Goal: Use online tool/utility: Utilize a website feature to perform a specific function

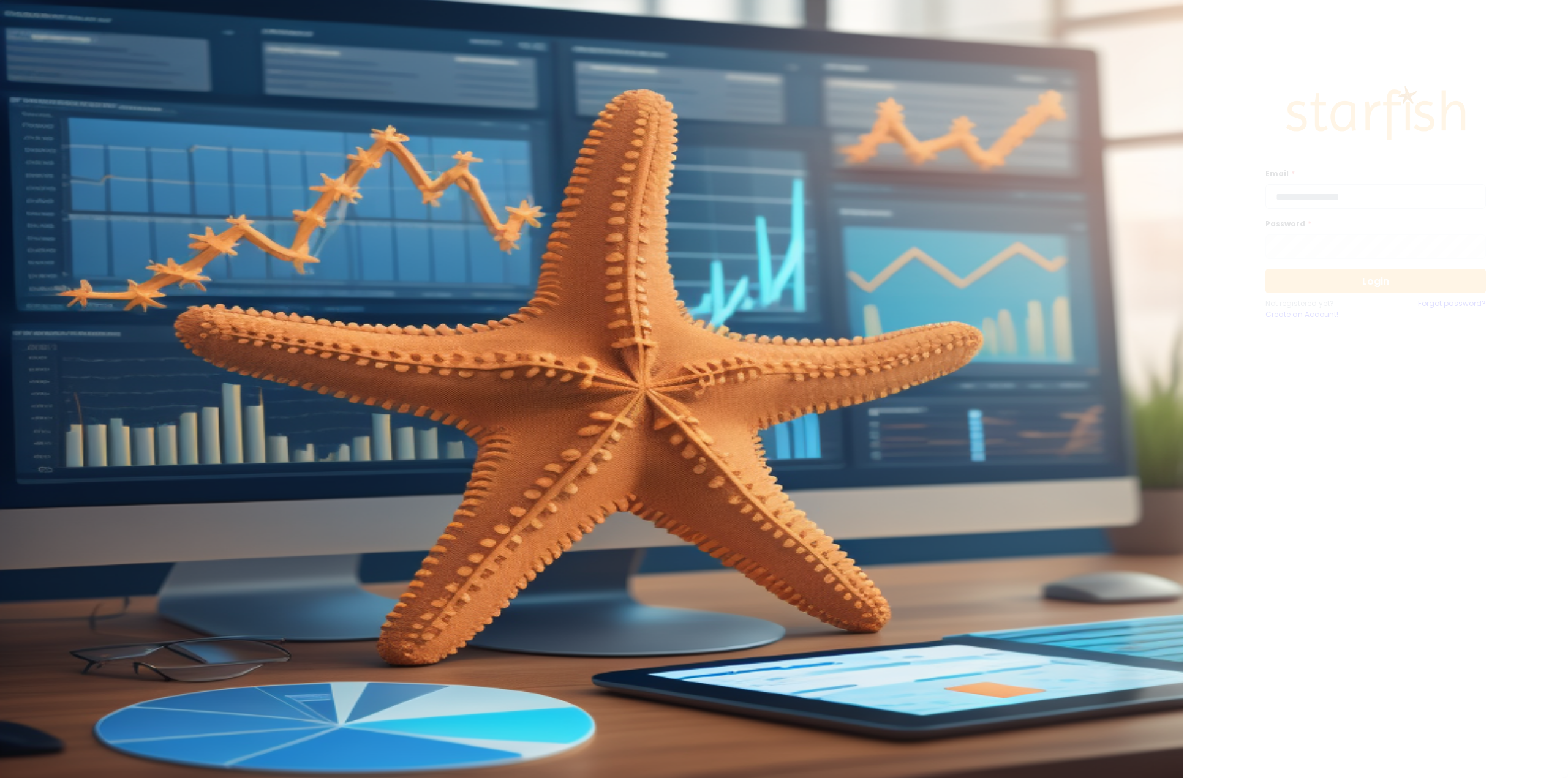
click at [1316, 205] on input "email" at bounding box center [1375, 196] width 220 height 24
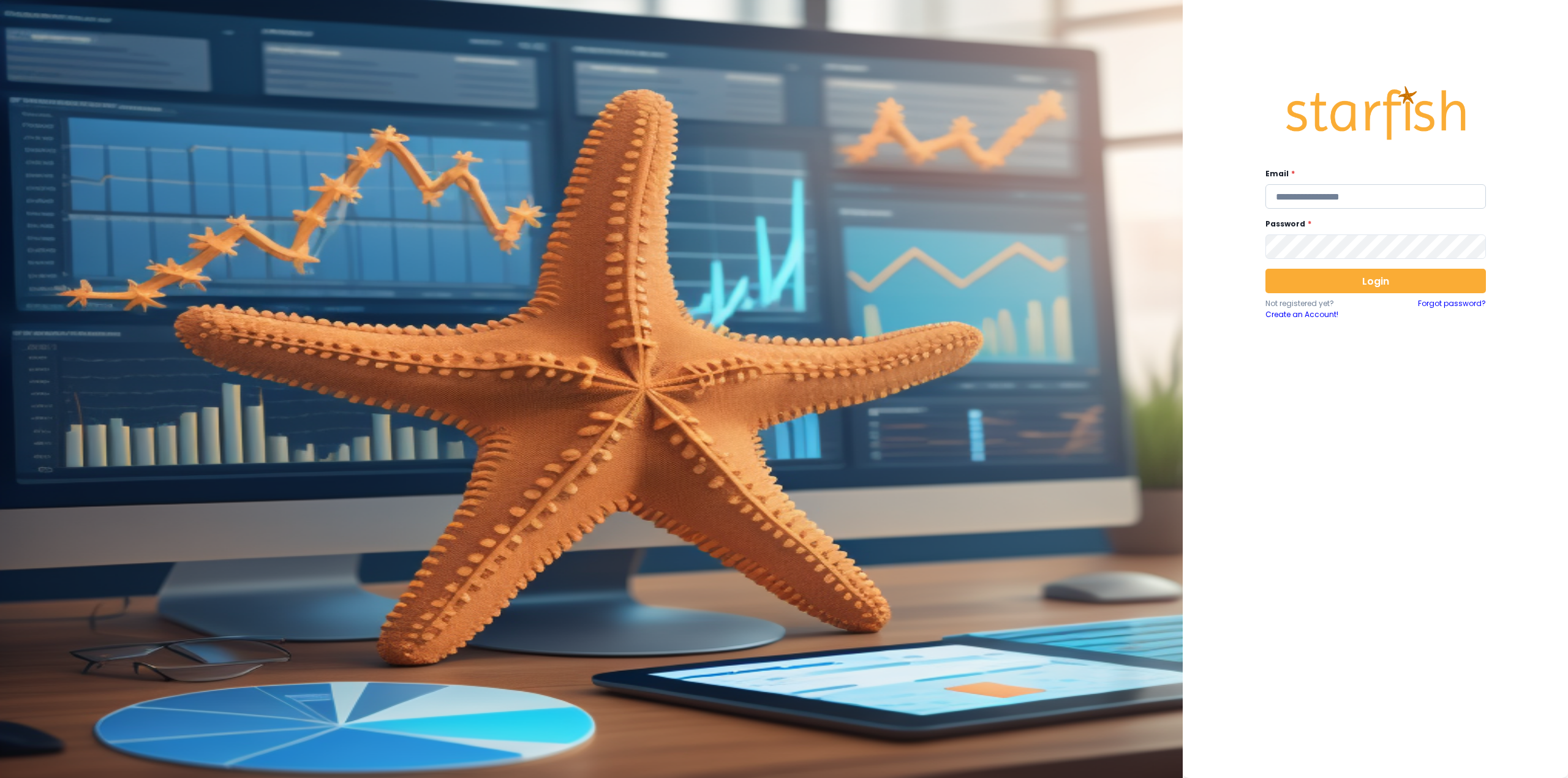
type input "**********"
click at [1309, 292] on button "Login" at bounding box center [1375, 281] width 220 height 24
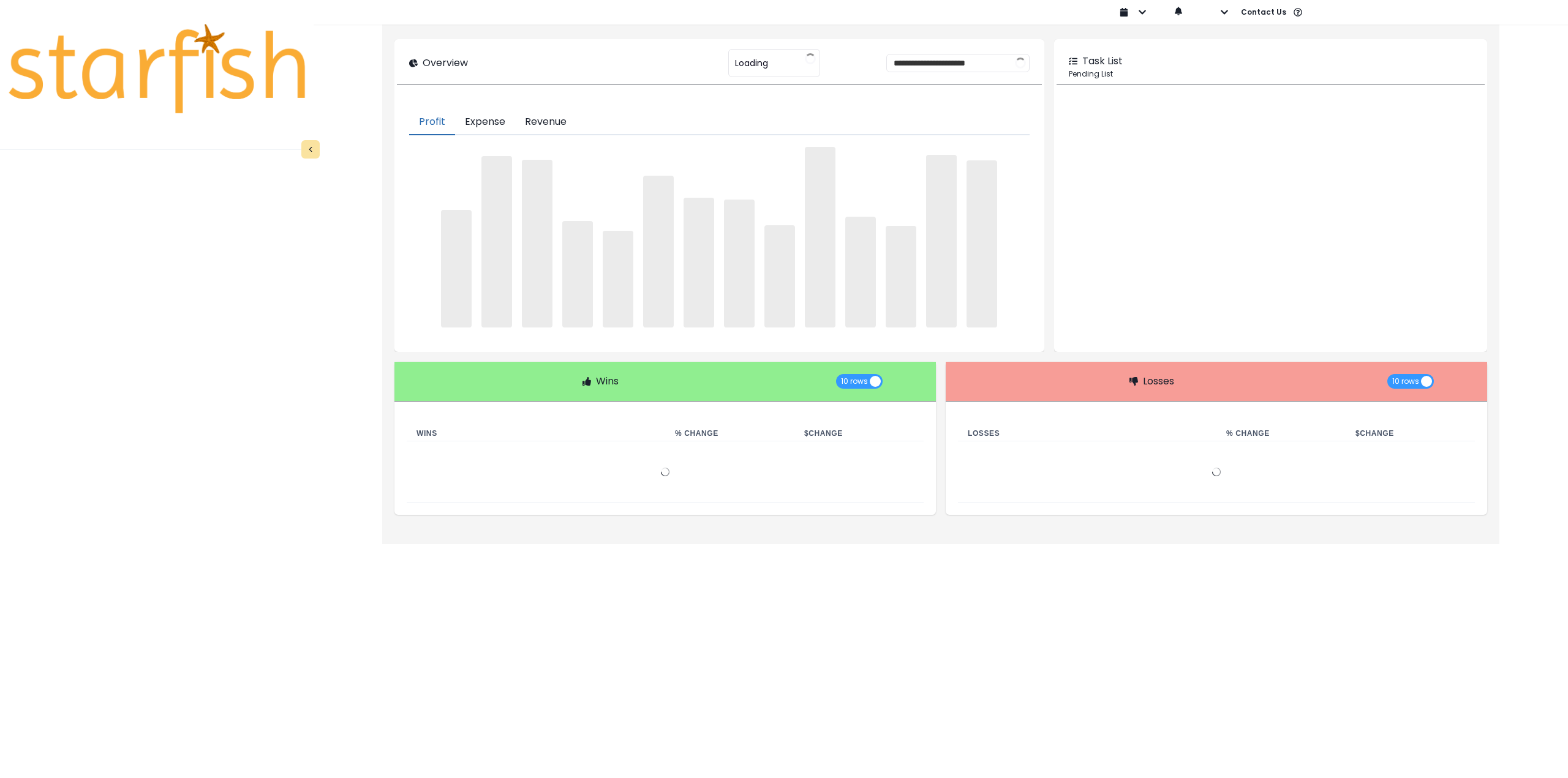
type input "********"
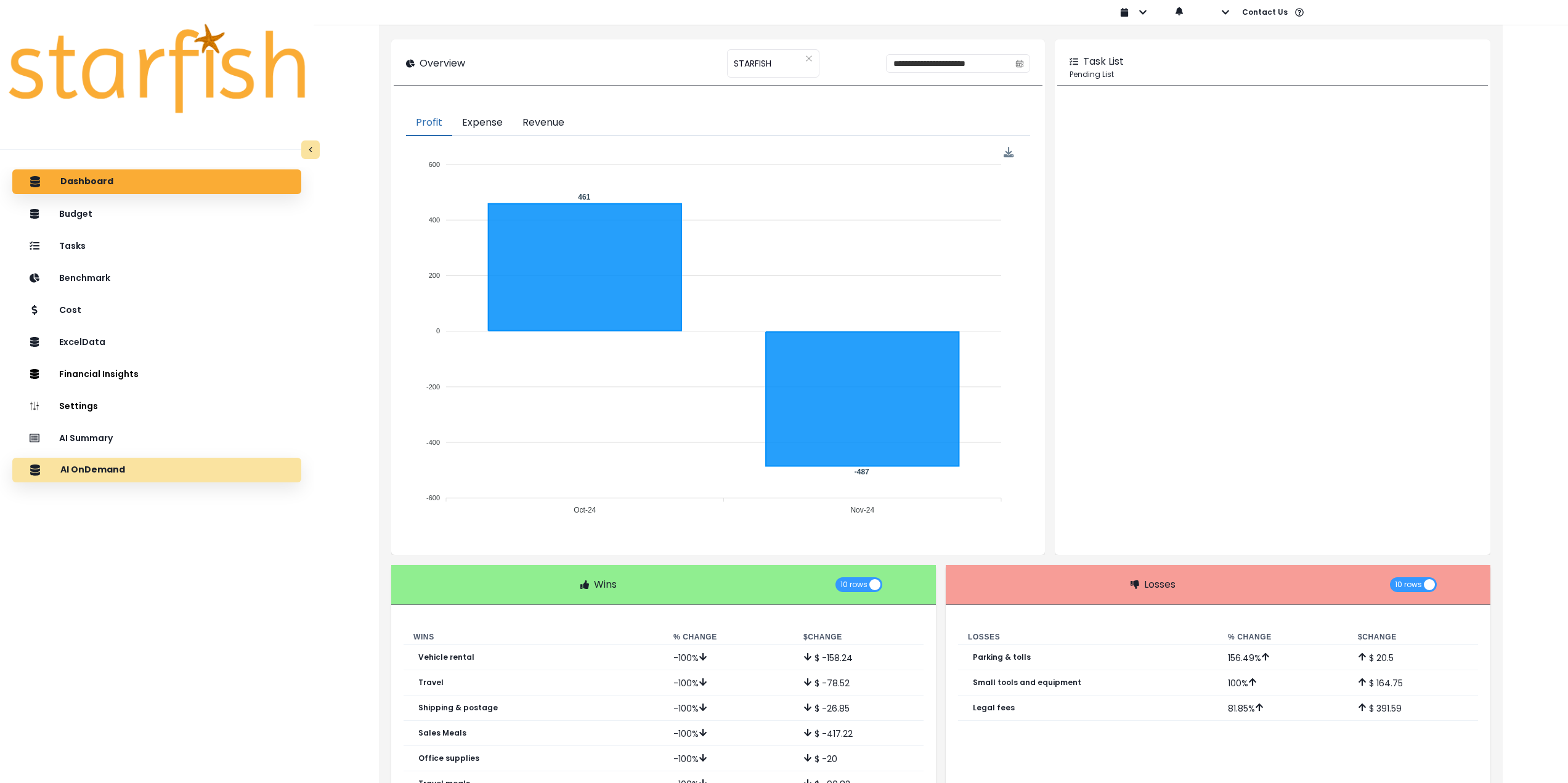
click at [217, 468] on div "AI OnDemand" at bounding box center [157, 470] width 269 height 26
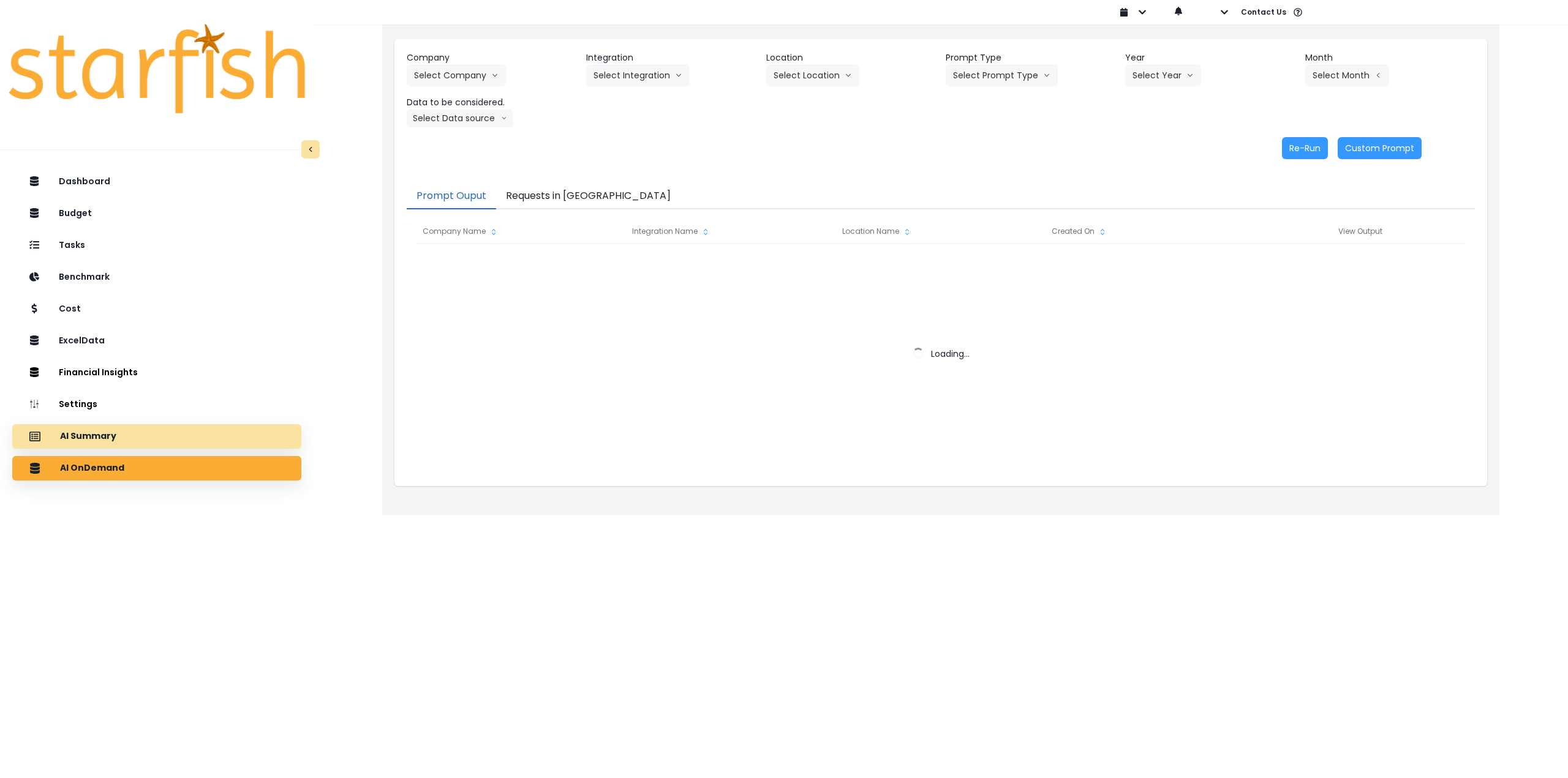
click at [225, 440] on div "AI Summary" at bounding box center [157, 437] width 269 height 26
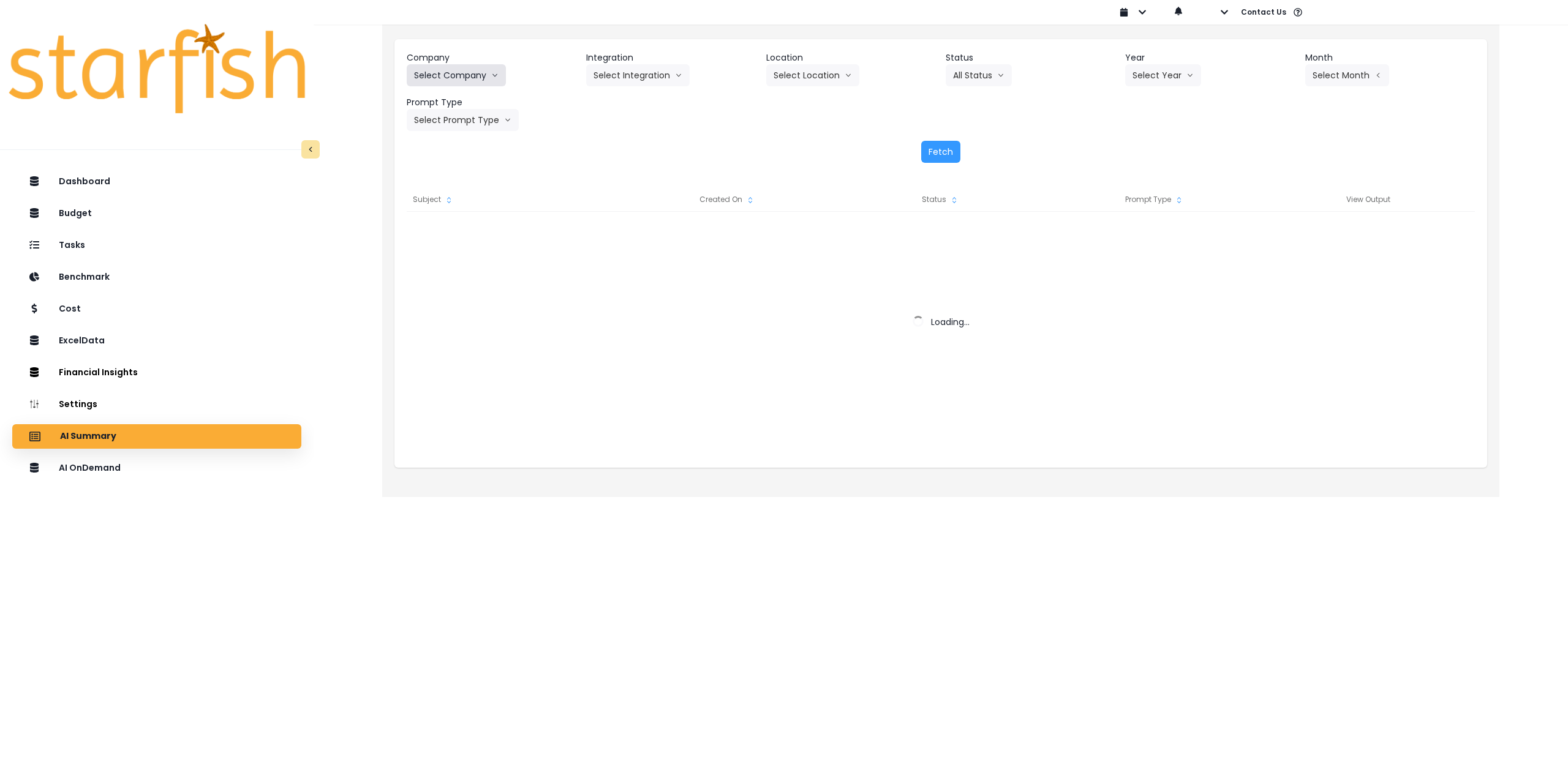
click at [450, 78] on button "Select Company" at bounding box center [456, 75] width 99 height 22
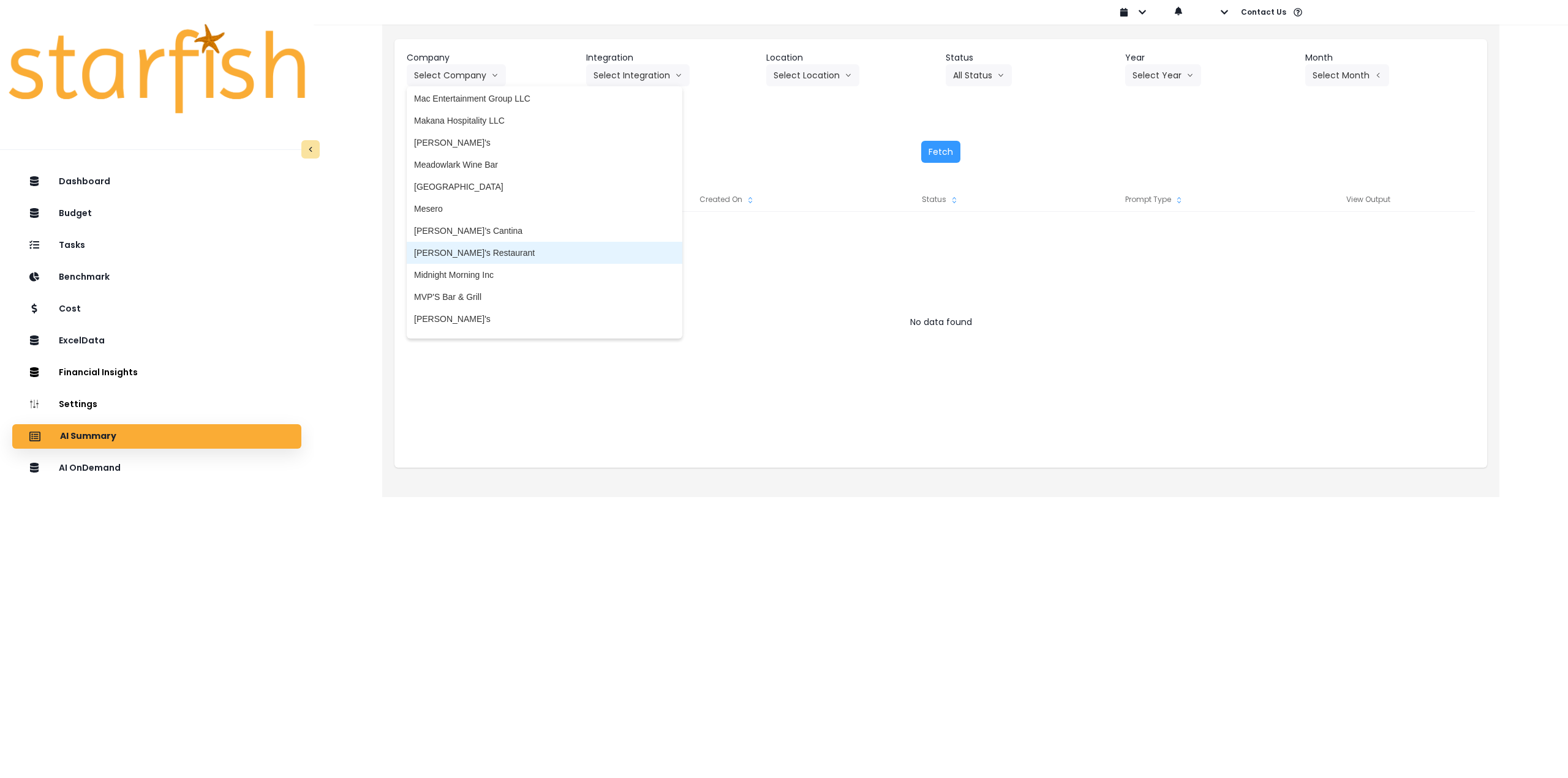
scroll to position [2021, 0]
click at [470, 241] on span "Nola Voodoo Tavern" at bounding box center [544, 241] width 261 height 12
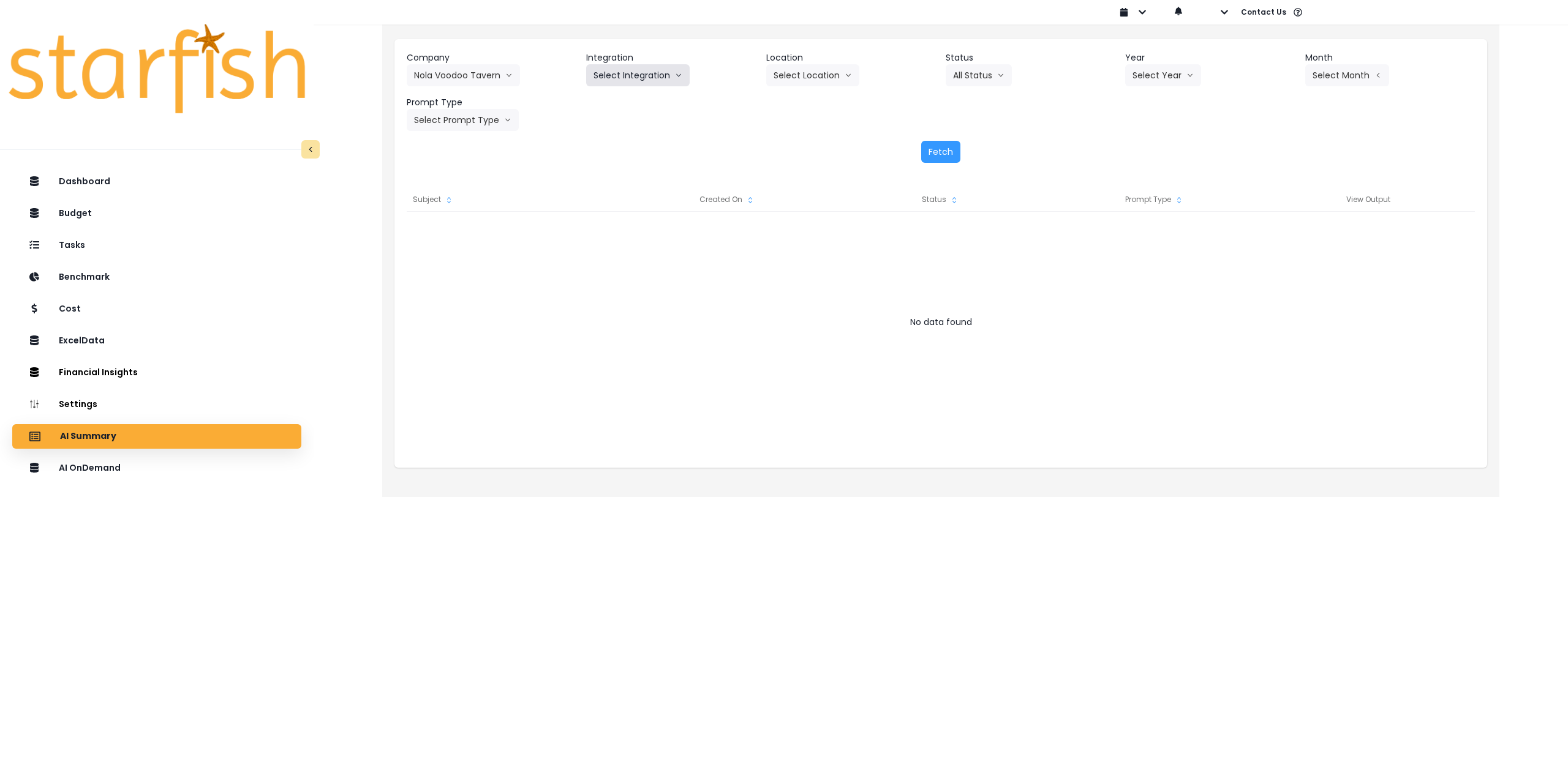
click at [619, 74] on button "Select Integration" at bounding box center [638, 75] width 104 height 22
click at [616, 103] on span "[PERSON_NAME] !" at bounding box center [631, 101] width 75 height 12
click at [802, 81] on button "Select Location" at bounding box center [813, 75] width 93 height 22
click at [798, 101] on span "All Locations" at bounding box center [798, 101] width 48 height 12
click at [1180, 64] on header "Year" at bounding box center [1210, 58] width 170 height 13
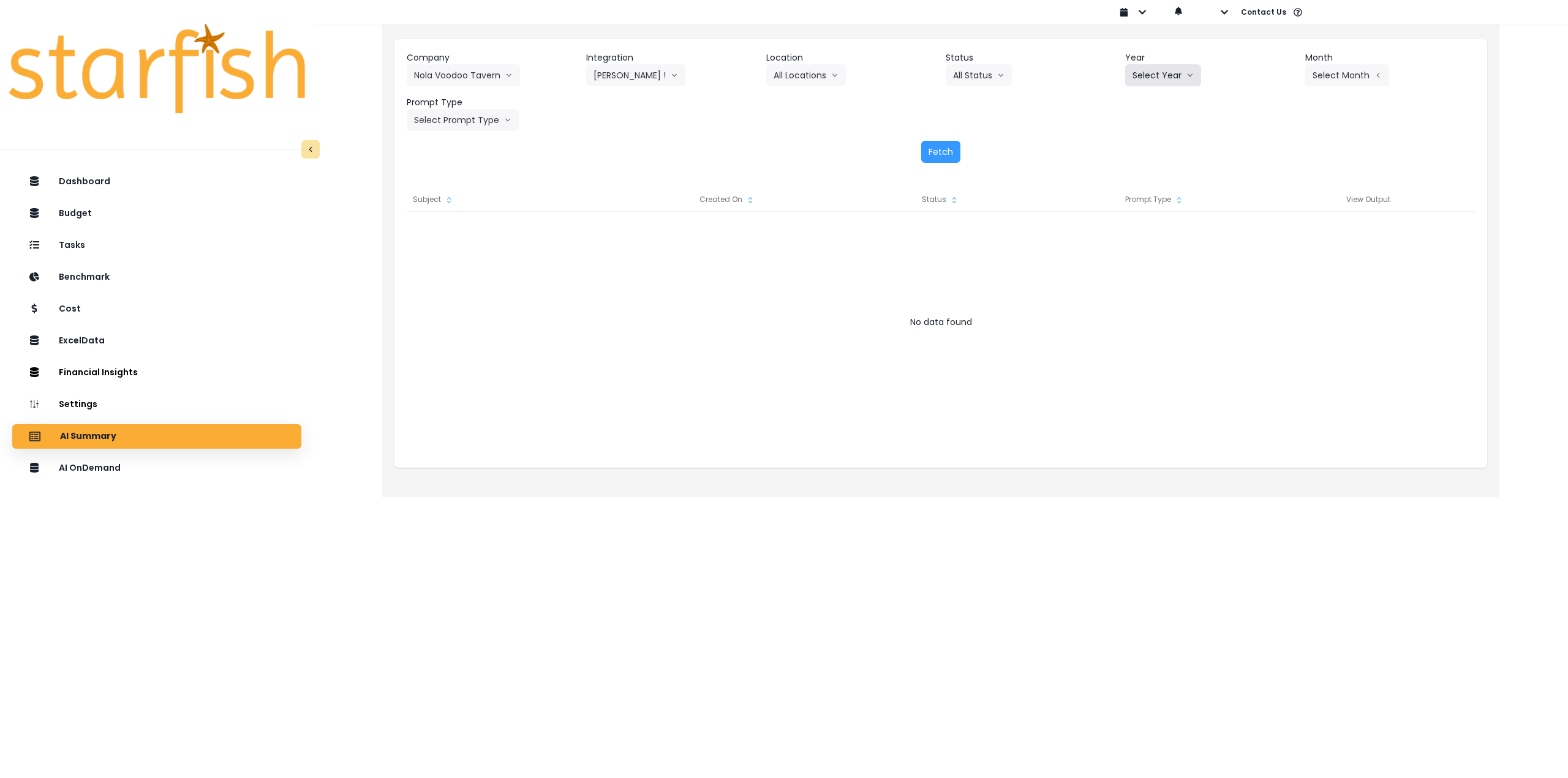
click at [1176, 74] on button "Select Year" at bounding box center [1163, 75] width 76 height 22
click at [1138, 148] on span "2025" at bounding box center [1142, 145] width 19 height 12
click at [1324, 71] on button "Select Month" at bounding box center [1347, 75] width 84 height 22
click at [1278, 242] on li "Aug" at bounding box center [1286, 233] width 39 height 22
click at [473, 122] on button "Select Prompt Type" at bounding box center [462, 120] width 112 height 22
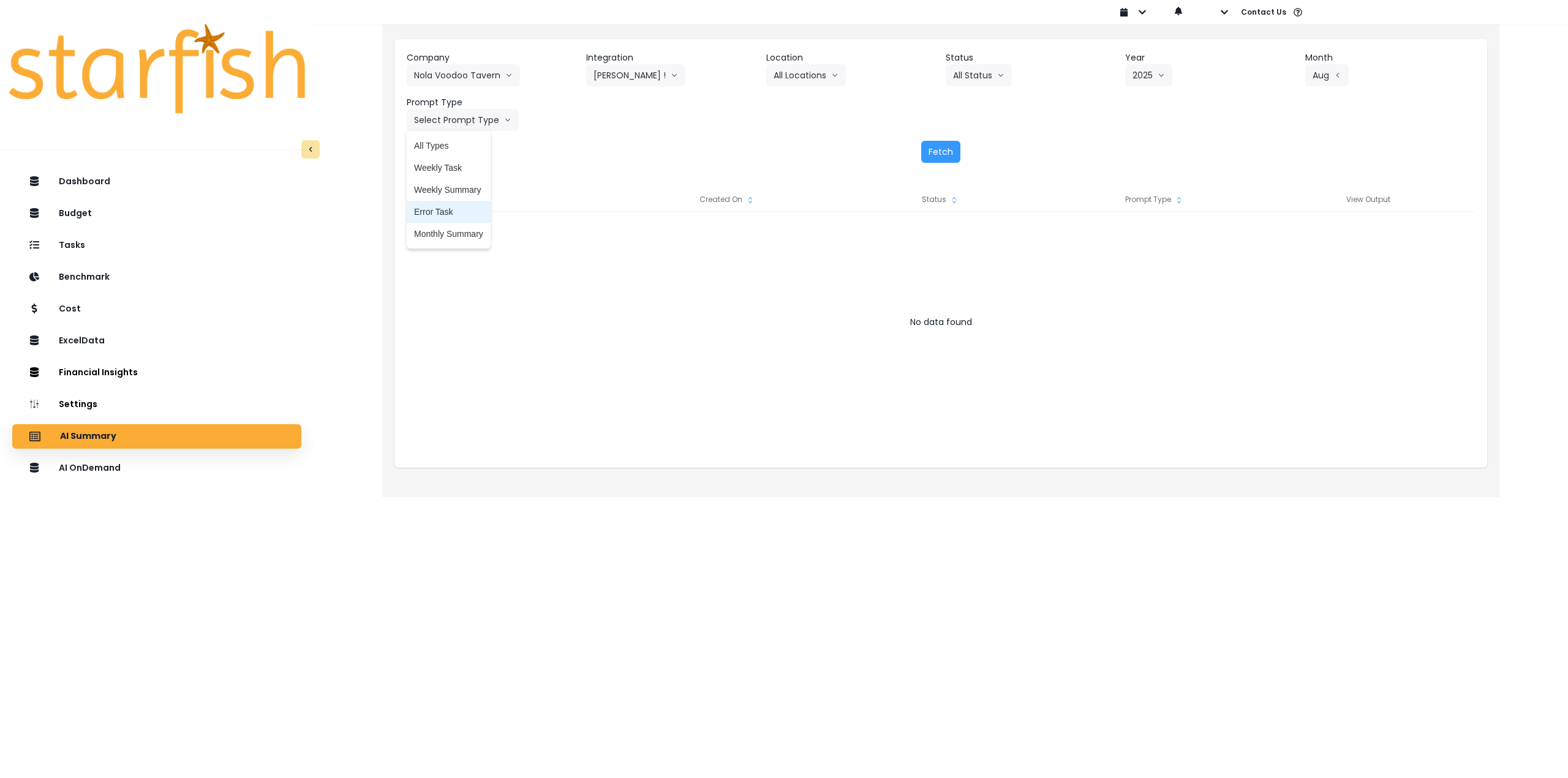
click at [462, 235] on span "Monthly Summary" at bounding box center [448, 234] width 69 height 12
click at [938, 151] on button "Fetch" at bounding box center [941, 152] width 39 height 22
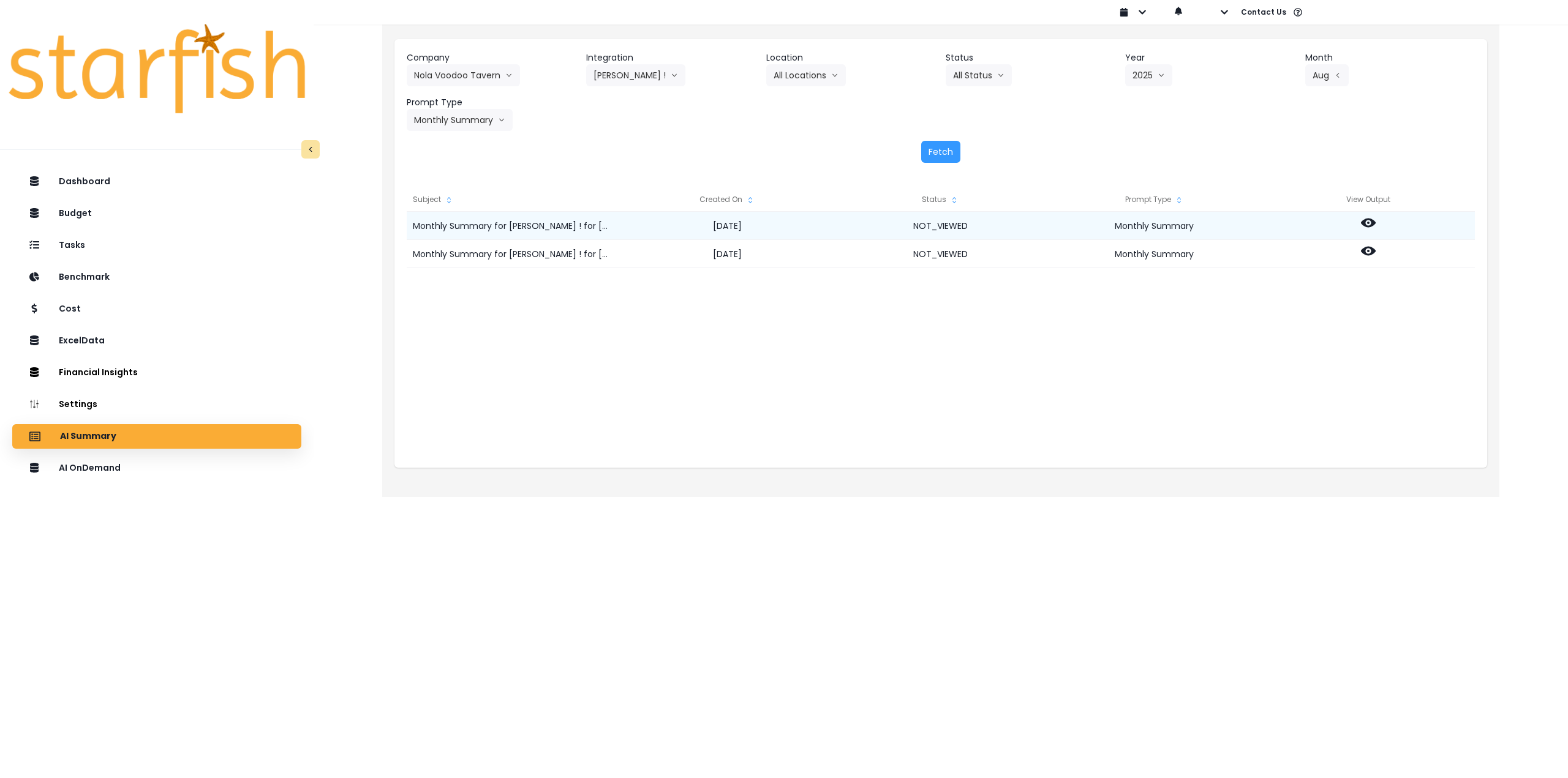
click at [1361, 225] on icon at bounding box center [1368, 223] width 15 height 15
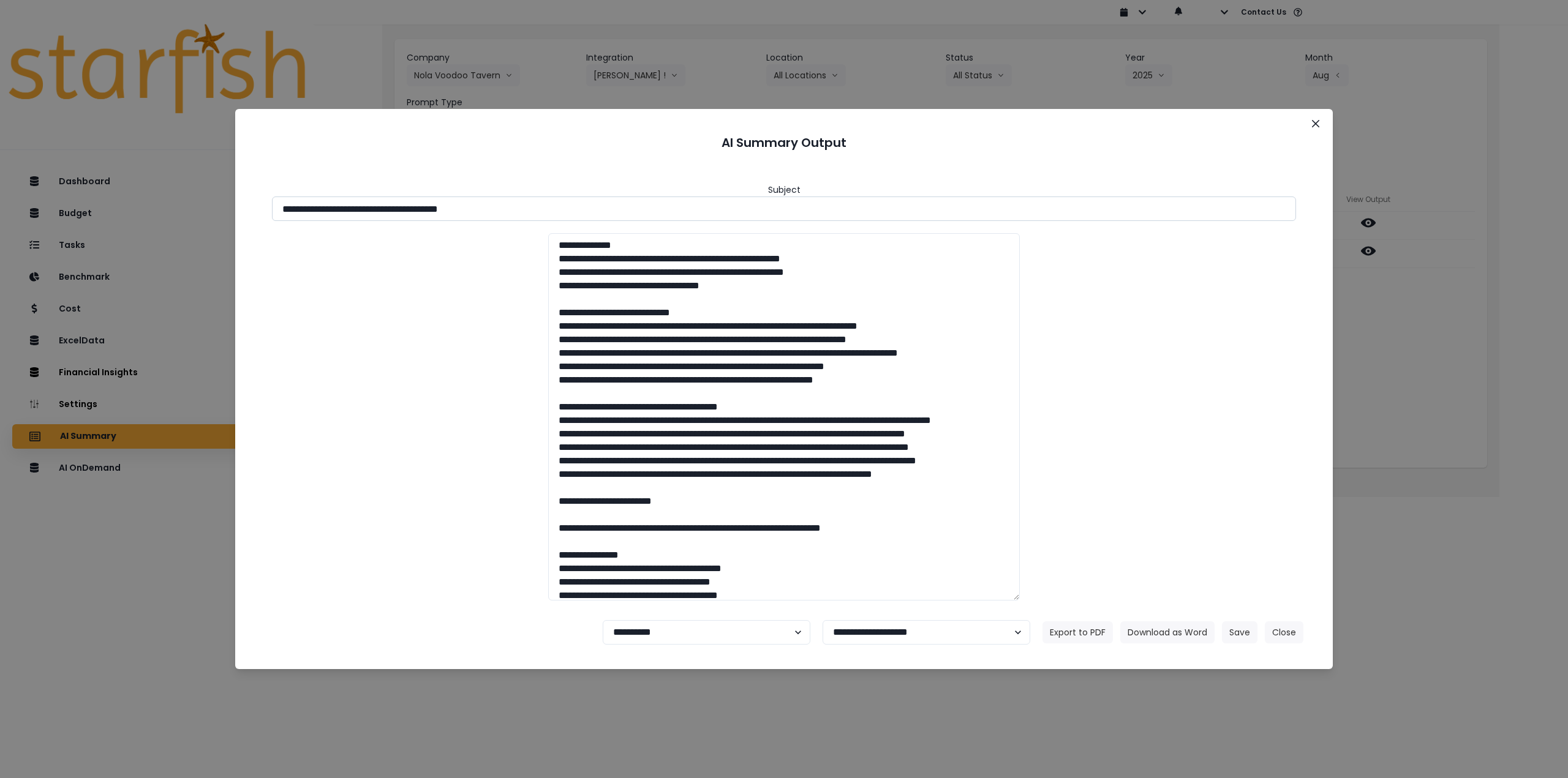
drag, startPoint x: 389, startPoint y: 211, endPoint x: 567, endPoint y: 214, distance: 178.0
click at [567, 214] on input "**********" at bounding box center [784, 208] width 1024 height 24
click at [1159, 632] on button "Download as Word" at bounding box center [1167, 632] width 94 height 22
click at [1320, 118] on button "Close" at bounding box center [1316, 124] width 20 height 20
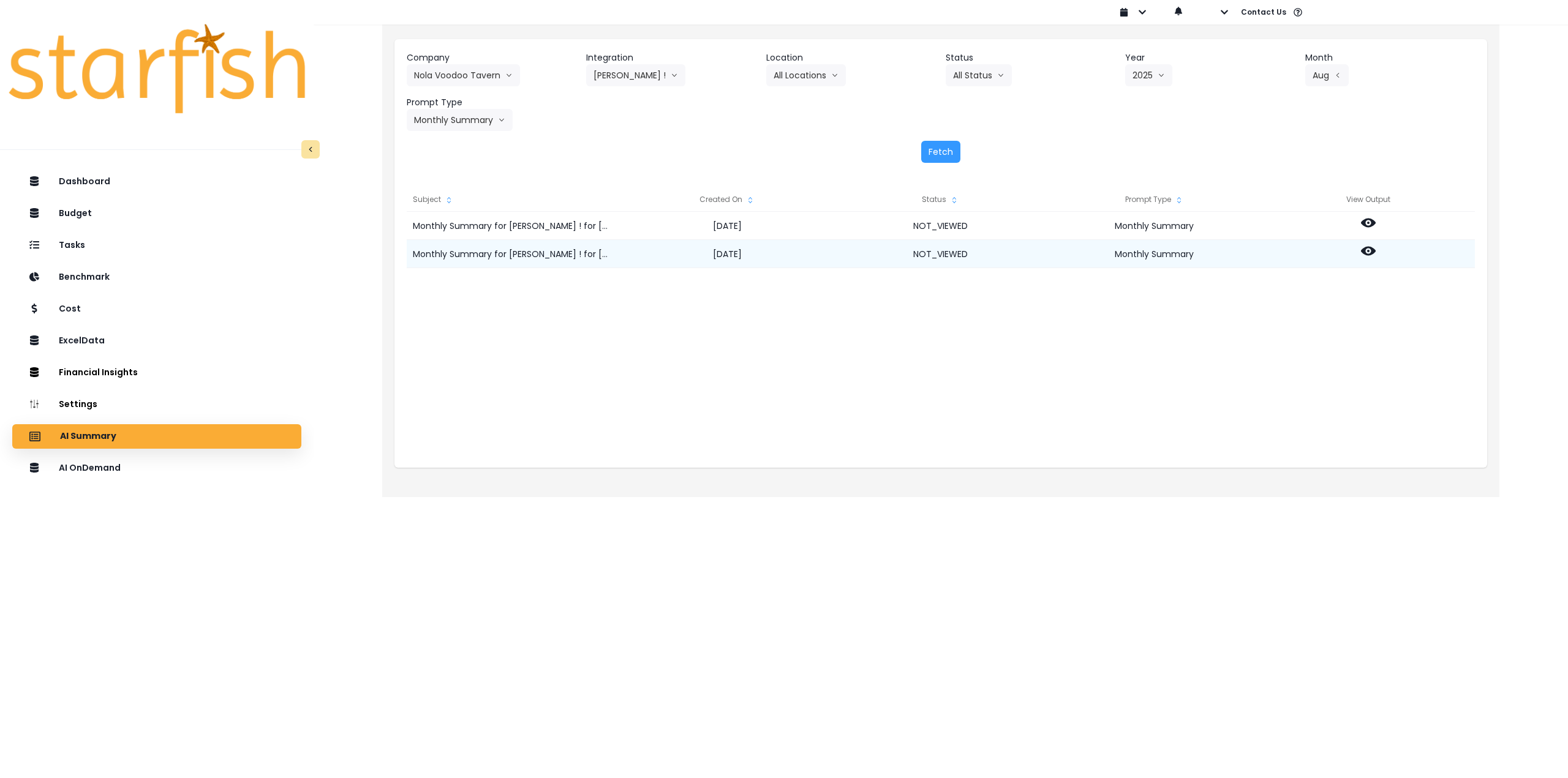
click at [1367, 242] on div at bounding box center [1368, 254] width 214 height 29
click at [1371, 247] on icon at bounding box center [1368, 251] width 15 height 15
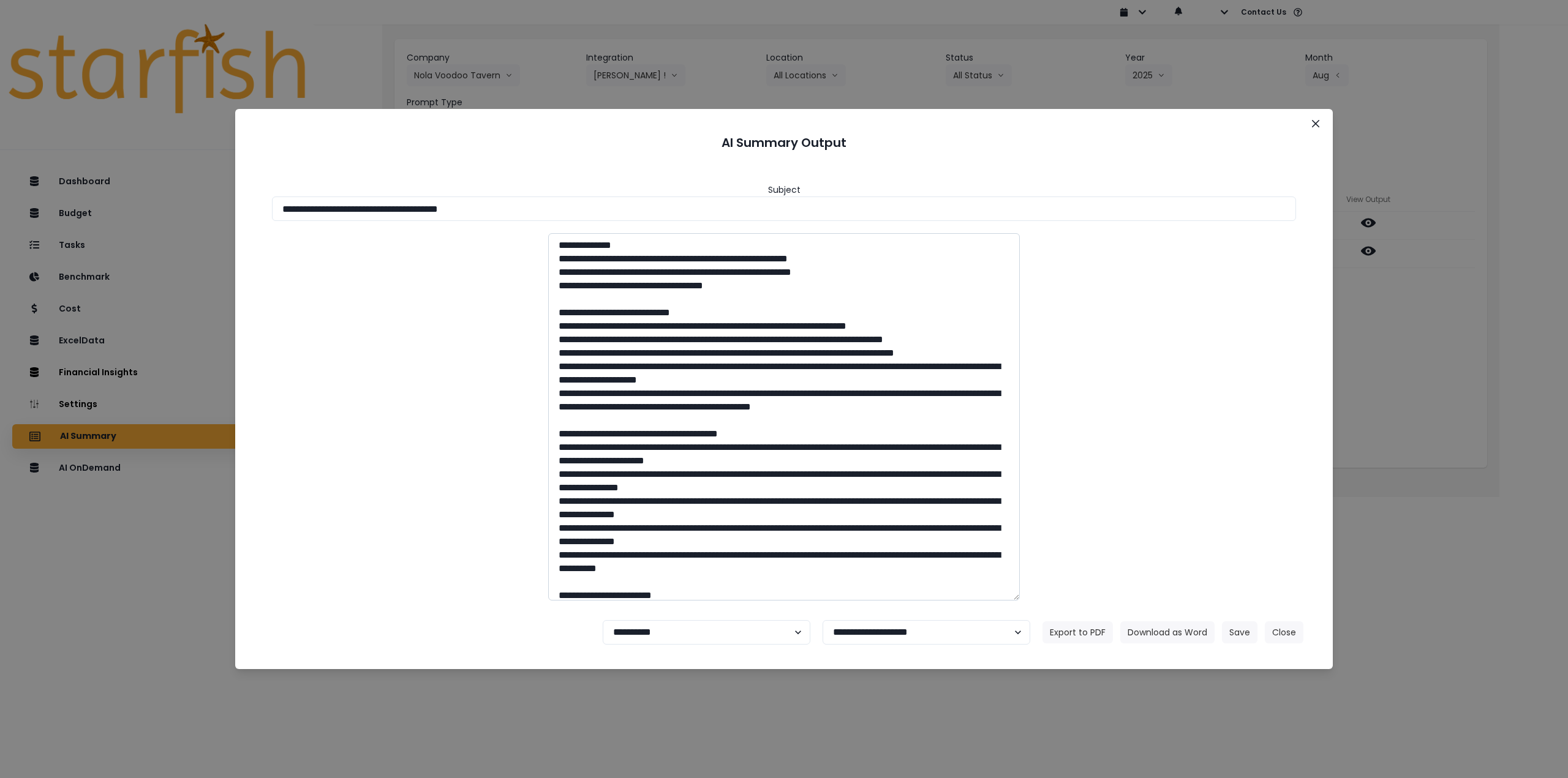
scroll to position [61, 0]
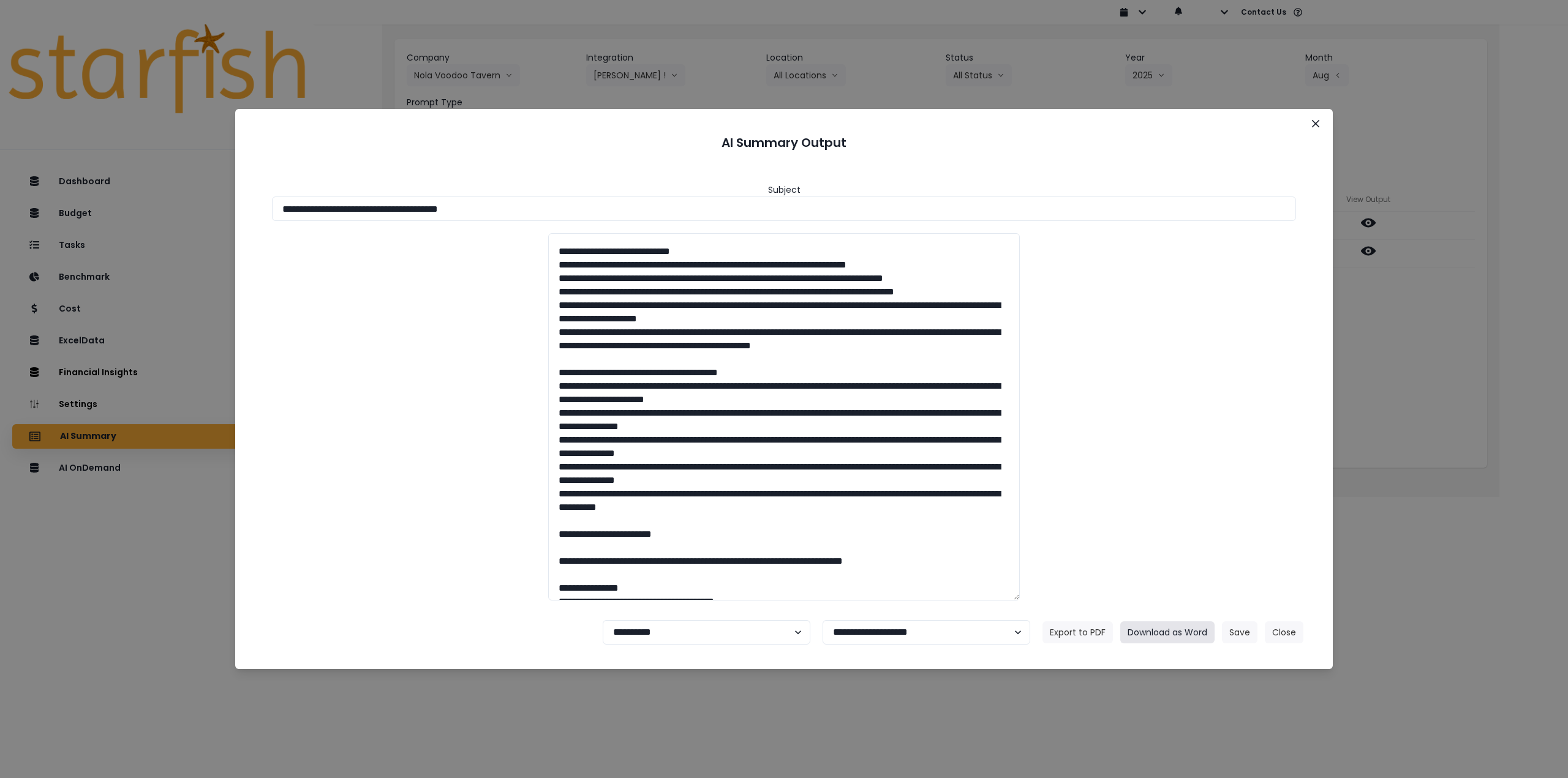
click at [1162, 633] on button "Download as Word" at bounding box center [1167, 632] width 94 height 22
drag, startPoint x: 734, startPoint y: 548, endPoint x: 970, endPoint y: 532, distance: 236.5
click at [970, 532] on textarea at bounding box center [784, 417] width 472 height 367
click at [561, 241] on textarea at bounding box center [784, 417] width 472 height 367
click at [1319, 121] on icon "Close" at bounding box center [1316, 124] width 7 height 7
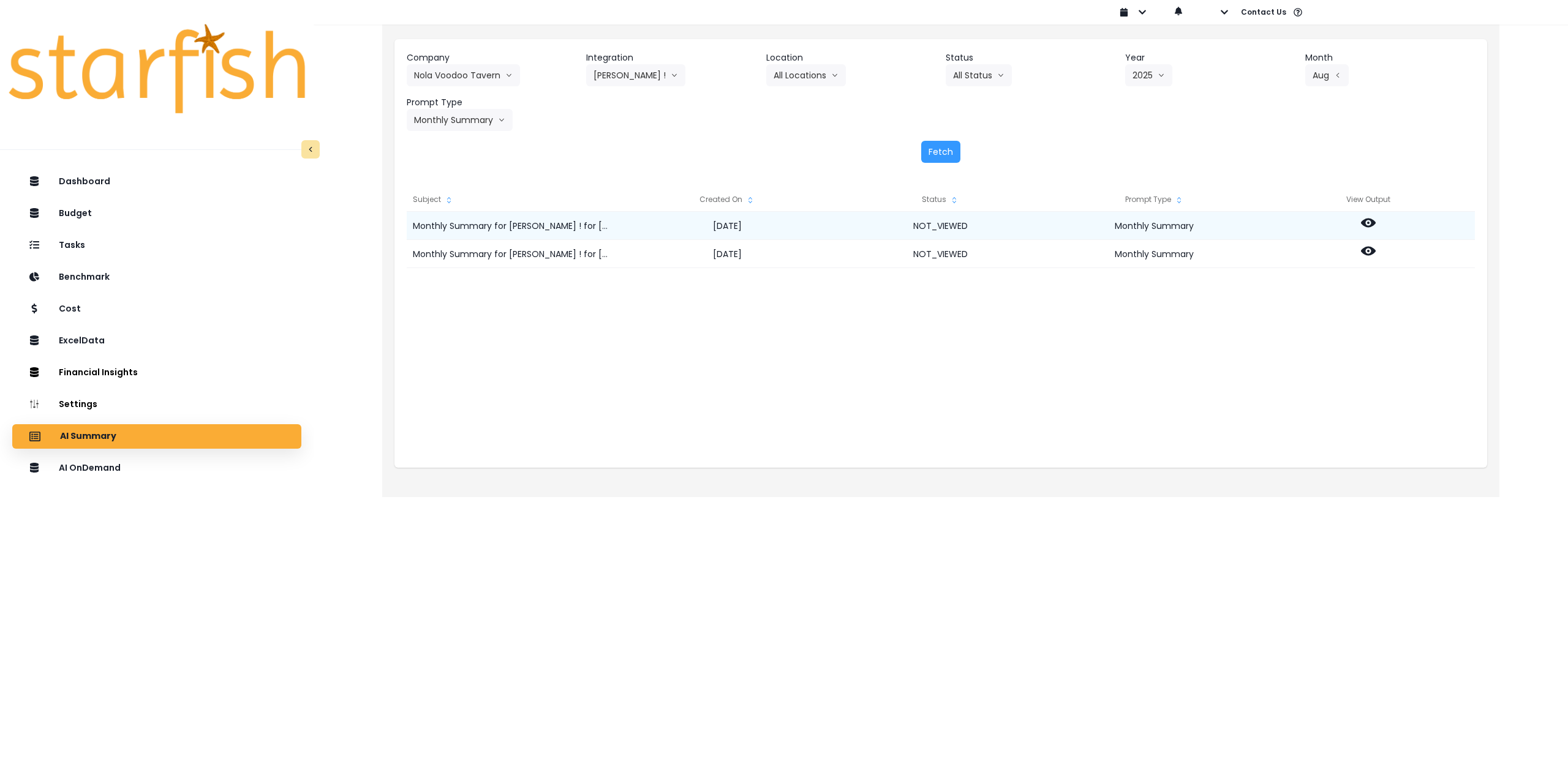
click at [1365, 227] on icon at bounding box center [1368, 223] width 15 height 15
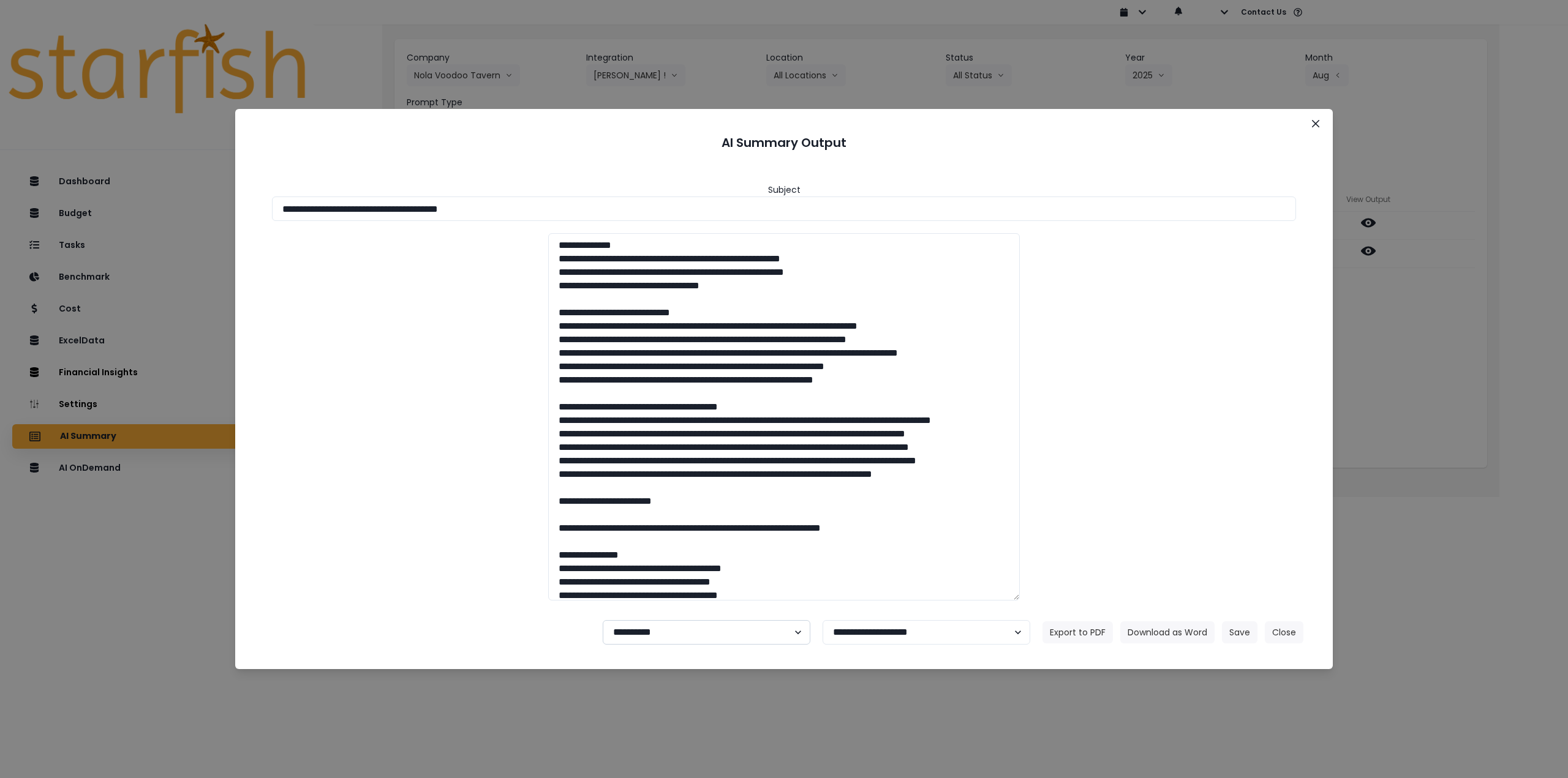
click at [675, 632] on select "**********" at bounding box center [706, 632] width 208 height 24
select select "********"
click at [603, 620] on select "**********" at bounding box center [706, 632] width 208 height 24
click at [1244, 631] on button "Save" at bounding box center [1240, 632] width 36 height 22
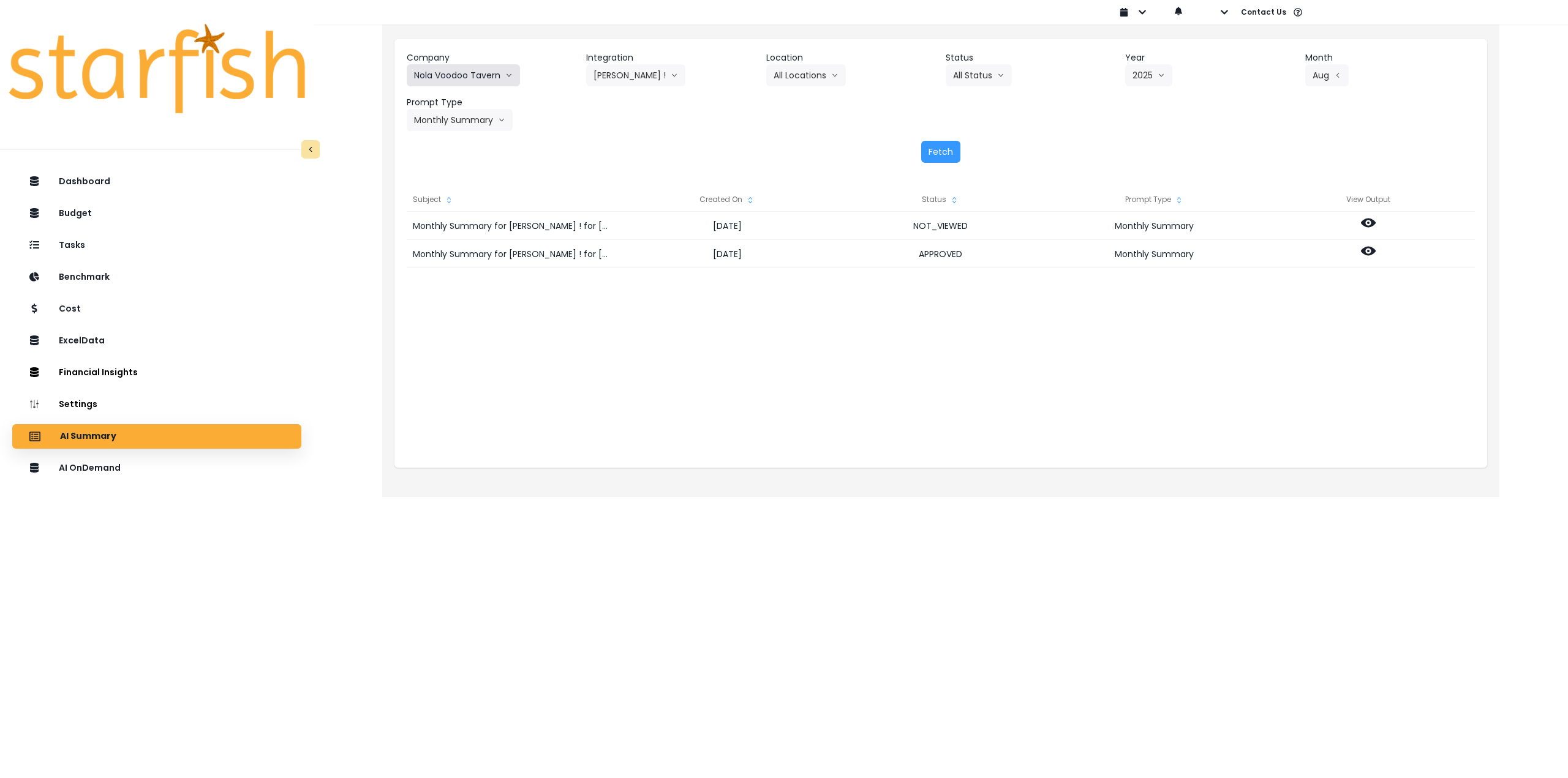
click at [472, 80] on button "Nola Voodoo Tavern" at bounding box center [463, 75] width 113 height 22
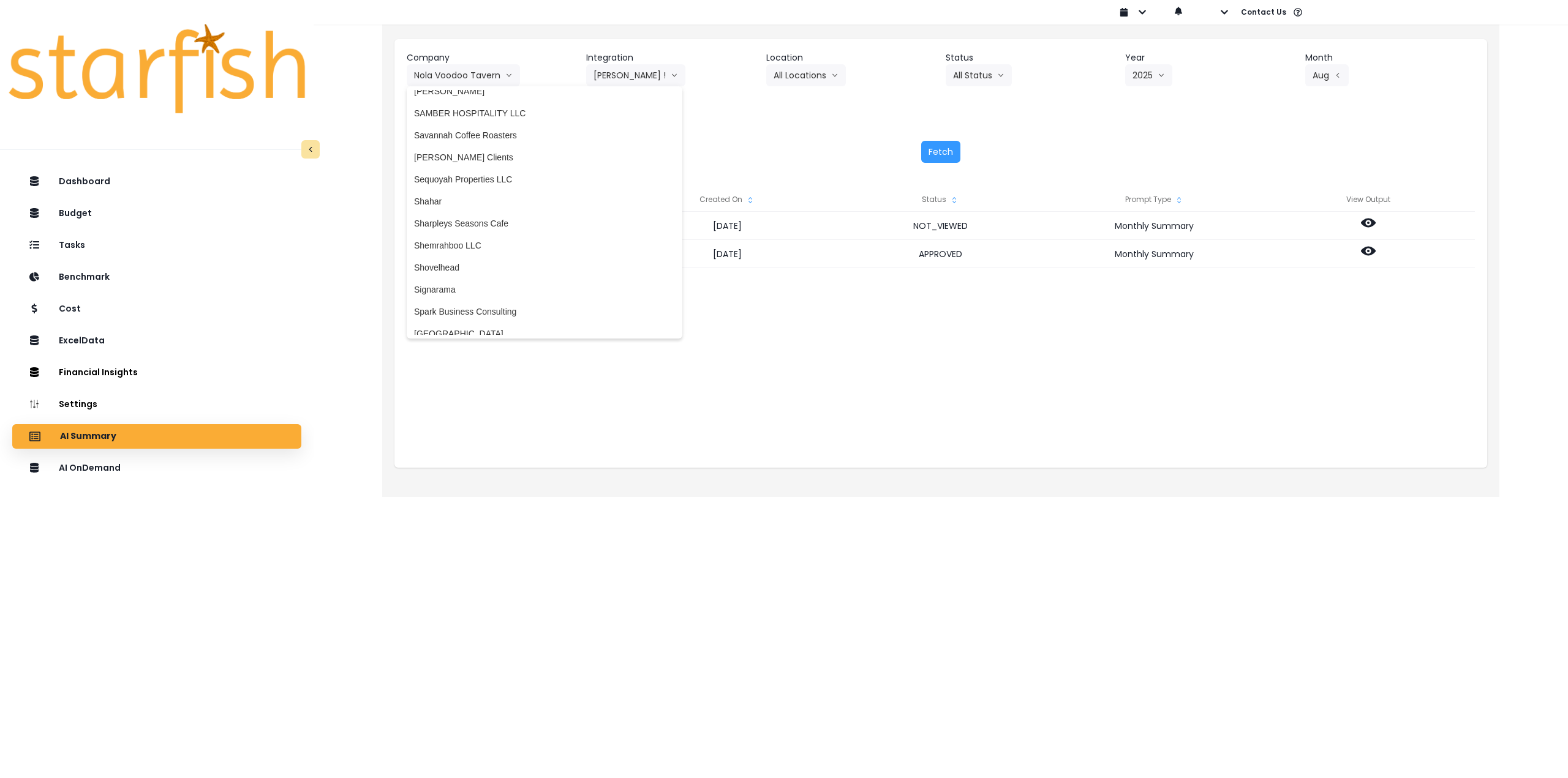
scroll to position [2939, 0]
click at [479, 251] on span "The Crafty dog sports bar" at bounding box center [544, 248] width 261 height 12
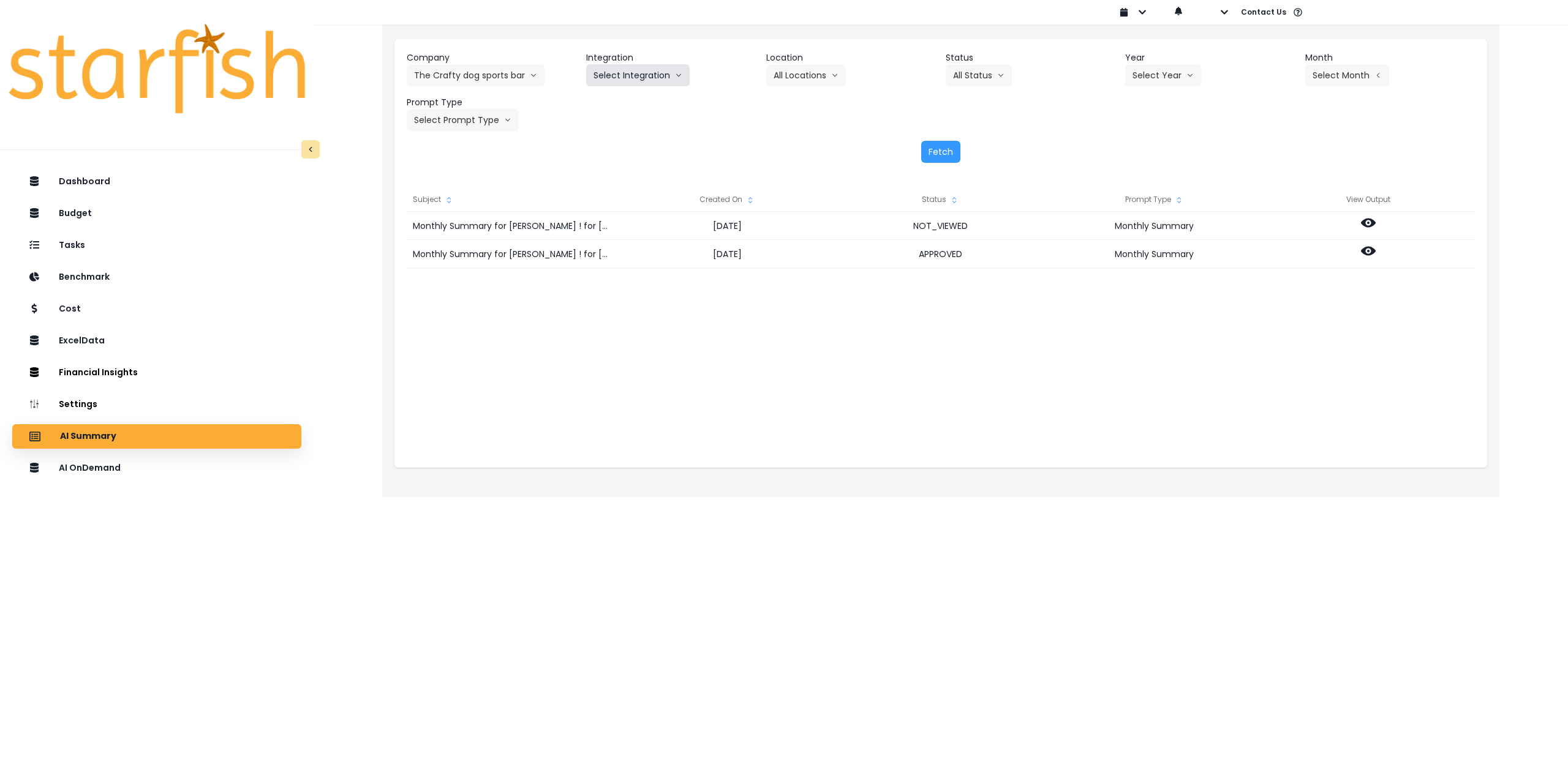
click at [650, 80] on button "Select Integration" at bounding box center [638, 75] width 104 height 22
click at [632, 103] on span "Quickbooks" at bounding box center [616, 101] width 45 height 12
click at [810, 80] on button "Select Location" at bounding box center [813, 75] width 93 height 22
click at [803, 104] on span "All Locations" at bounding box center [798, 101] width 48 height 12
click at [1159, 84] on button "Select Year" at bounding box center [1163, 75] width 76 height 22
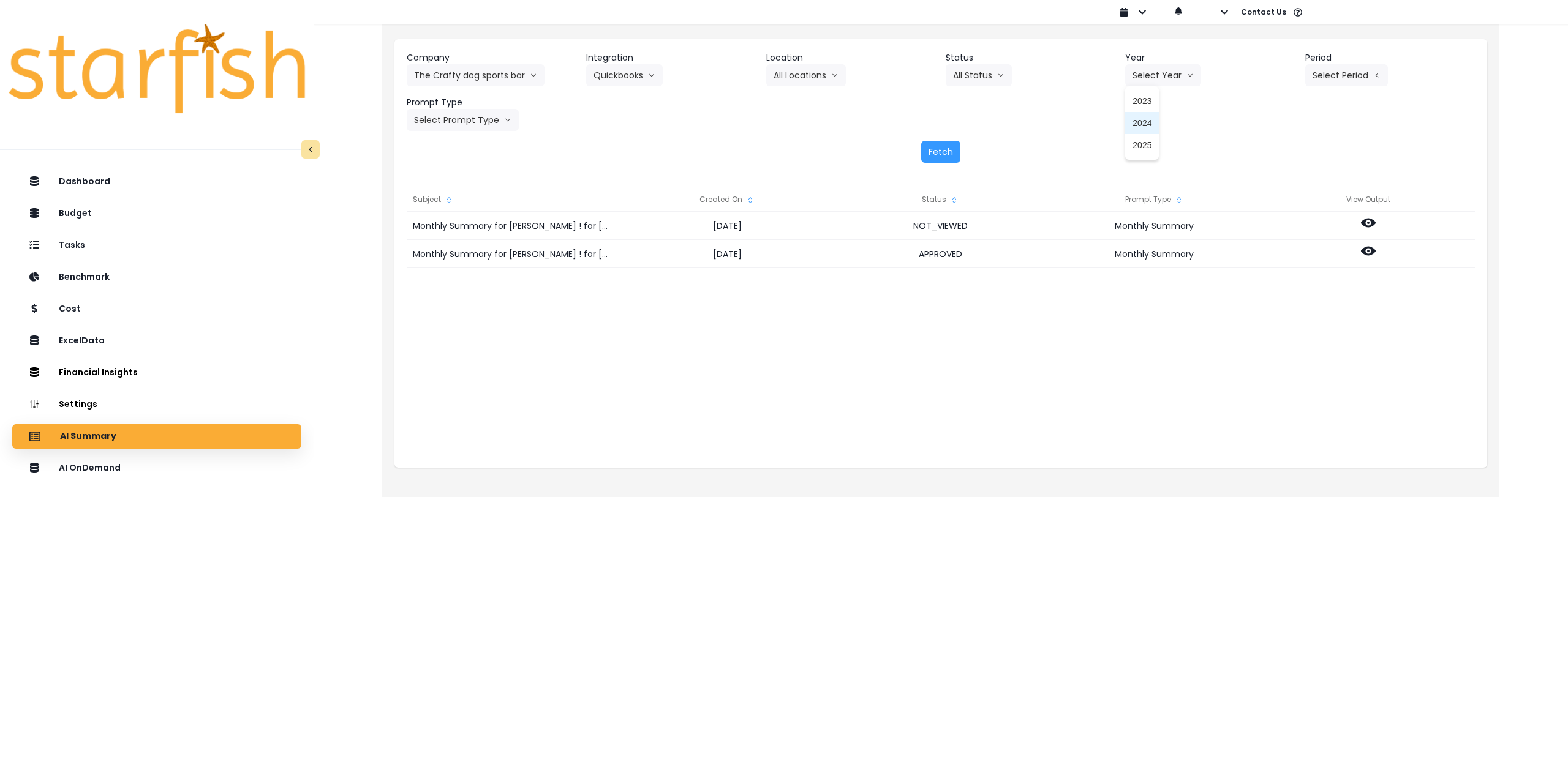
click at [1144, 148] on span "2025" at bounding box center [1142, 145] width 19 height 12
click at [1347, 73] on button "Select Period" at bounding box center [1346, 75] width 83 height 22
click at [1283, 254] on span "P9" at bounding box center [1290, 255] width 15 height 12
click at [466, 120] on button "Select Prompt Type" at bounding box center [462, 120] width 112 height 22
click at [472, 238] on span "Monthly Summary" at bounding box center [448, 234] width 69 height 12
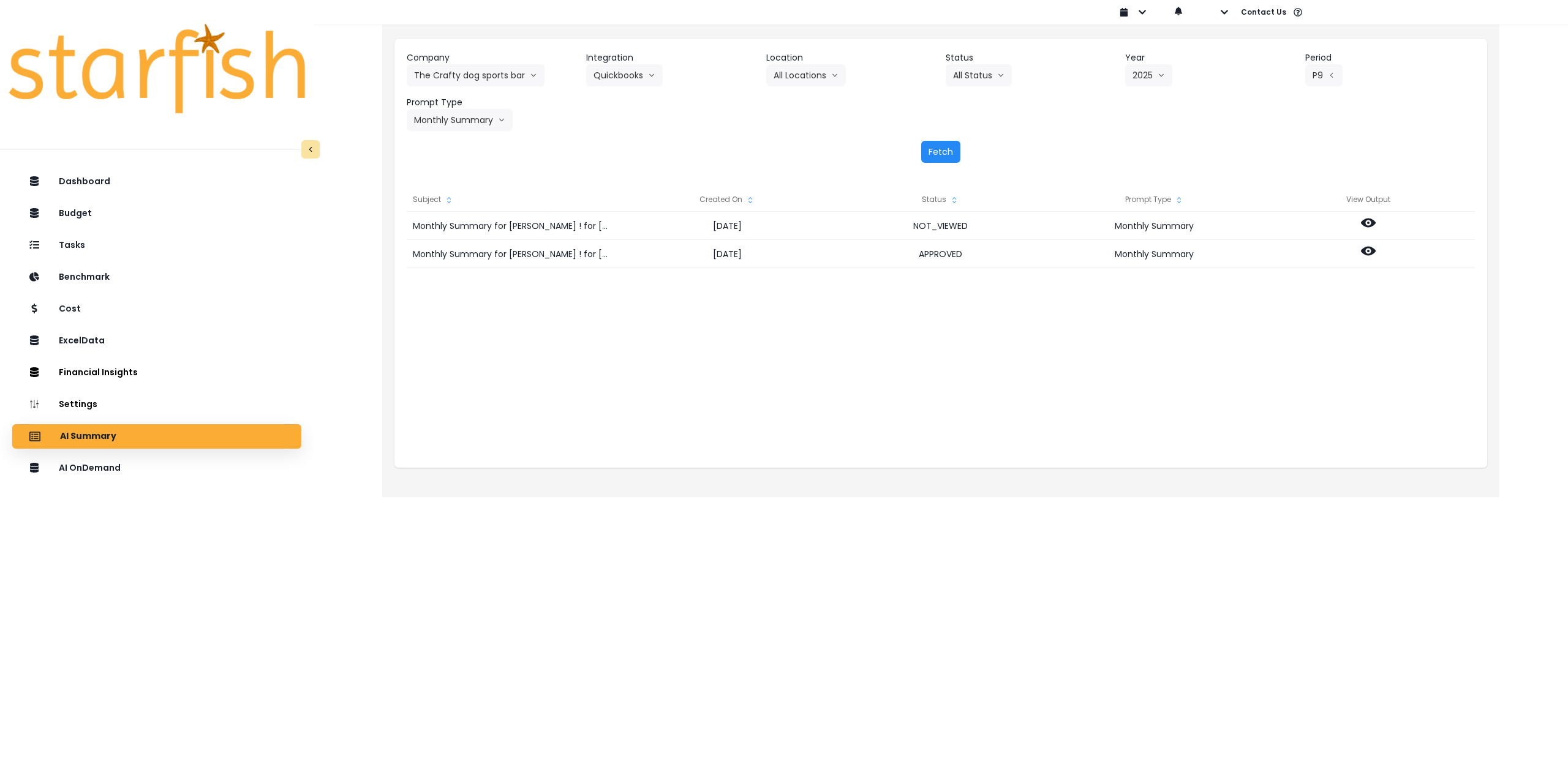
click at [942, 151] on button "Fetch" at bounding box center [941, 152] width 39 height 22
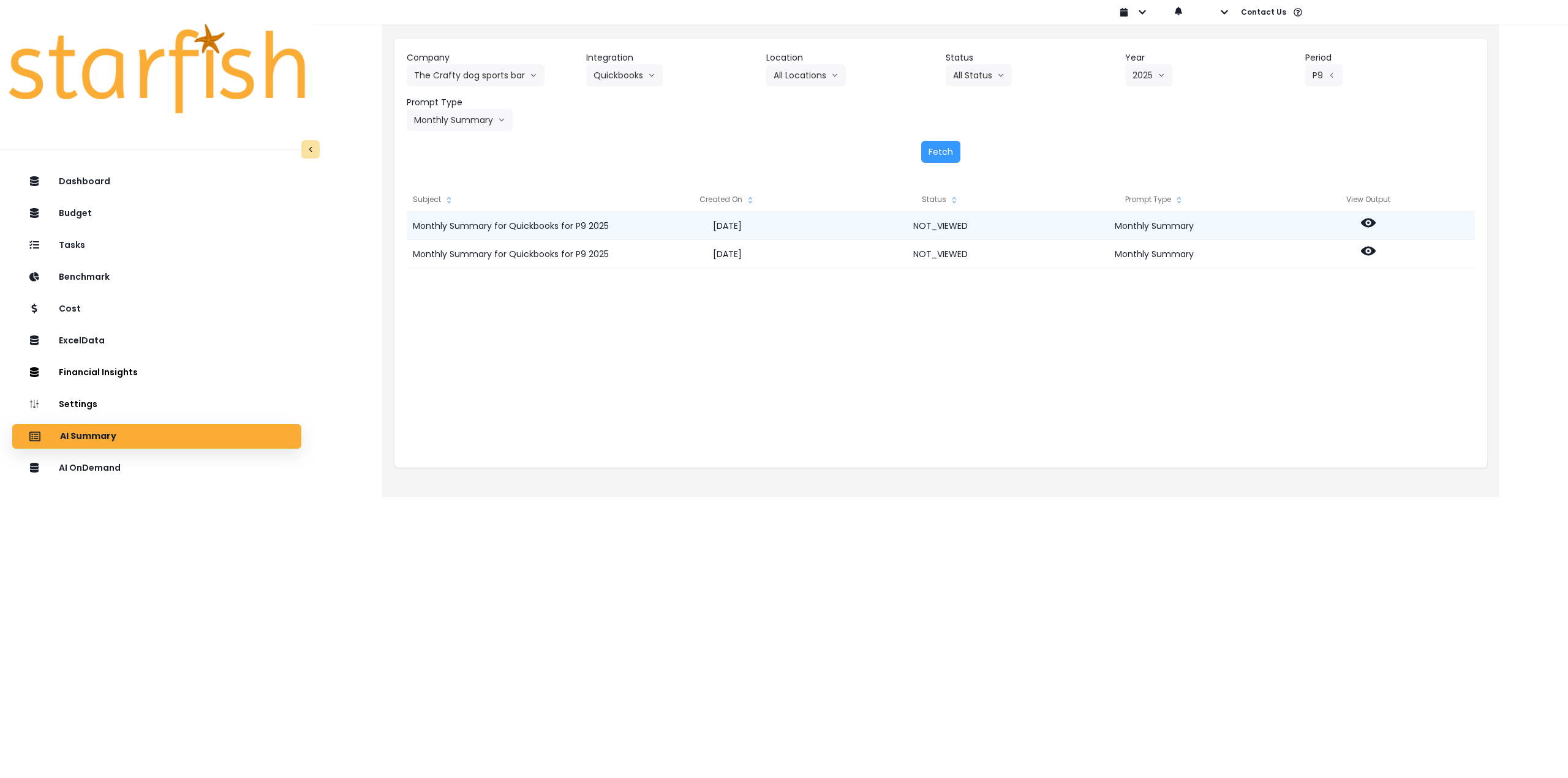
click at [1364, 224] on icon at bounding box center [1368, 223] width 15 height 10
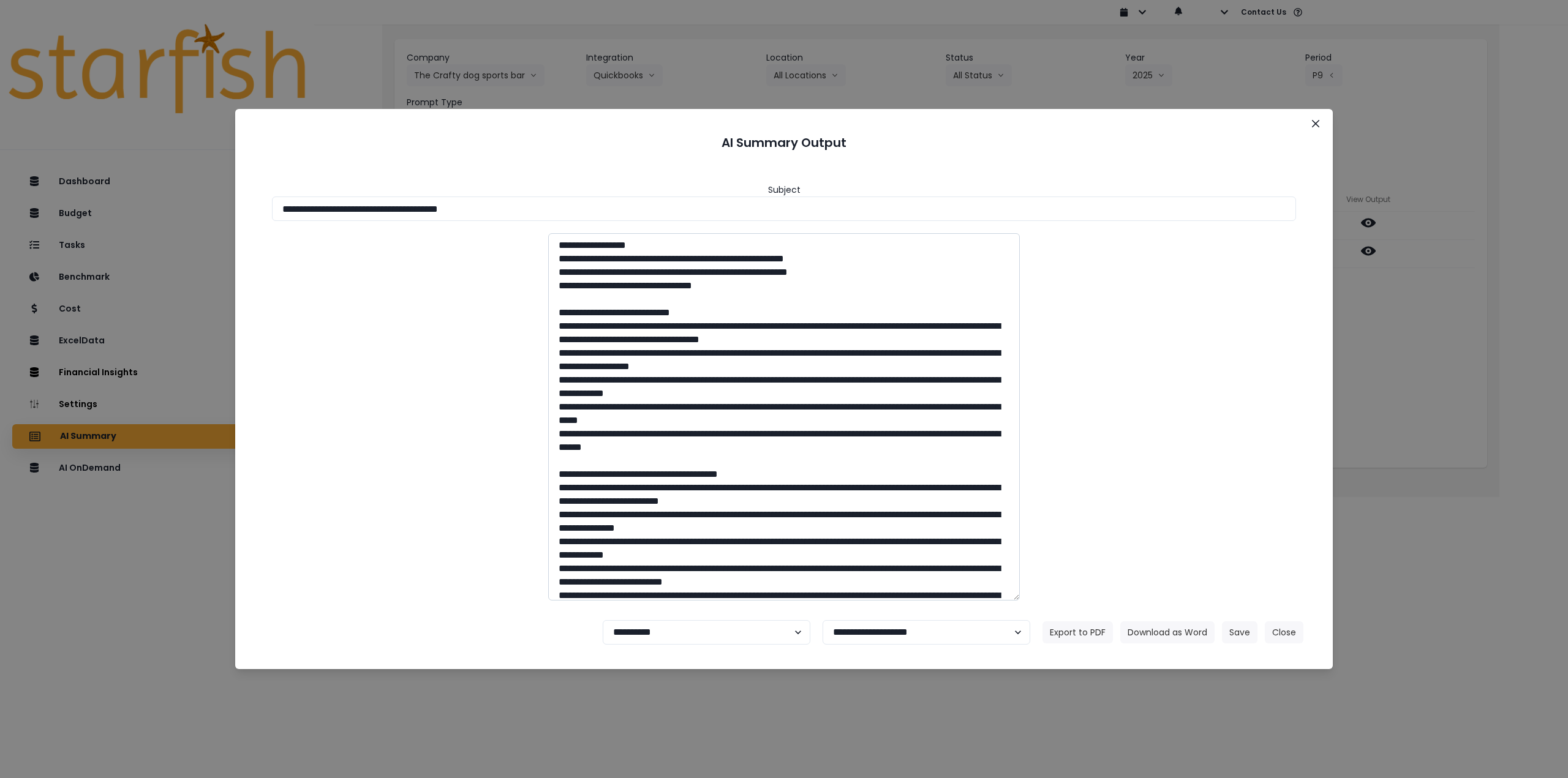
drag, startPoint x: 464, startPoint y: 208, endPoint x: 676, endPoint y: 235, distance: 213.7
click at [590, 213] on input "**********" at bounding box center [784, 208] width 1024 height 24
click at [494, 208] on input "**********" at bounding box center [784, 208] width 1024 height 24
drag, startPoint x: 464, startPoint y: 208, endPoint x: 544, endPoint y: 214, distance: 80.2
click at [544, 214] on input "**********" at bounding box center [784, 208] width 1024 height 24
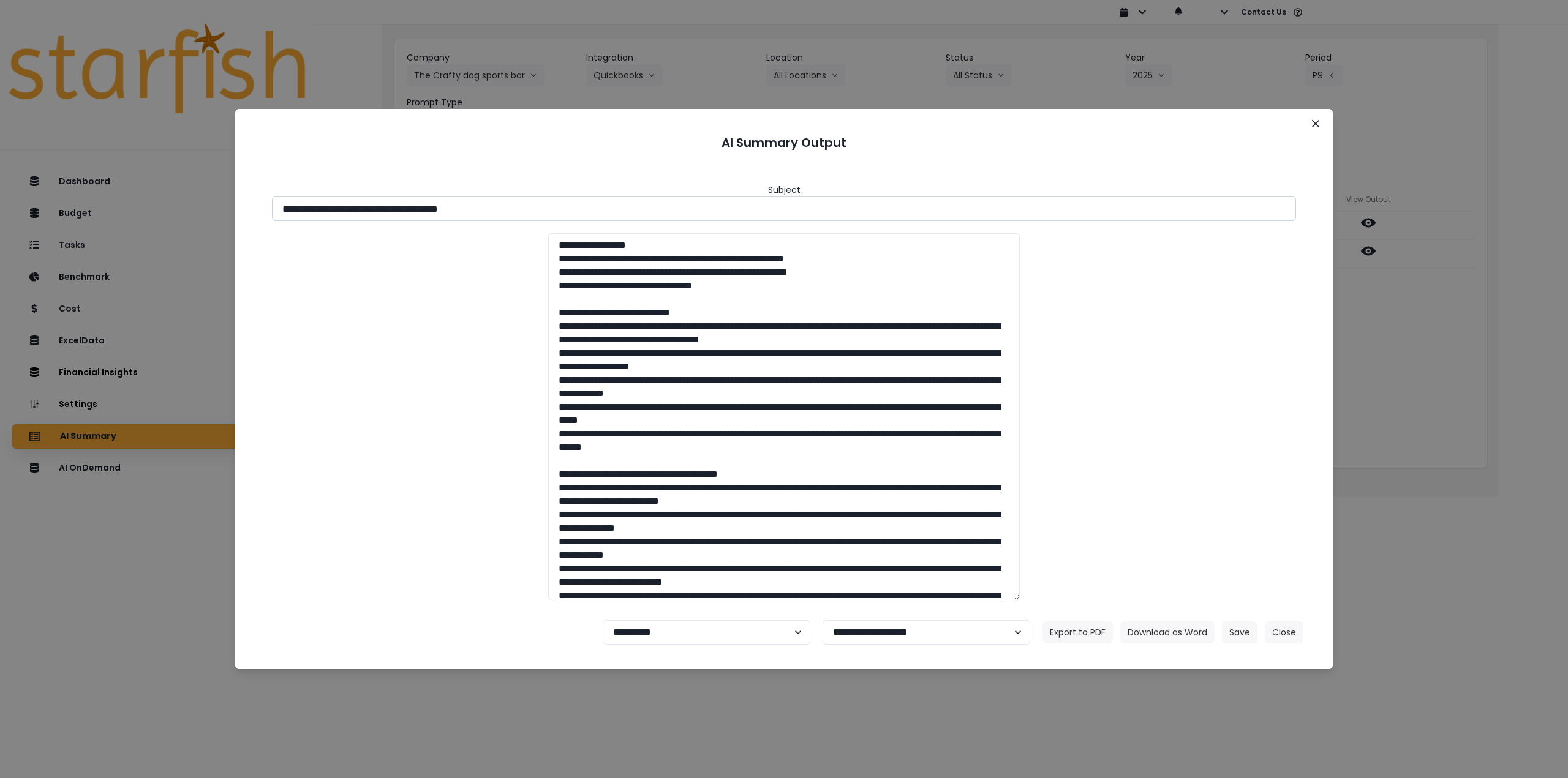
click at [512, 213] on input "**********" at bounding box center [784, 208] width 1024 height 24
drag, startPoint x: 467, startPoint y: 208, endPoint x: 546, endPoint y: 209, distance: 79.0
click at [546, 209] on input "**********" at bounding box center [784, 208] width 1024 height 24
click at [1165, 631] on button "Download as Word" at bounding box center [1167, 632] width 94 height 22
click at [1464, 336] on div "**********" at bounding box center [784, 389] width 1568 height 778
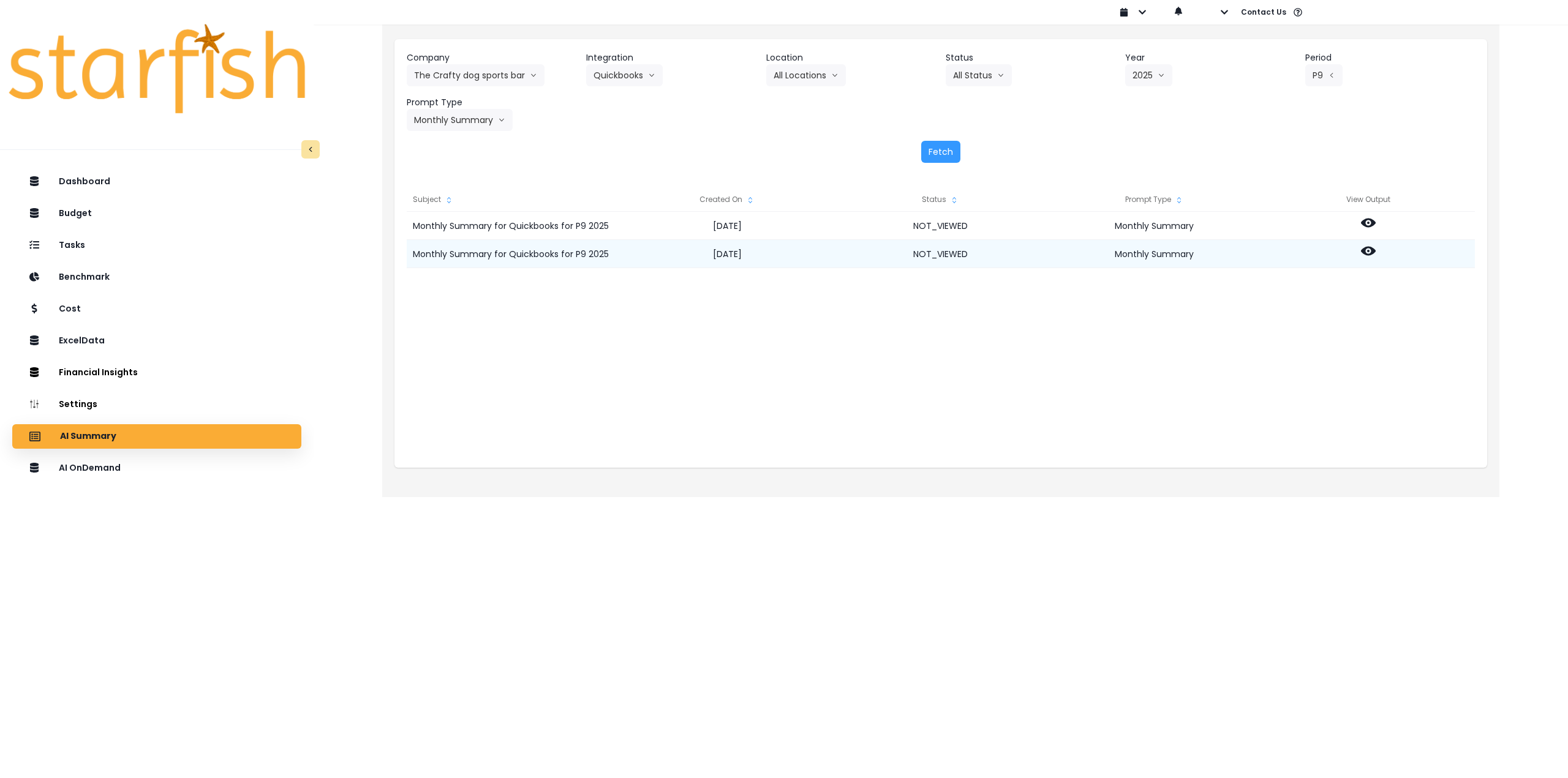
click at [1371, 254] on icon at bounding box center [1368, 252] width 15 height 10
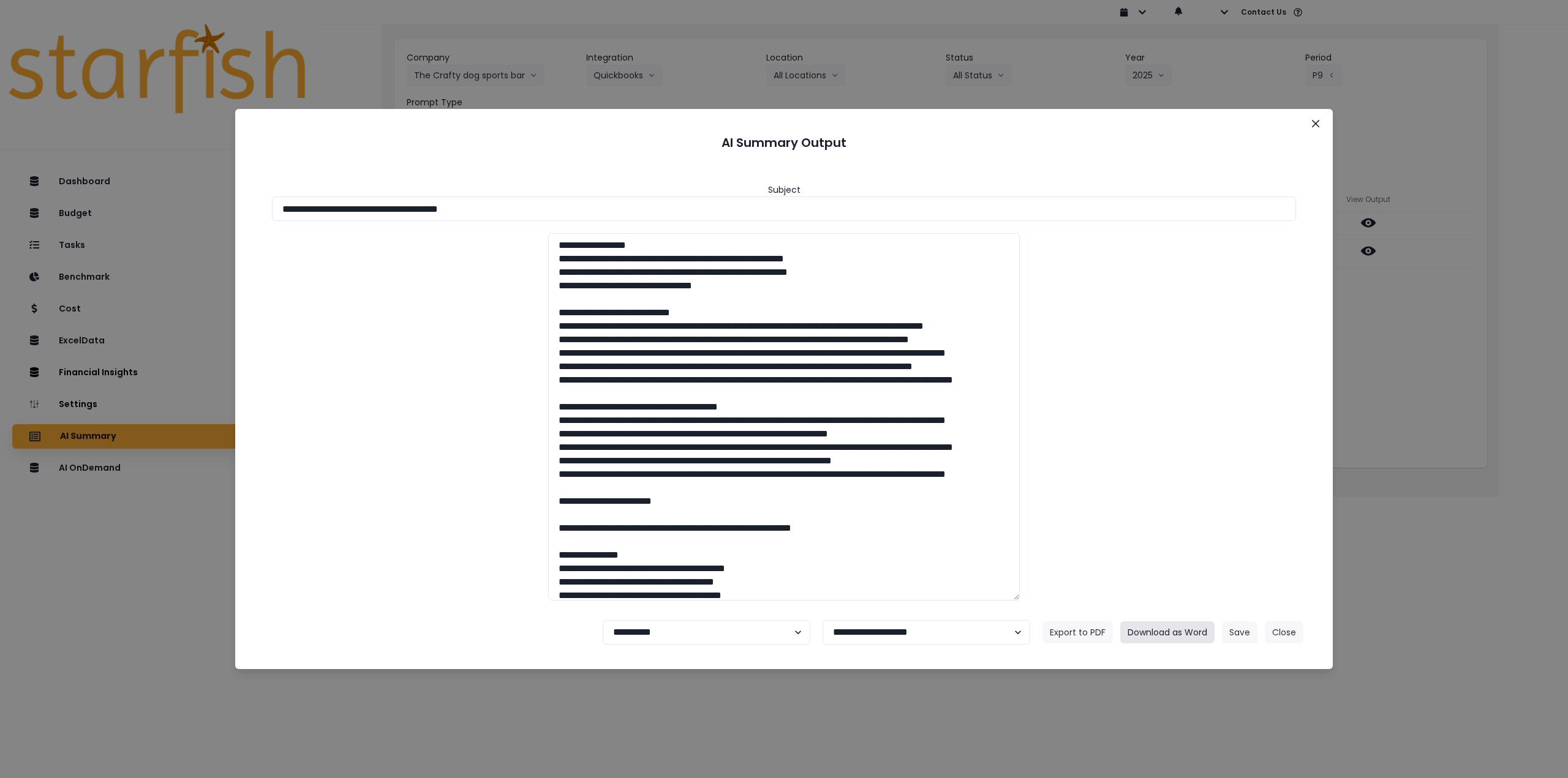
click at [1159, 634] on button "Download as Word" at bounding box center [1167, 632] width 94 height 22
click at [1317, 127] on button "Close" at bounding box center [1316, 124] width 20 height 20
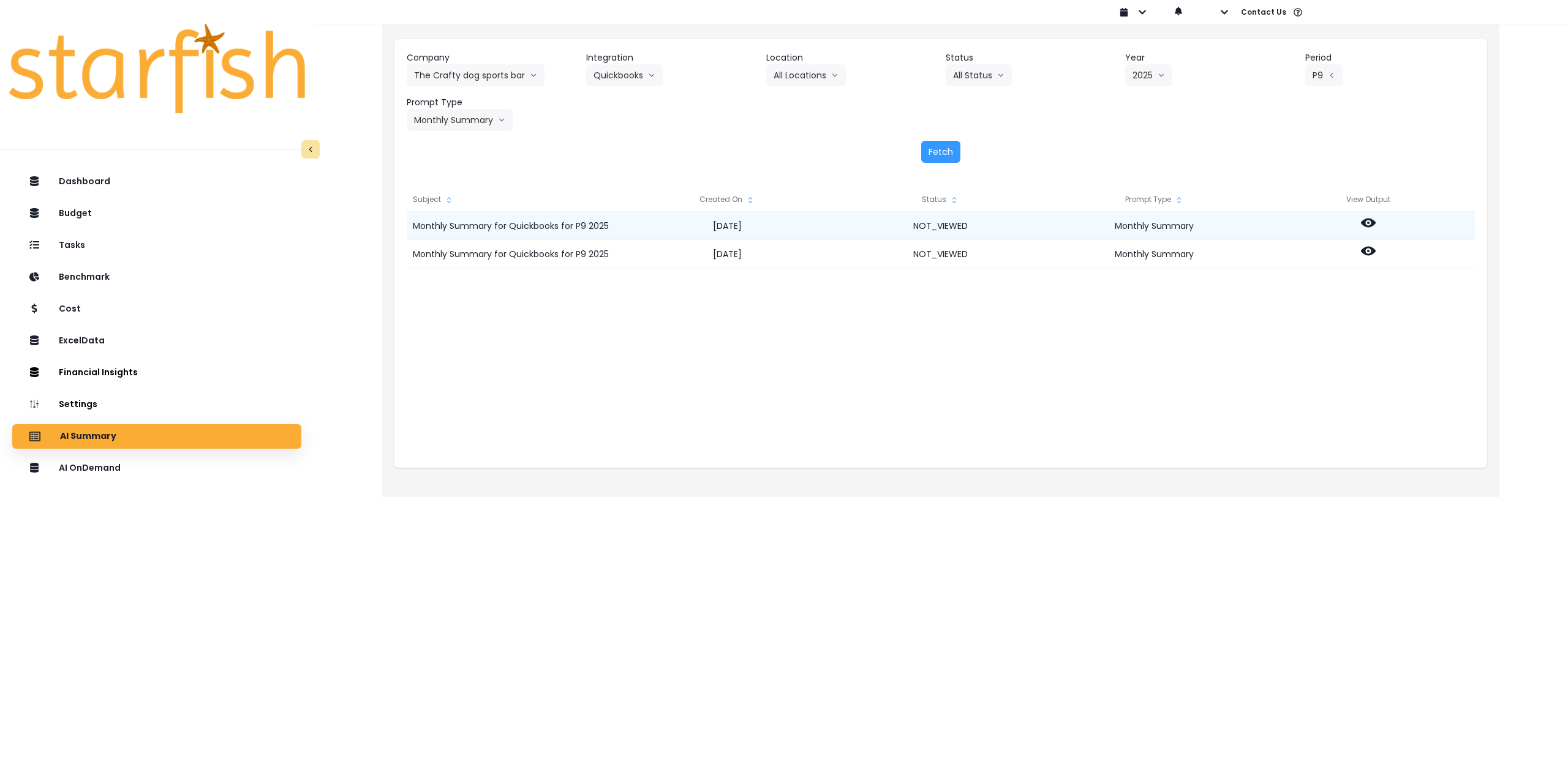
click at [1370, 222] on icon at bounding box center [1368, 223] width 15 height 15
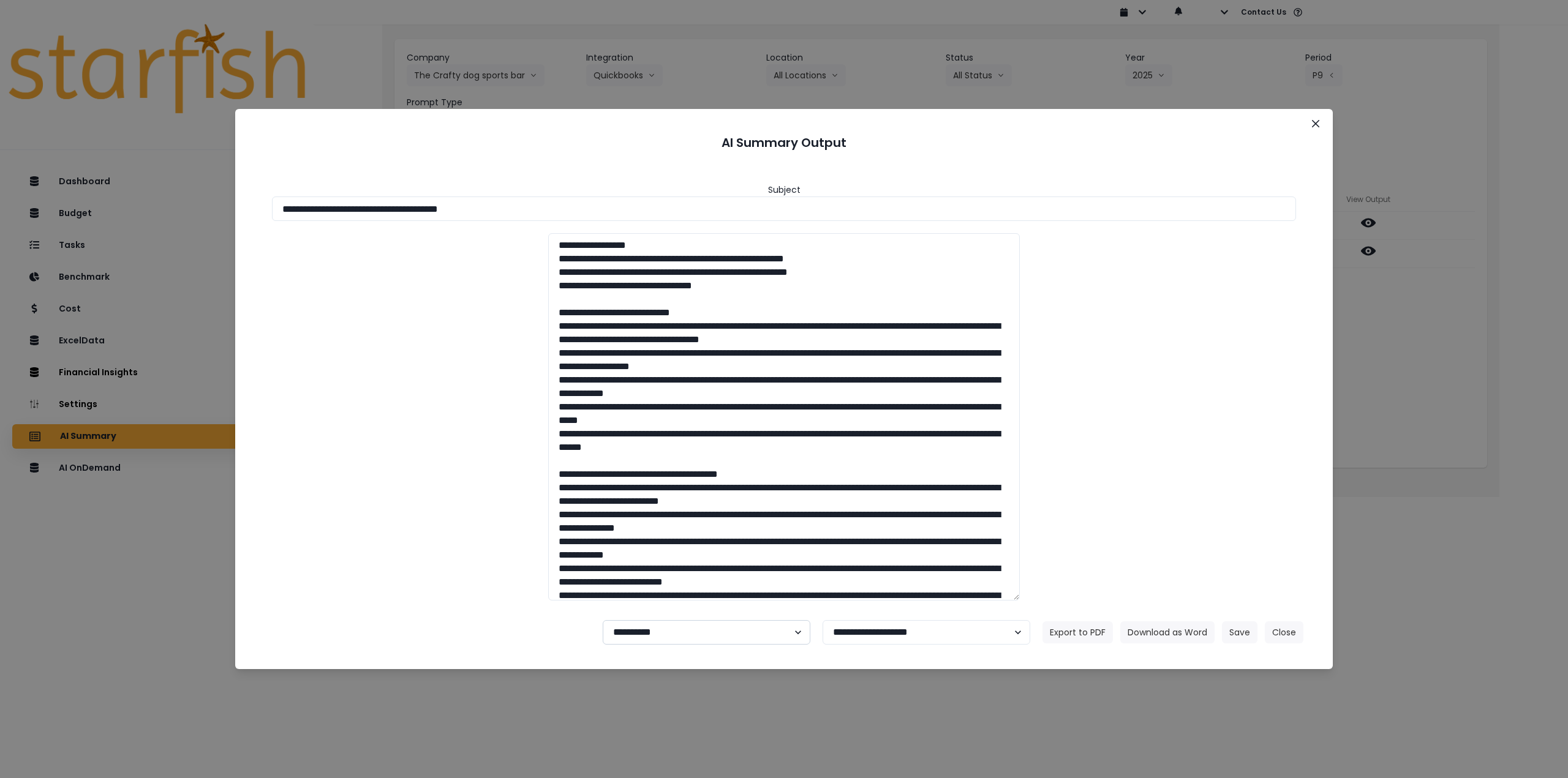
click at [697, 641] on select "**********" at bounding box center [706, 632] width 208 height 24
select select "********"
click at [603, 620] on select "**********" at bounding box center [706, 632] width 208 height 24
click at [1243, 629] on button "Save" at bounding box center [1240, 632] width 36 height 22
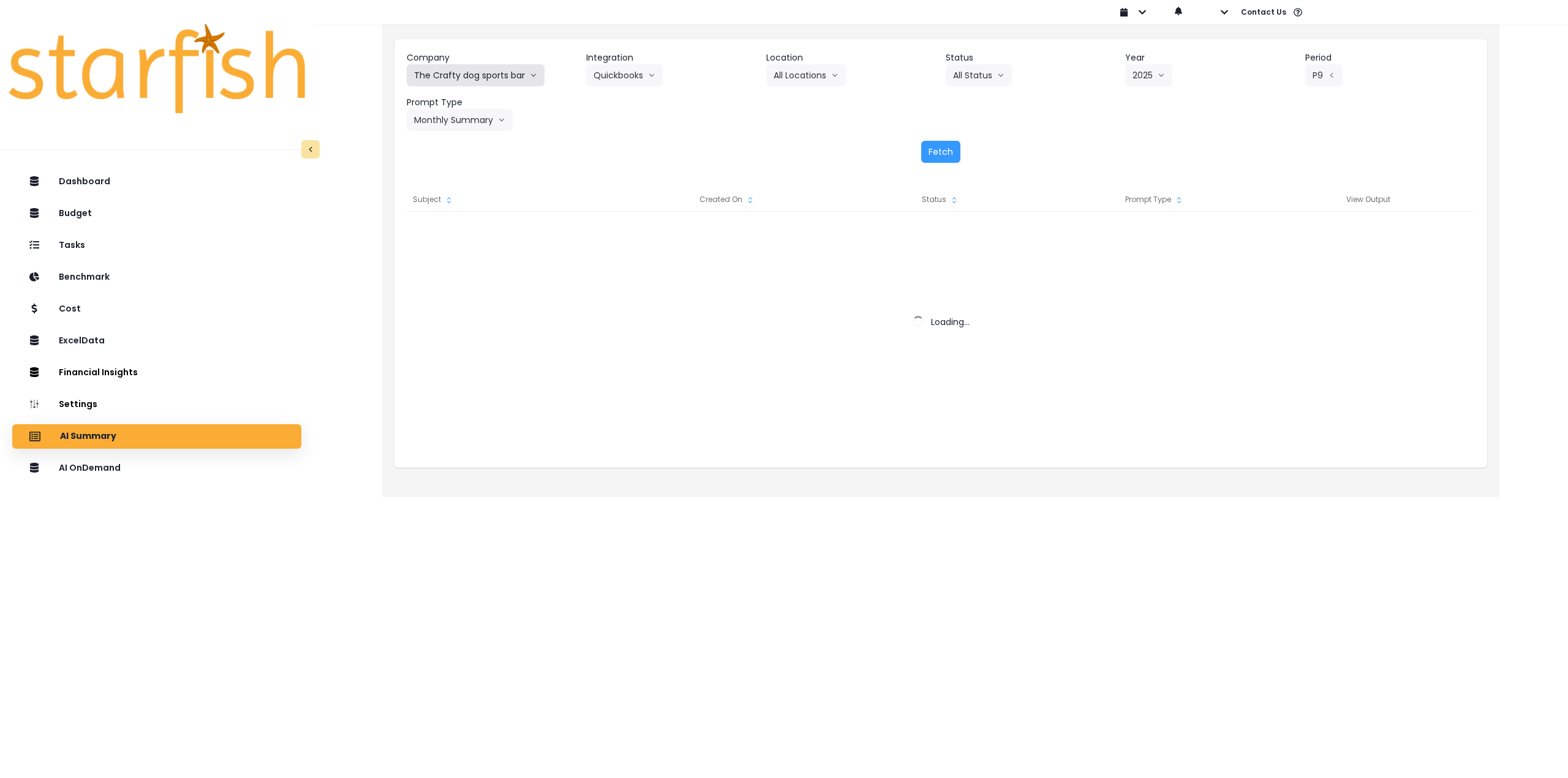
click at [469, 81] on button "The Crafty dog sports bar" at bounding box center [475, 75] width 137 height 22
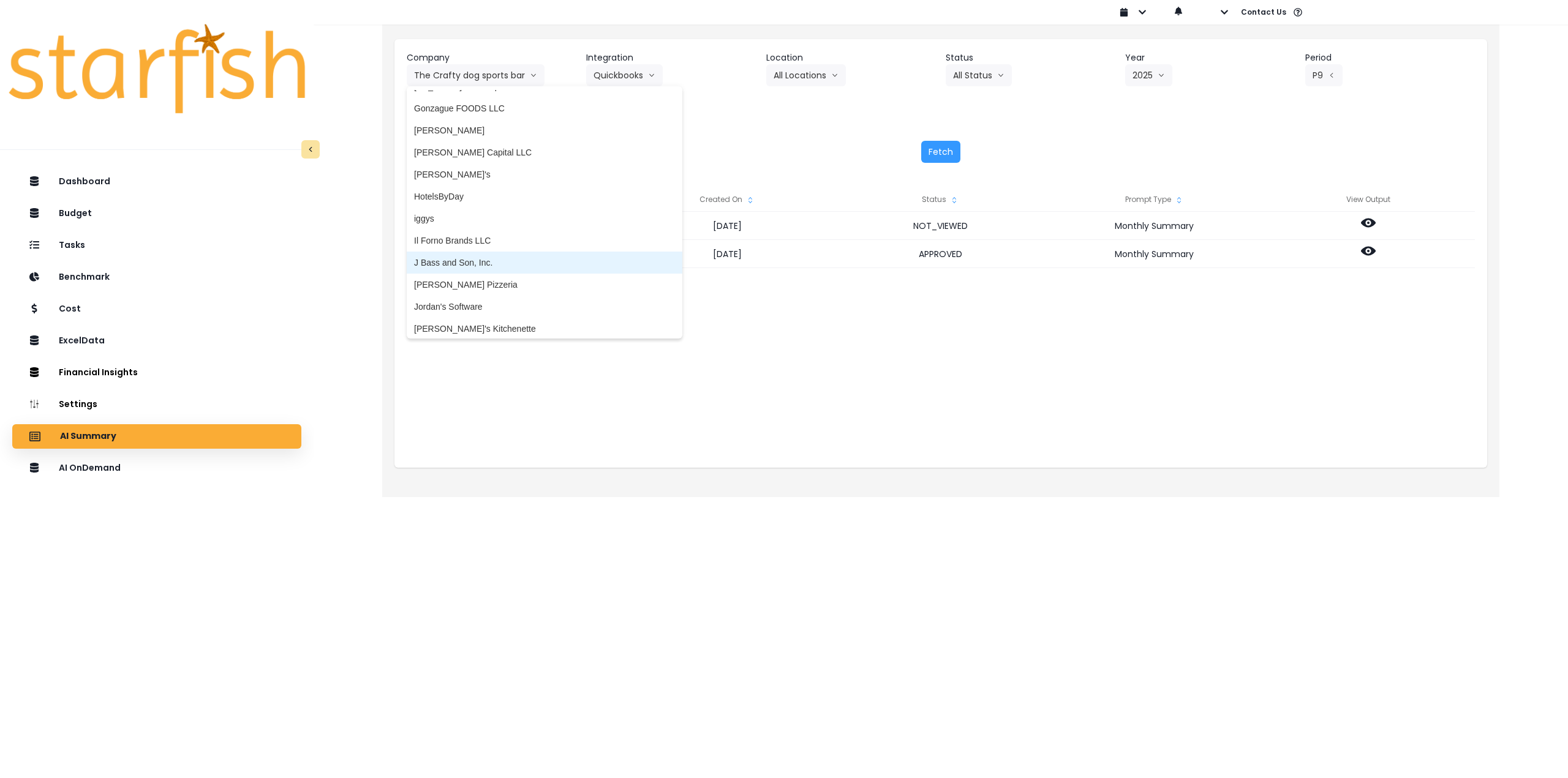
scroll to position [1531, 0]
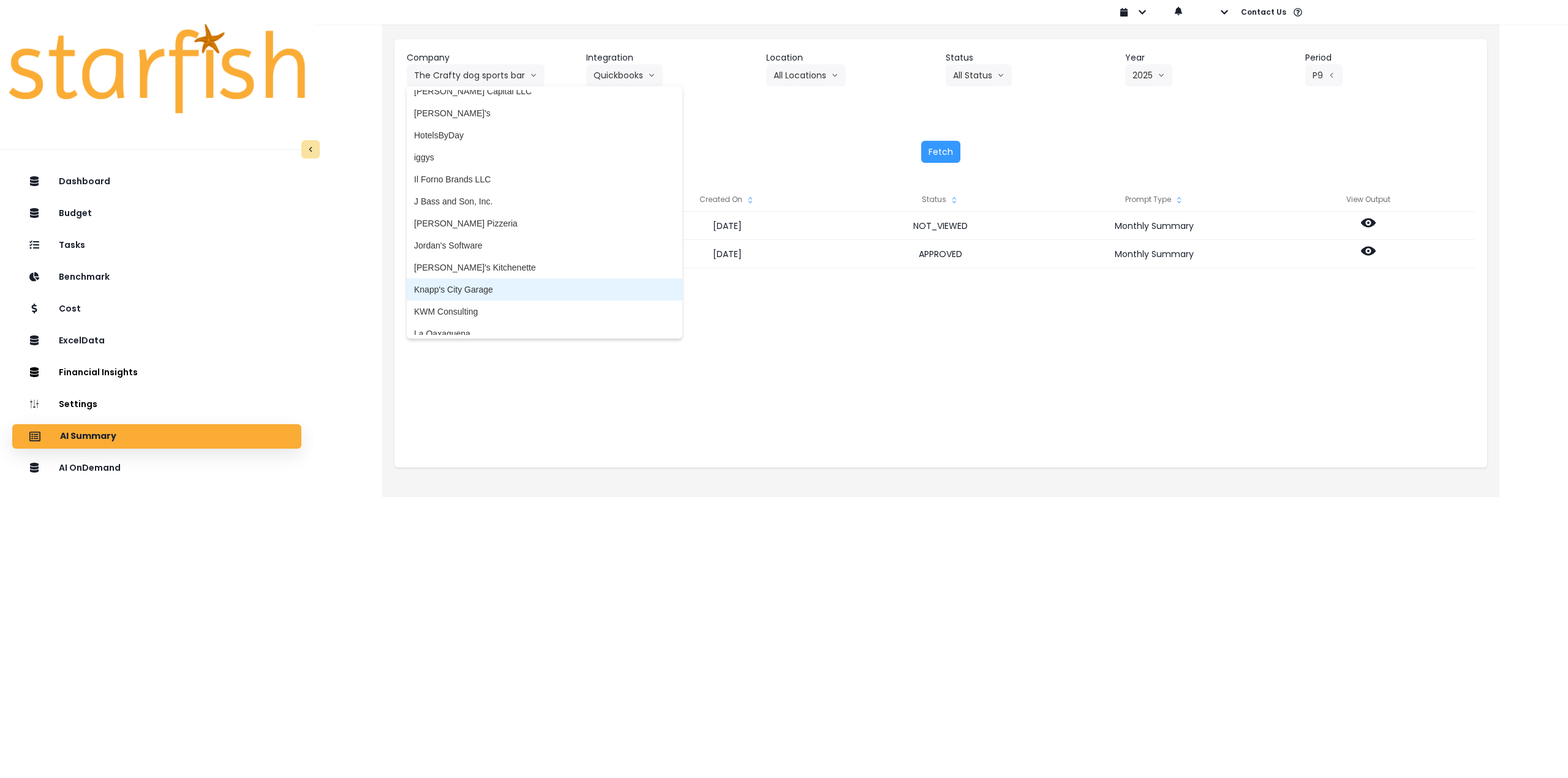
click at [482, 281] on li "Knapp's City Garage" at bounding box center [544, 290] width 276 height 22
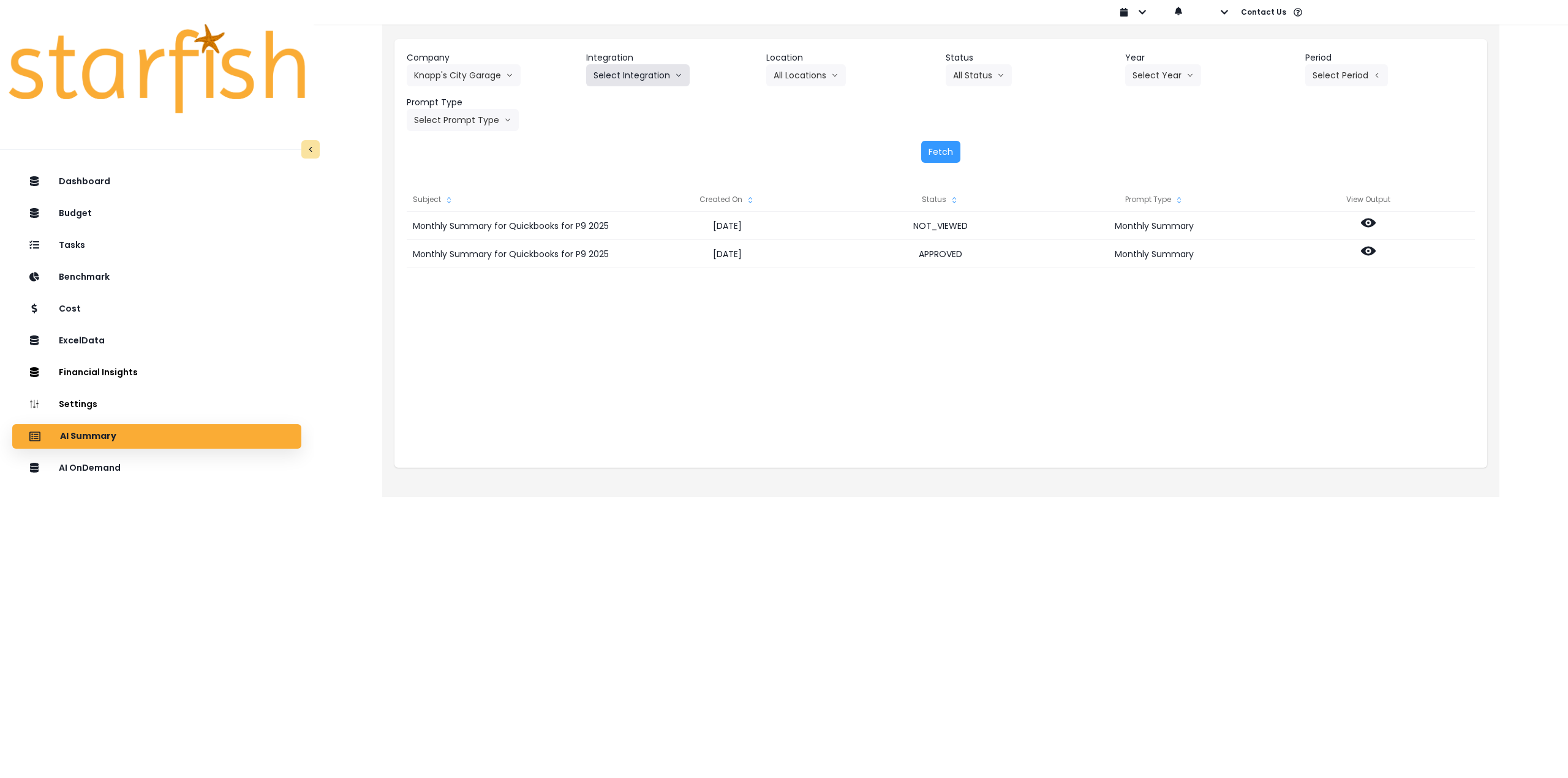
click at [617, 69] on button "Select Integration" at bounding box center [638, 75] width 104 height 22
click at [617, 105] on span "Quickbooks" at bounding box center [616, 101] width 45 height 12
click at [1147, 72] on button "Select Year" at bounding box center [1163, 75] width 76 height 22
click at [1143, 144] on span "2025" at bounding box center [1142, 145] width 19 height 12
click at [1327, 78] on button "Select Month" at bounding box center [1347, 75] width 84 height 22
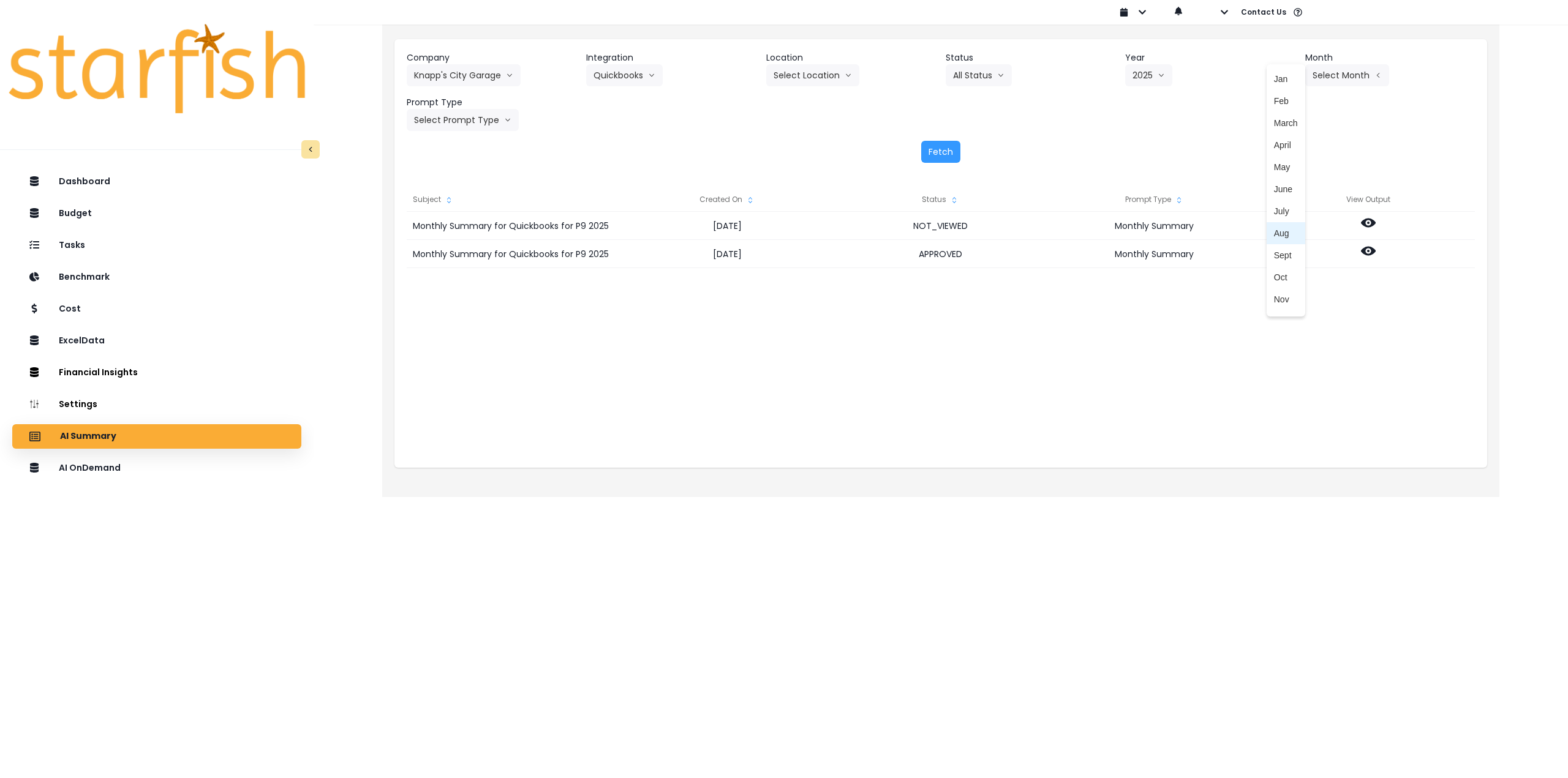
click at [1281, 235] on span "Aug" at bounding box center [1286, 233] width 24 height 12
click at [1336, 73] on icon "arrow left line" at bounding box center [1338, 75] width 7 height 12
click at [1280, 234] on span "Aug" at bounding box center [1286, 233] width 24 height 12
click at [1318, 90] on div "Company Knapp's City Garage 86 Costs Asti Bagel Cafe Balance Grille Bald Ginger…" at bounding box center [941, 91] width 1068 height 80
click at [1319, 78] on button "Aug" at bounding box center [1327, 75] width 43 height 22
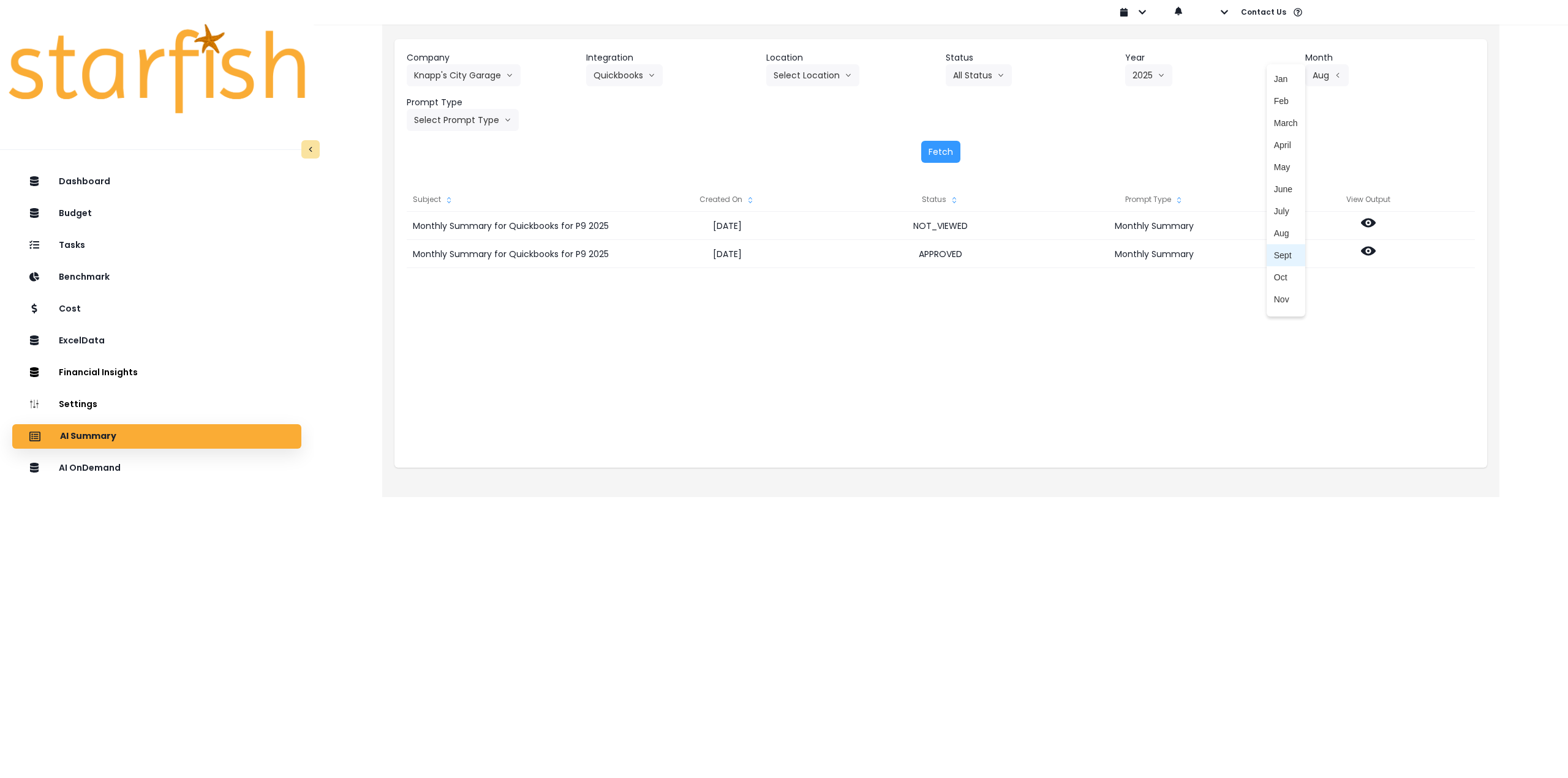
click at [1279, 259] on span "Sept" at bounding box center [1286, 255] width 24 height 12
click at [425, 126] on button "Select Prompt Type" at bounding box center [462, 120] width 112 height 22
click at [455, 228] on span "Monthly Summary" at bounding box center [448, 234] width 69 height 12
click at [942, 139] on div "Company Knapp's City Garage 86 Costs Asti Bagel Cafe Balance Grille Bald Ginger…" at bounding box center [941, 107] width 1093 height 136
click at [952, 150] on button "Fetch" at bounding box center [941, 152] width 39 height 22
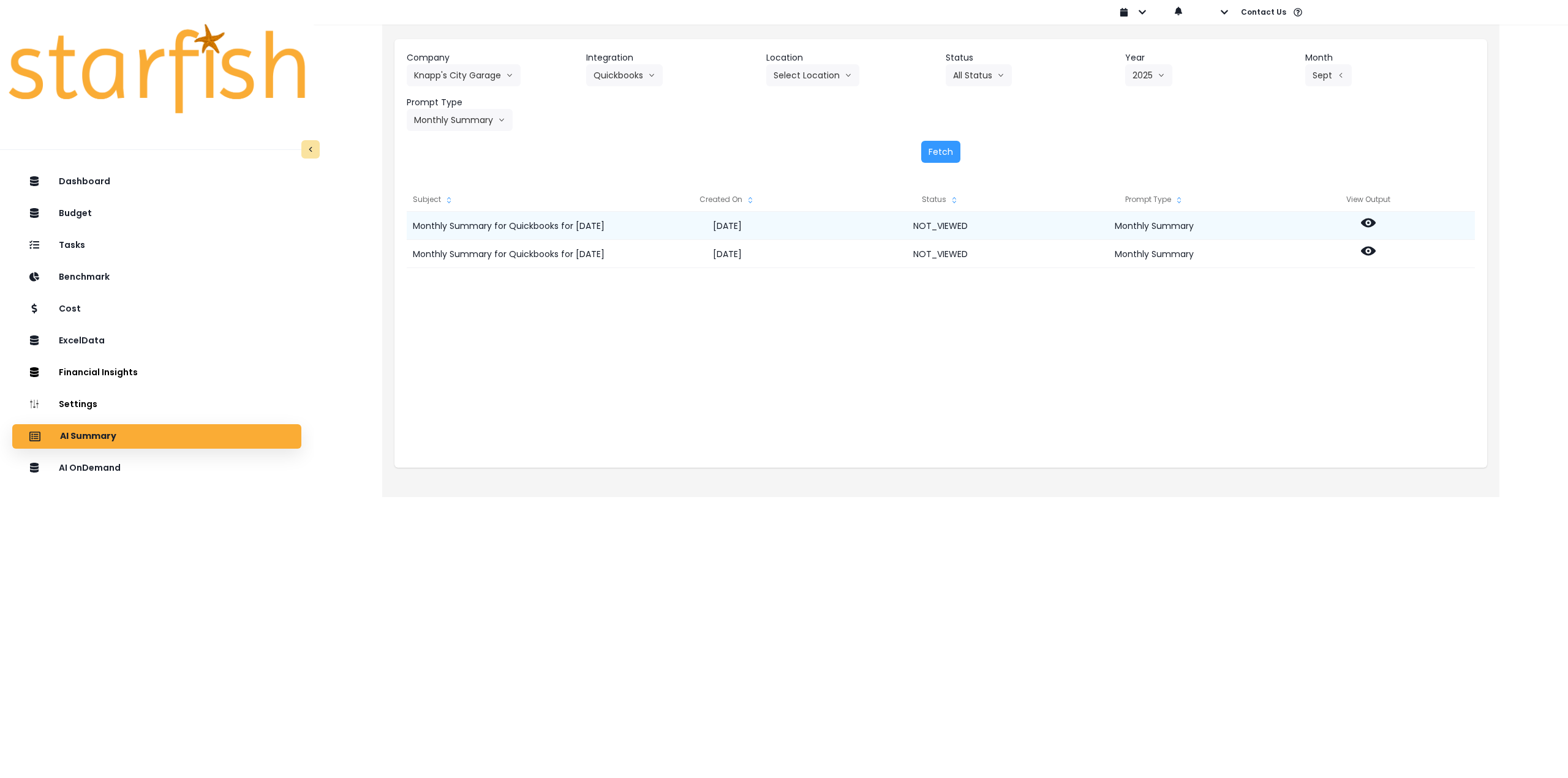
click at [1365, 223] on icon at bounding box center [1368, 223] width 15 height 15
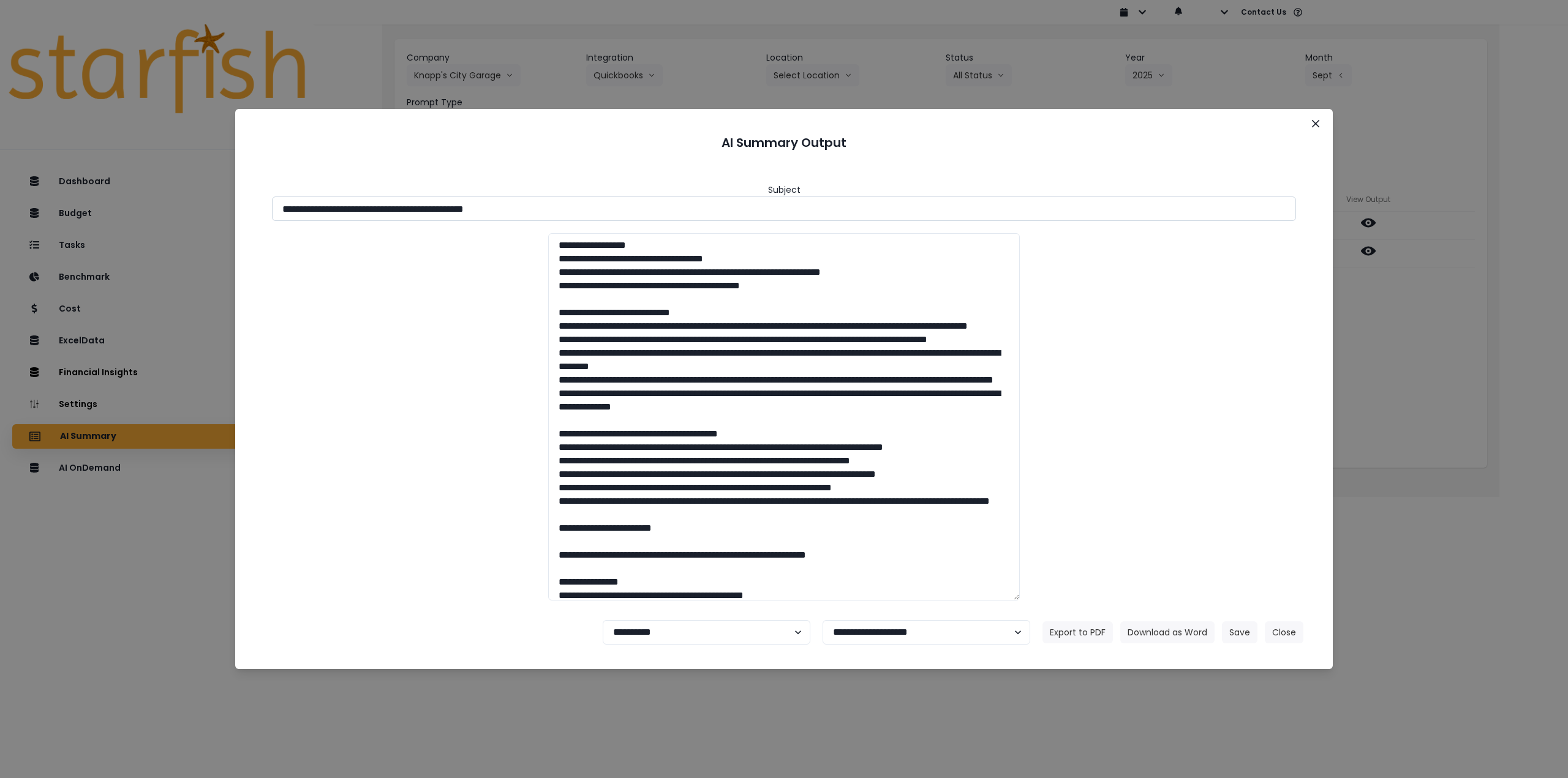
drag, startPoint x: 467, startPoint y: 205, endPoint x: 555, endPoint y: 206, distance: 88.0
click at [555, 206] on input "**********" at bounding box center [784, 208] width 1024 height 24
click at [1157, 634] on button "Download as Word" at bounding box center [1167, 632] width 94 height 22
drag, startPoint x: 1471, startPoint y: 385, endPoint x: 1463, endPoint y: 376, distance: 12.0
click at [1471, 385] on div "**********" at bounding box center [784, 389] width 1568 height 778
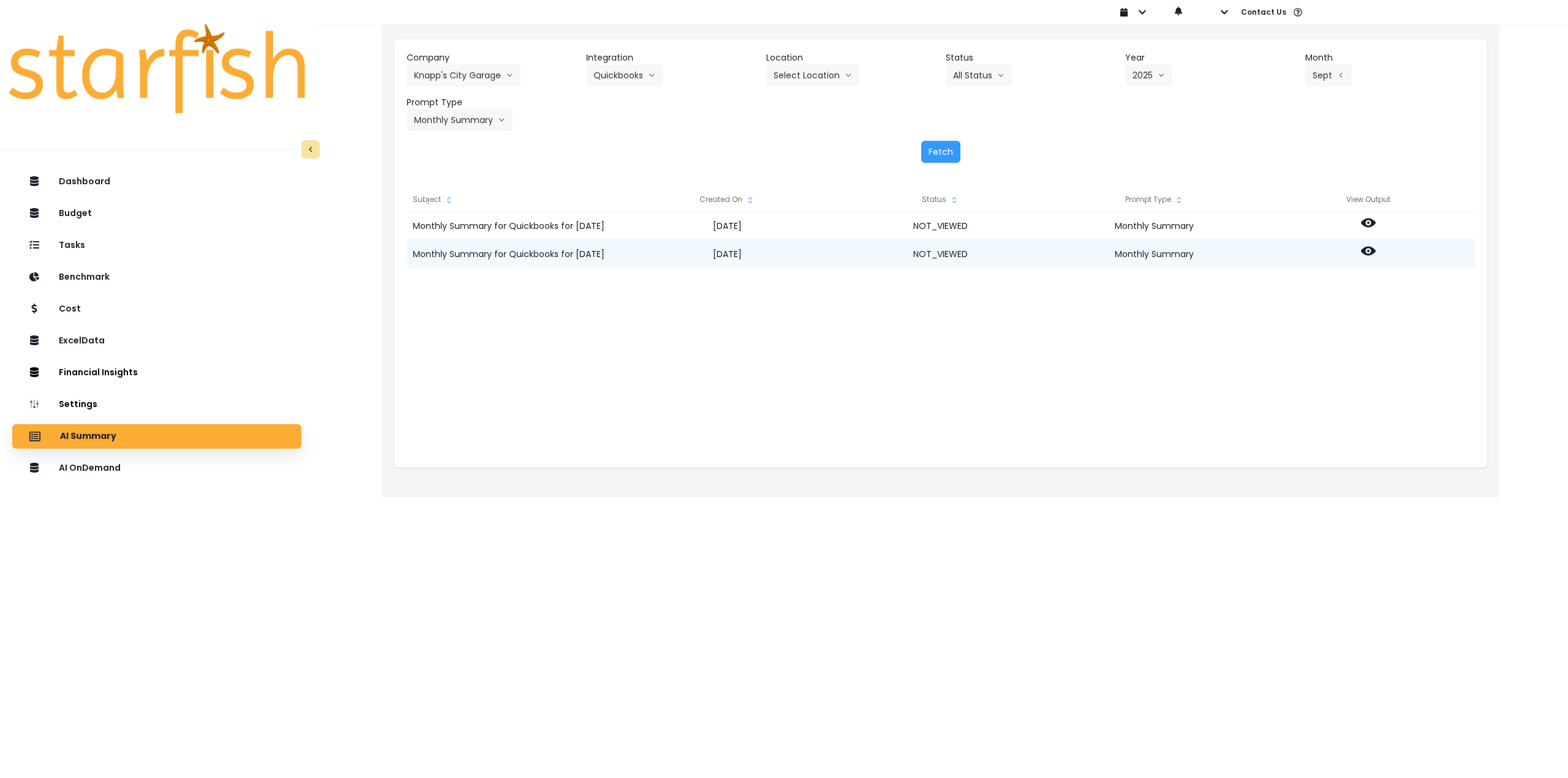
click at [1369, 253] on icon at bounding box center [1368, 251] width 15 height 15
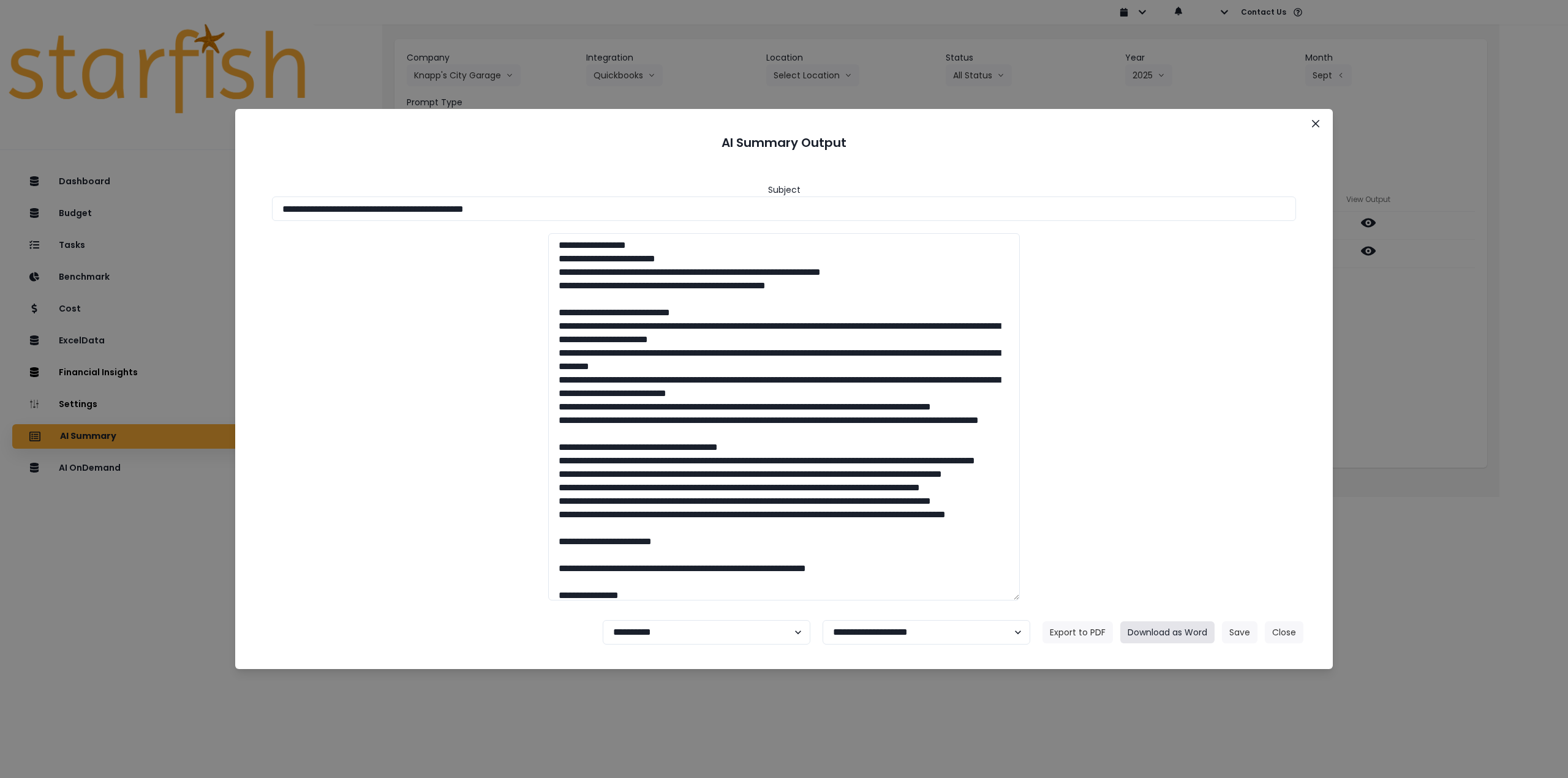
click at [1163, 627] on button "Download as Word" at bounding box center [1167, 632] width 94 height 22
click at [1316, 122] on icon "Close" at bounding box center [1316, 124] width 7 height 7
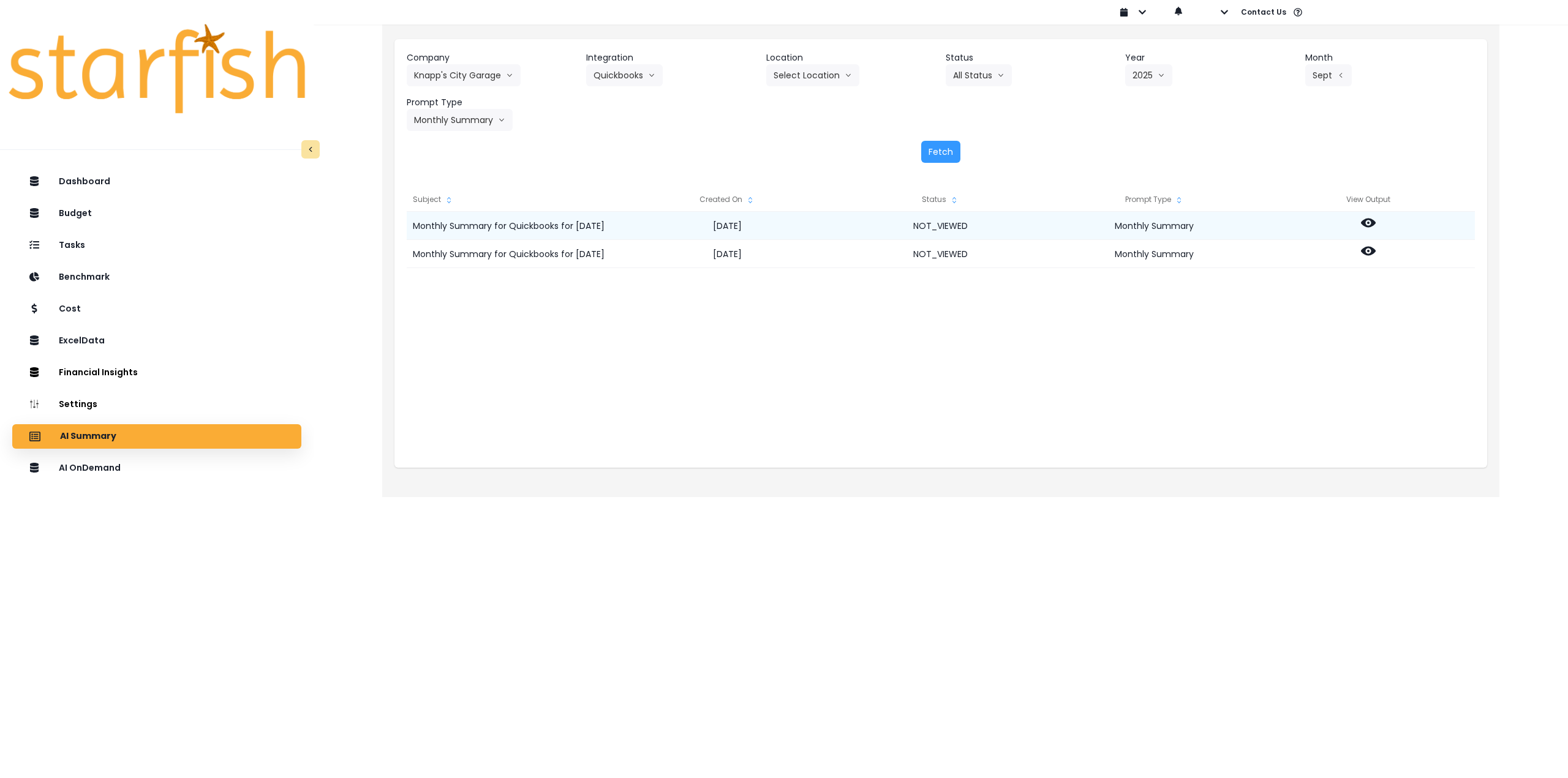
click at [1365, 223] on icon at bounding box center [1368, 223] width 15 height 10
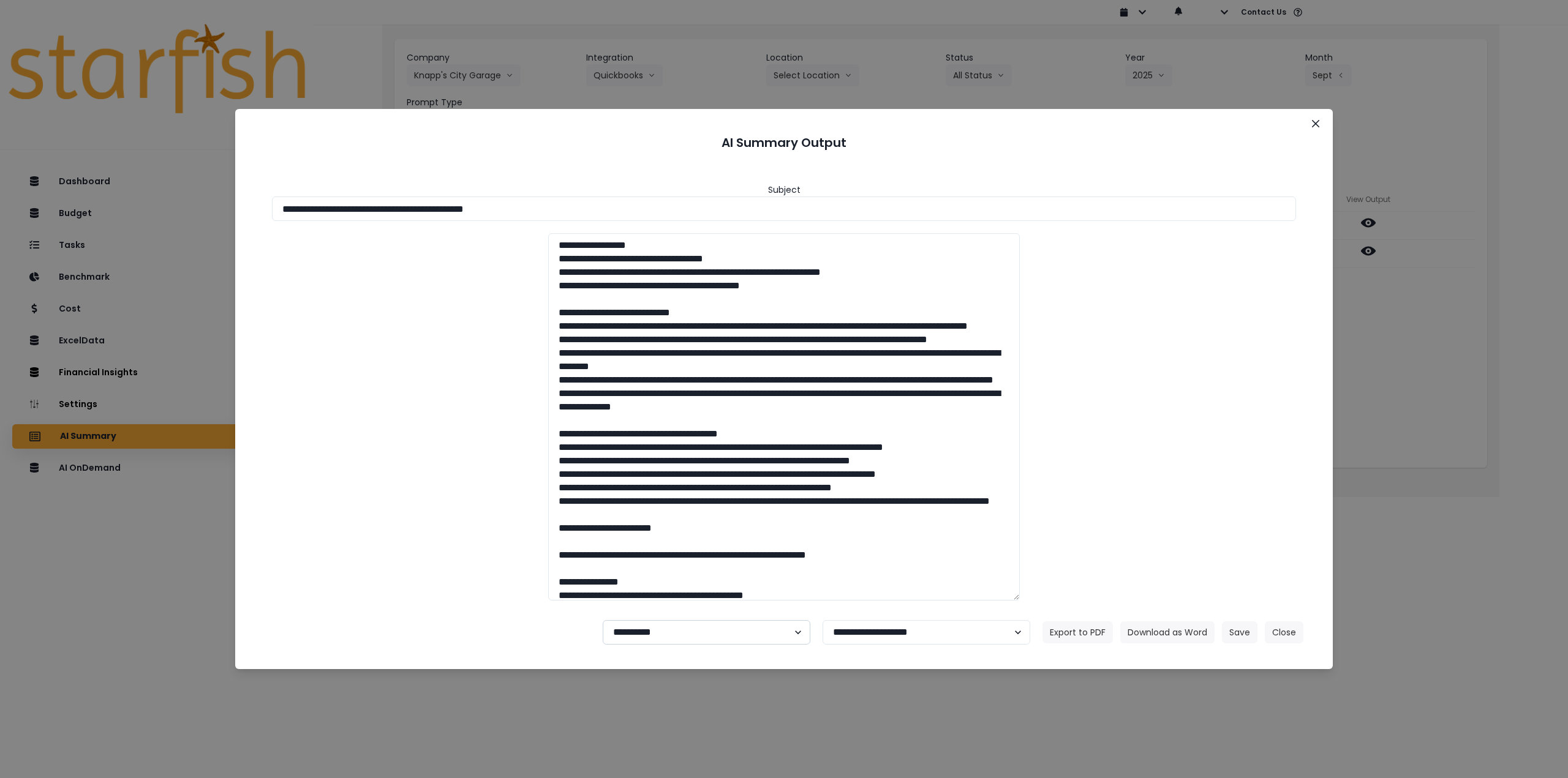
click at [648, 643] on select "**********" at bounding box center [706, 632] width 208 height 24
select select "********"
click at [603, 620] on select "**********" at bounding box center [706, 632] width 208 height 24
click at [1235, 632] on button "Save" at bounding box center [1240, 632] width 36 height 22
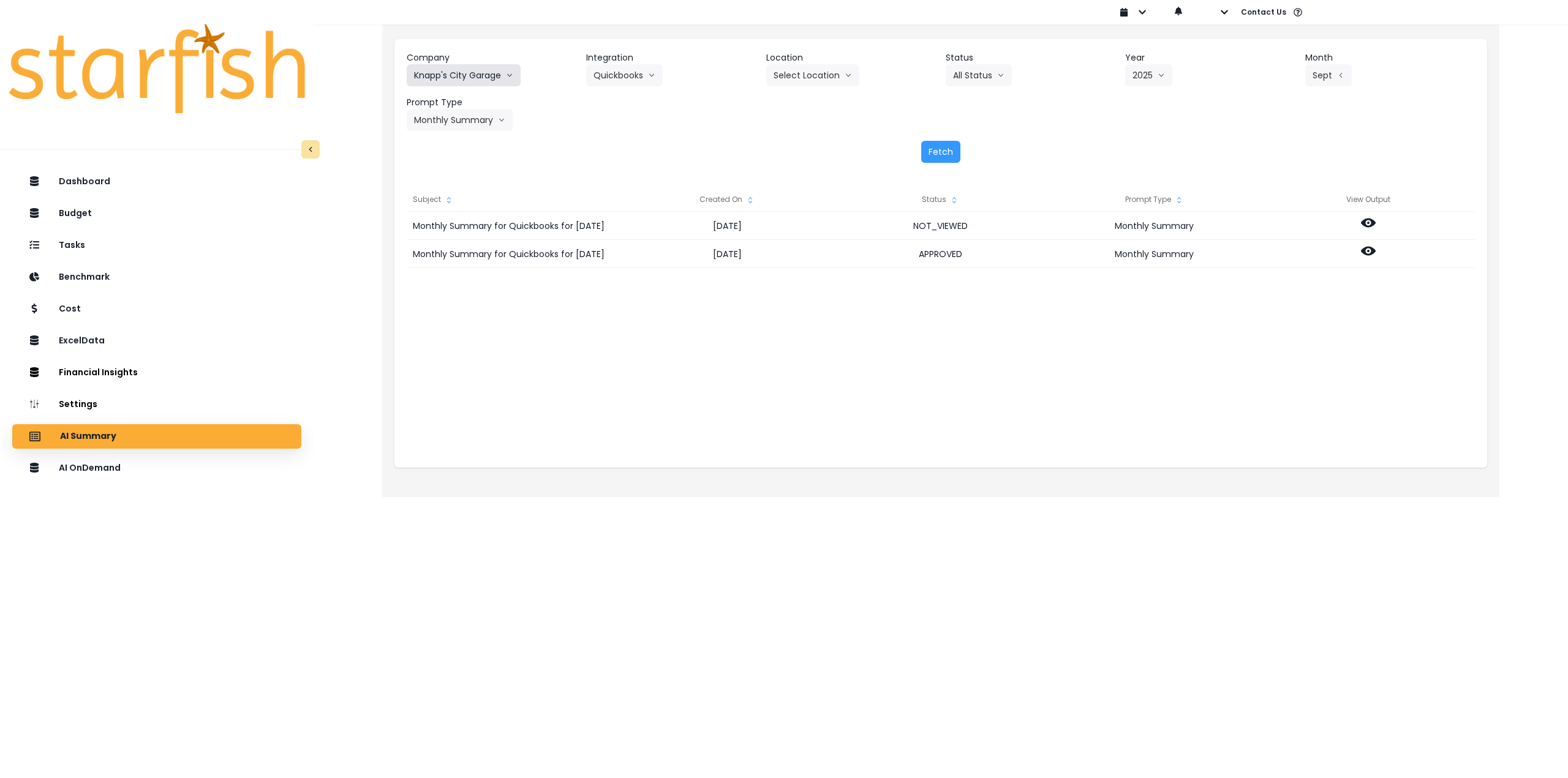
click at [455, 83] on button "Knapp's City Garage" at bounding box center [464, 75] width 114 height 22
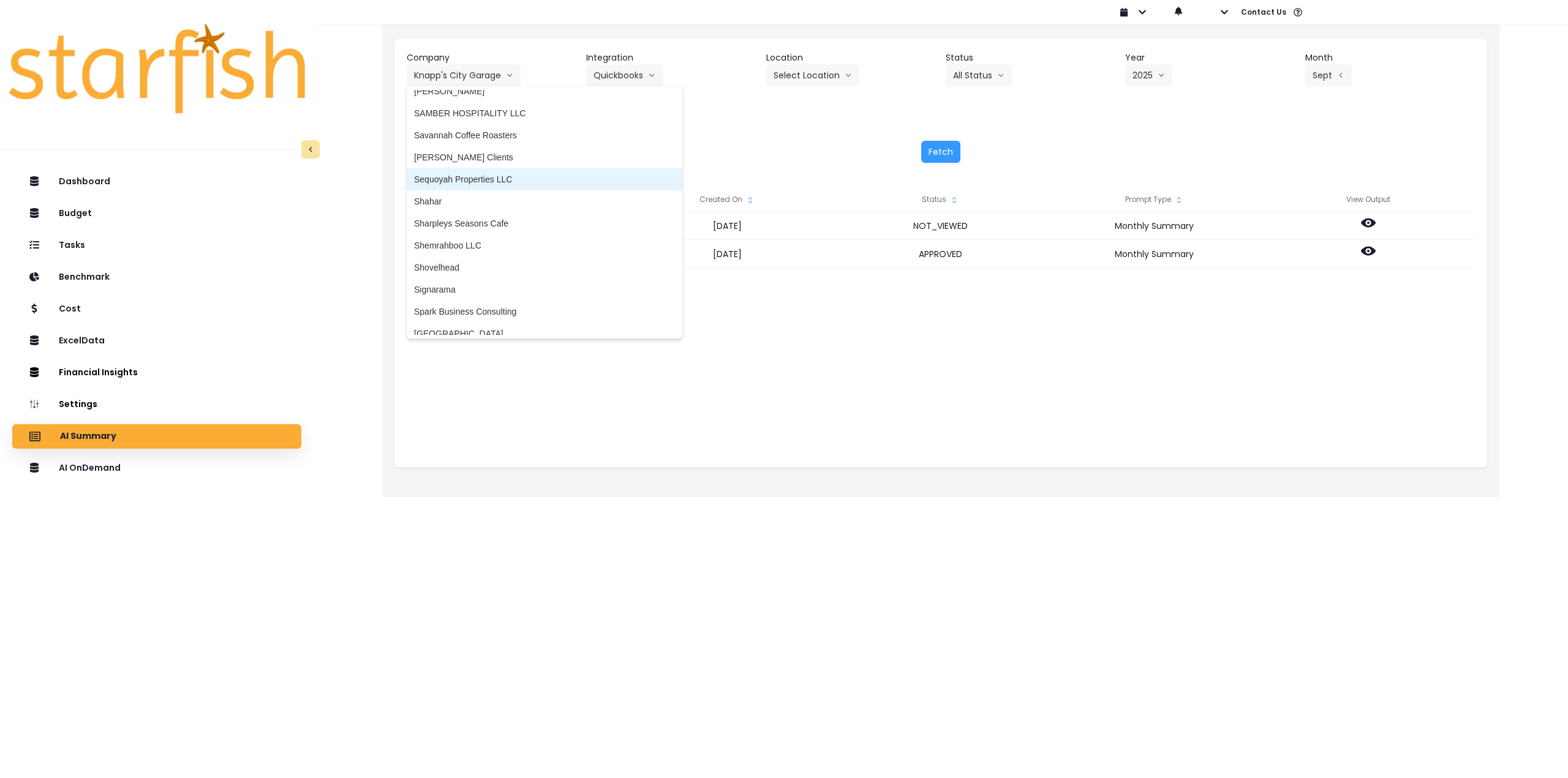
scroll to position [2694, 0]
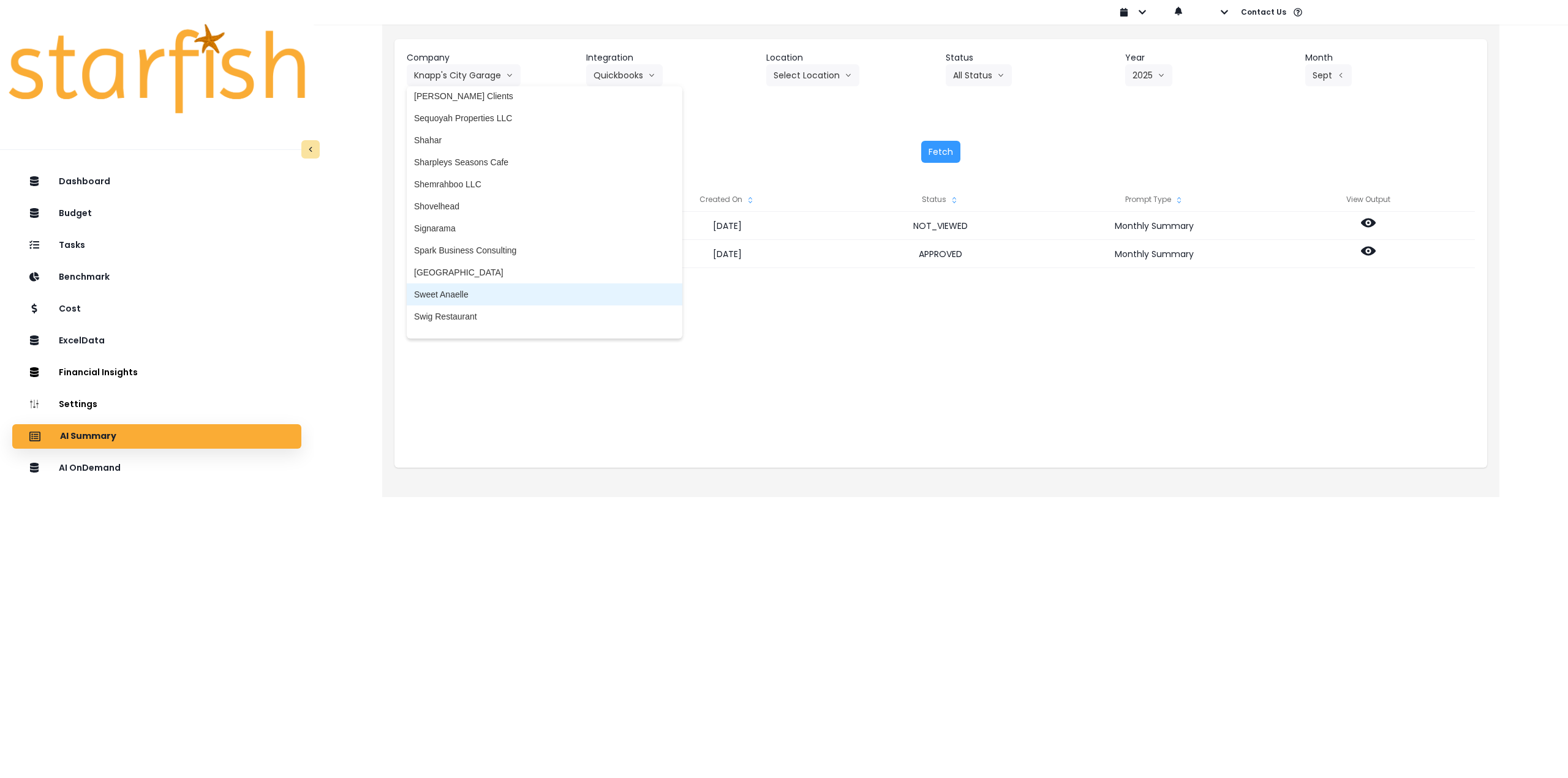
click at [500, 292] on span "Sweet Anaelle" at bounding box center [544, 294] width 261 height 12
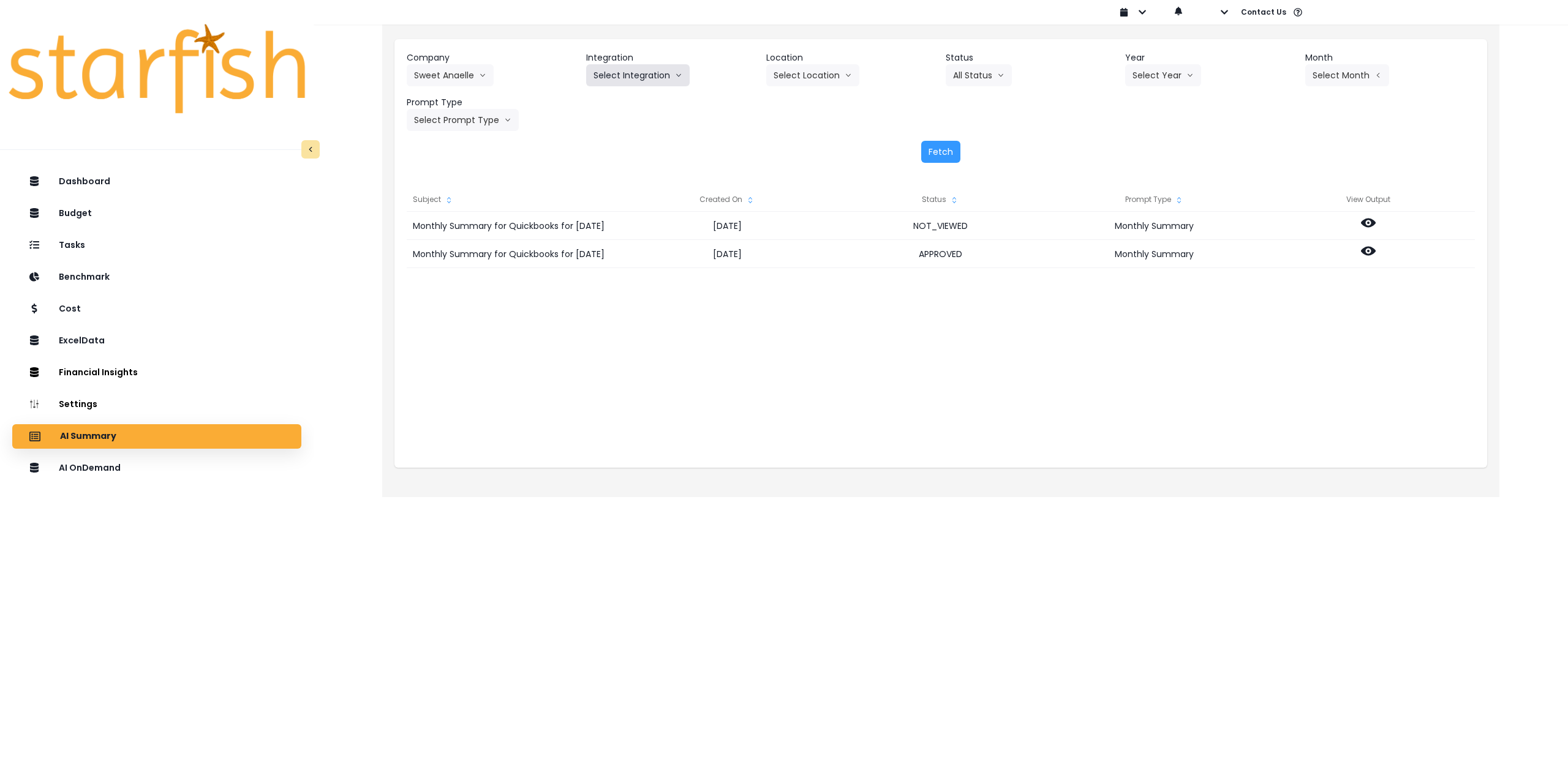
click at [627, 69] on button "Select Integration" at bounding box center [638, 75] width 104 height 22
click at [609, 100] on span "Quickbooks" at bounding box center [616, 101] width 45 height 12
click at [842, 67] on button "Select Location" at bounding box center [813, 75] width 93 height 22
click at [814, 96] on span "All Locations" at bounding box center [798, 101] width 48 height 12
click at [1123, 71] on div "Company Sweet Anaelle 86 Costs Asti Bagel Cafe Balance Grille Bald Ginger Bar B…" at bounding box center [941, 91] width 1068 height 80
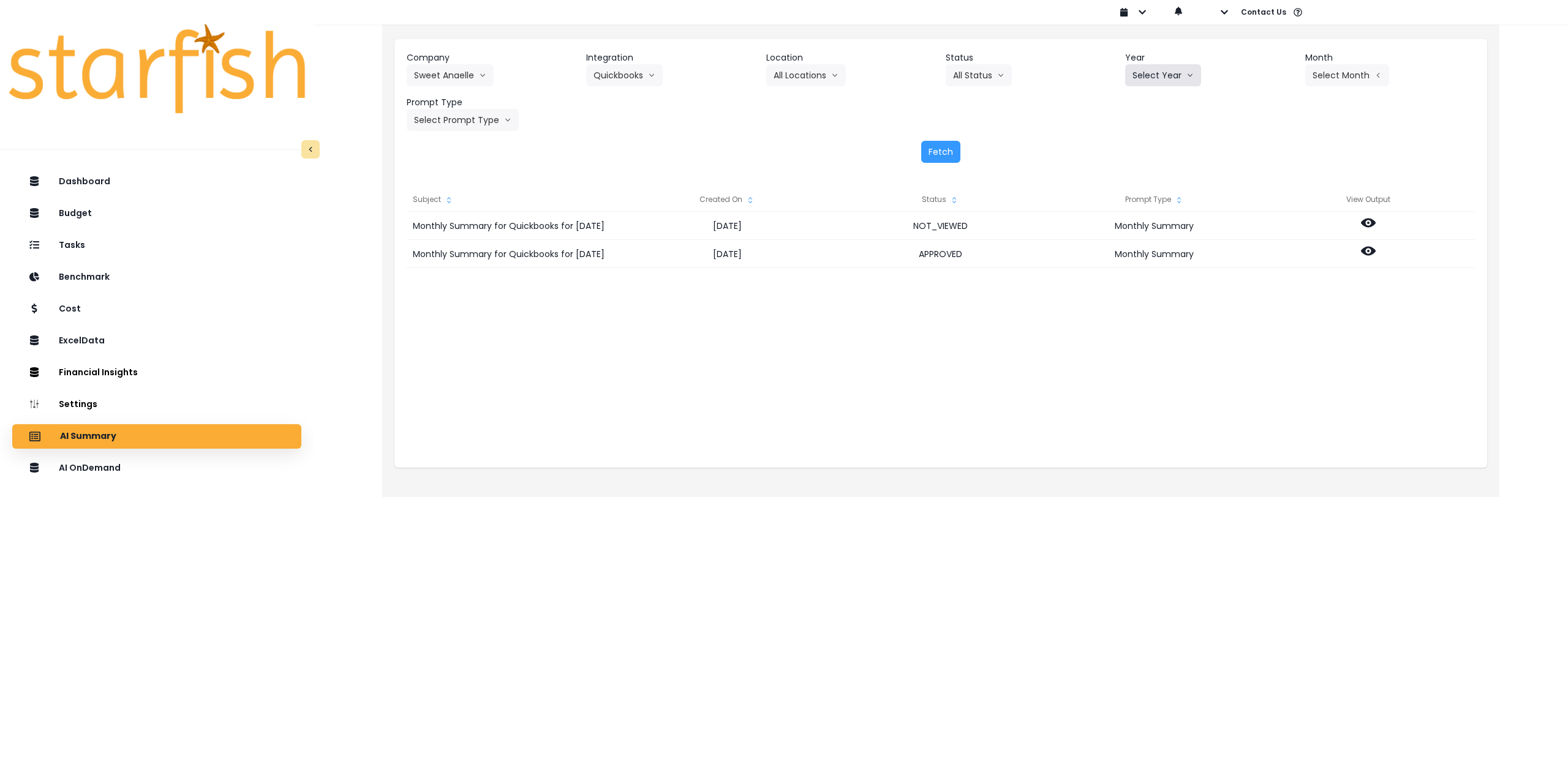
click at [1135, 73] on button "Select Year" at bounding box center [1163, 75] width 76 height 22
click at [1123, 141] on div "Fetch" at bounding box center [941, 152] width 1068 height 22
click at [1178, 78] on button "Select Year" at bounding box center [1163, 75] width 76 height 22
click at [1147, 151] on span "2025" at bounding box center [1142, 145] width 19 height 12
click at [1347, 83] on button "Select Month" at bounding box center [1347, 75] width 84 height 22
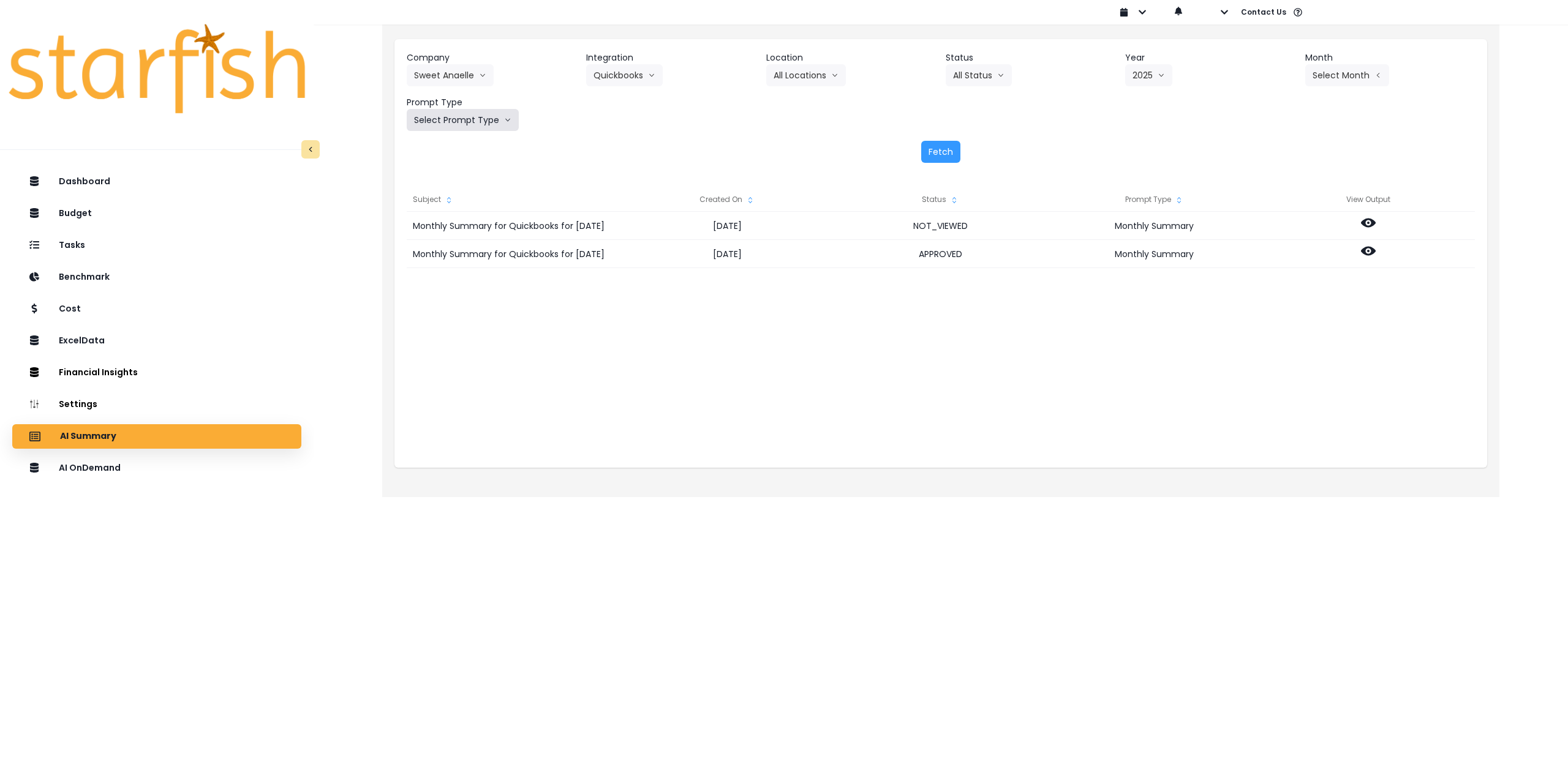
click at [446, 116] on button "Select Prompt Type" at bounding box center [462, 120] width 112 height 22
click at [445, 235] on span "Monthly Summary" at bounding box center [448, 234] width 69 height 12
click at [1340, 78] on button "Select Month" at bounding box center [1347, 75] width 84 height 22
click at [1275, 254] on span "Sept" at bounding box center [1286, 255] width 24 height 12
click at [947, 156] on button "Fetch" at bounding box center [941, 152] width 39 height 22
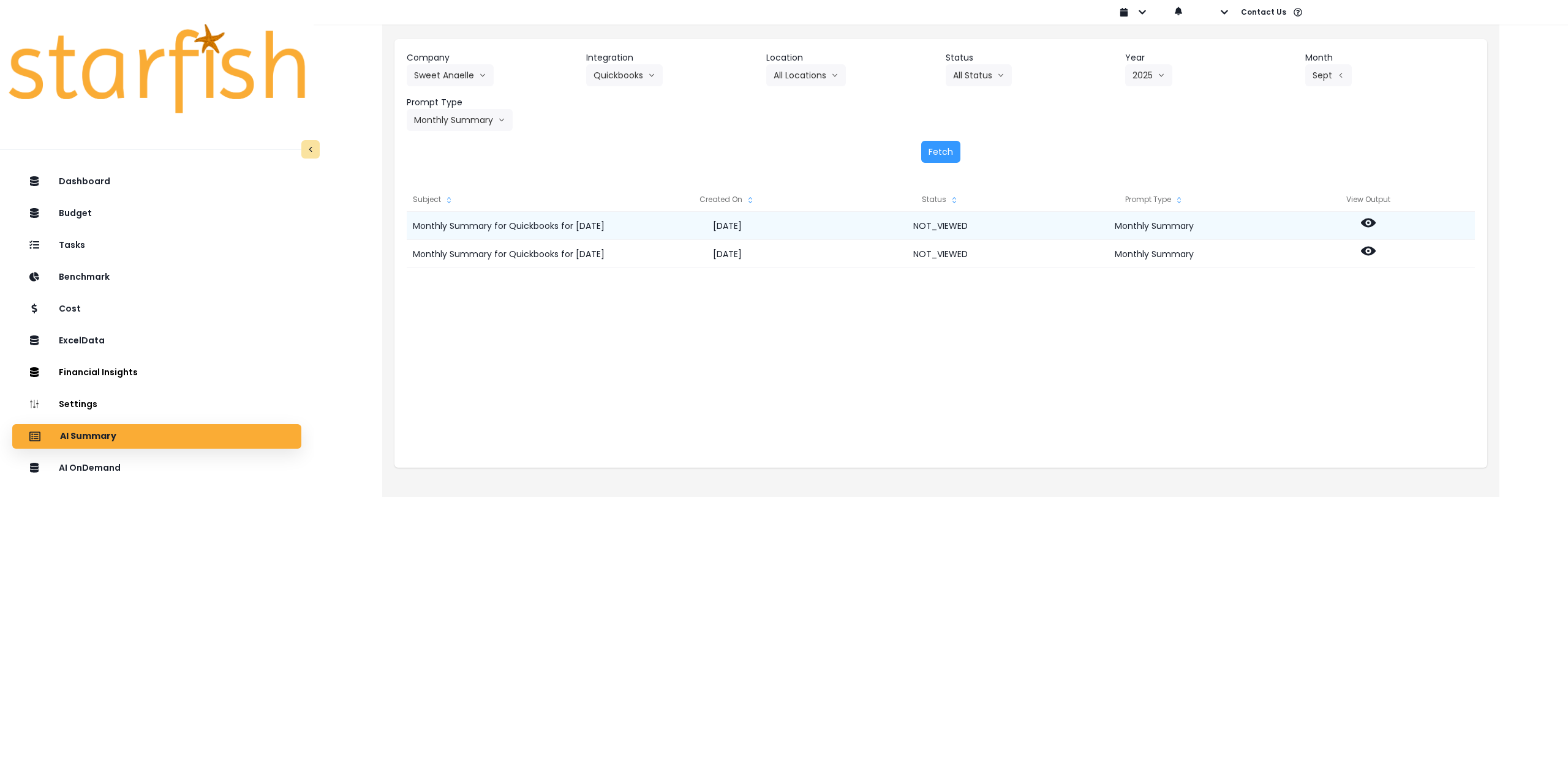
click at [1359, 216] on div at bounding box center [1368, 226] width 214 height 29
click at [1368, 222] on circle at bounding box center [1368, 222] width 2 height 2
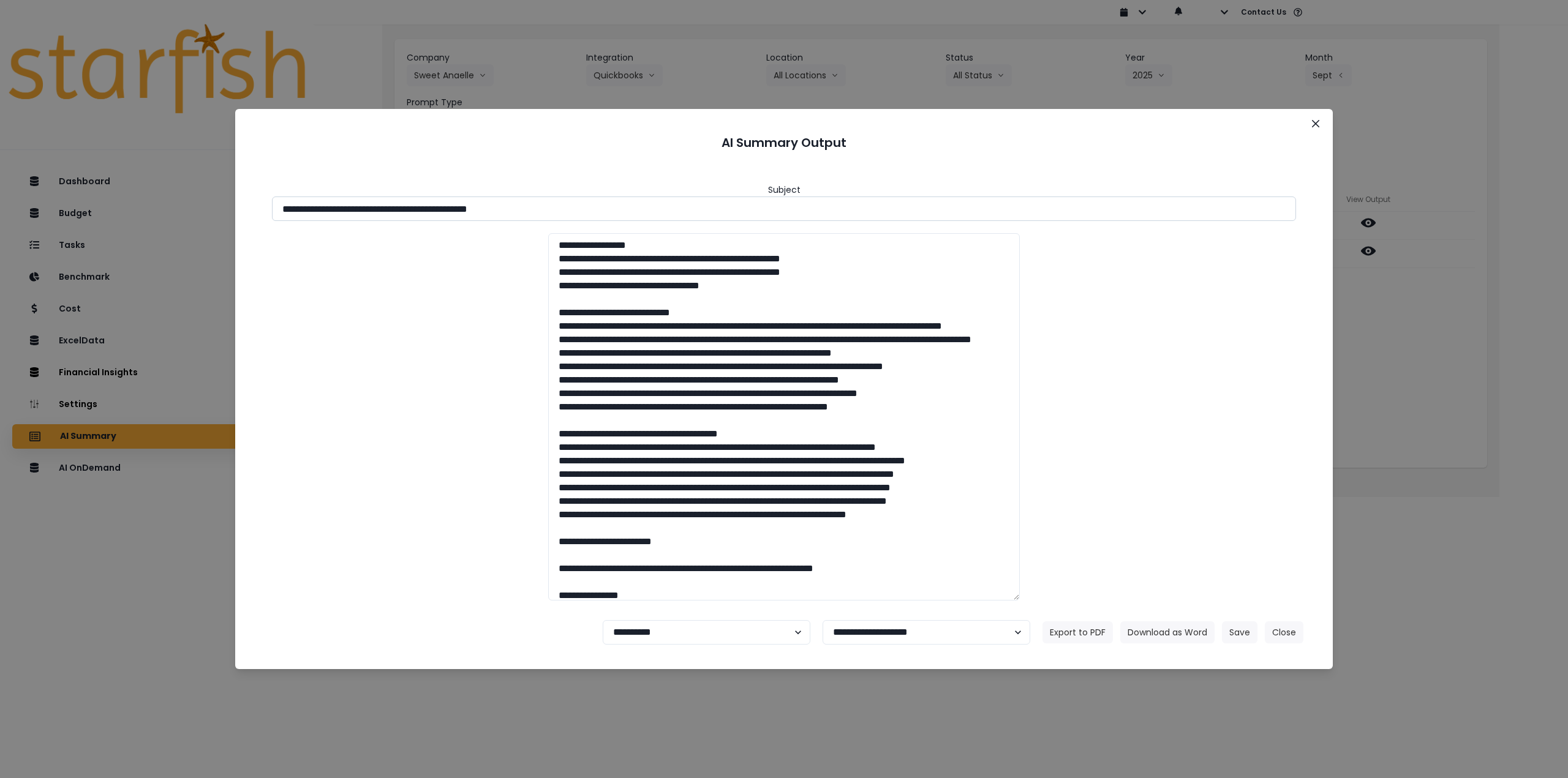
drag, startPoint x: 470, startPoint y: 205, endPoint x: 588, endPoint y: 216, distance: 118.5
click at [588, 216] on input "**********" at bounding box center [784, 208] width 1024 height 24
click at [1147, 630] on button "Download as Word" at bounding box center [1167, 632] width 94 height 22
drag, startPoint x: 1404, startPoint y: 443, endPoint x: 1395, endPoint y: 416, distance: 28.5
click at [1405, 443] on div "**********" at bounding box center [784, 389] width 1568 height 778
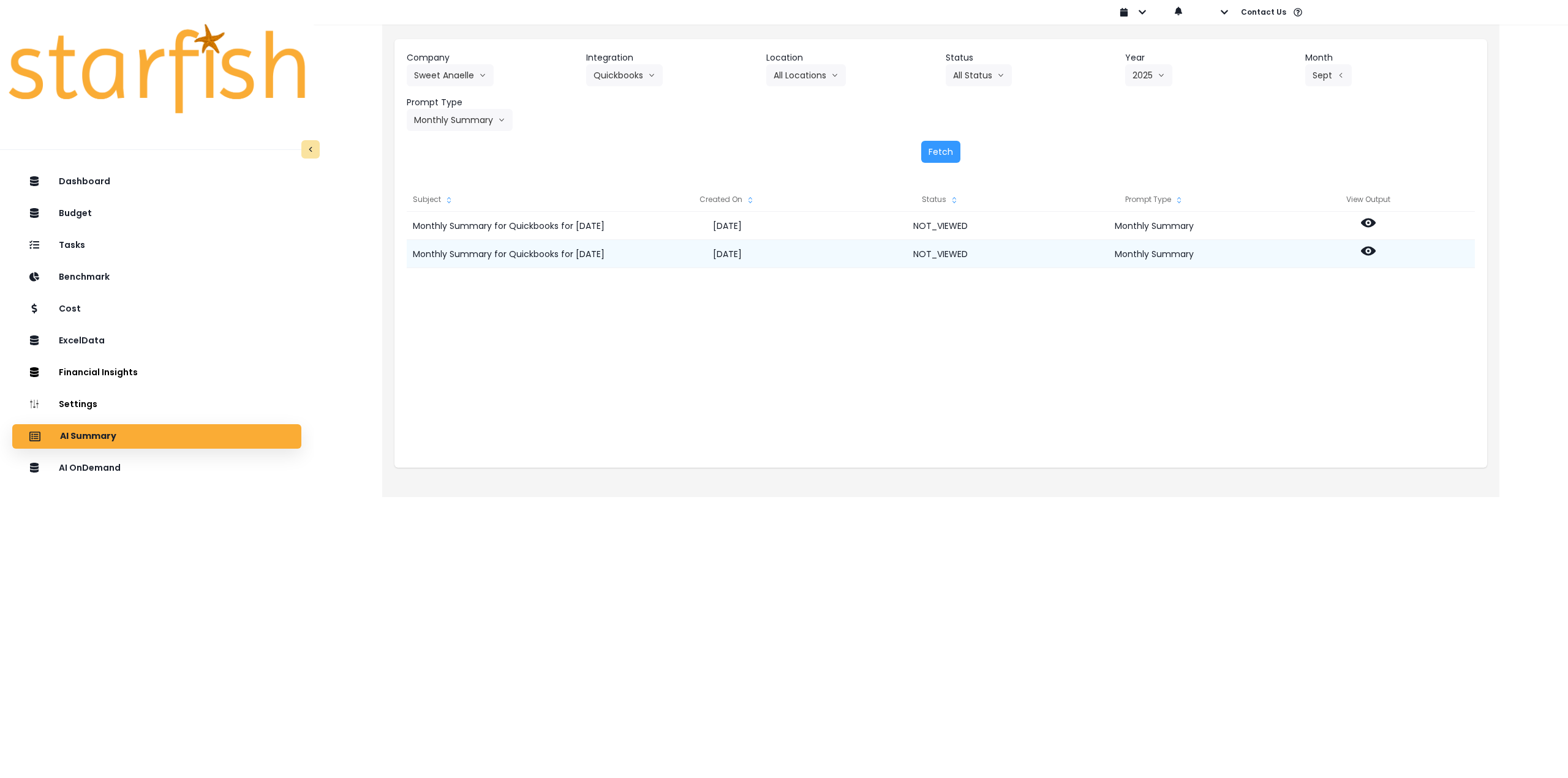
click at [1368, 247] on icon at bounding box center [1368, 252] width 15 height 10
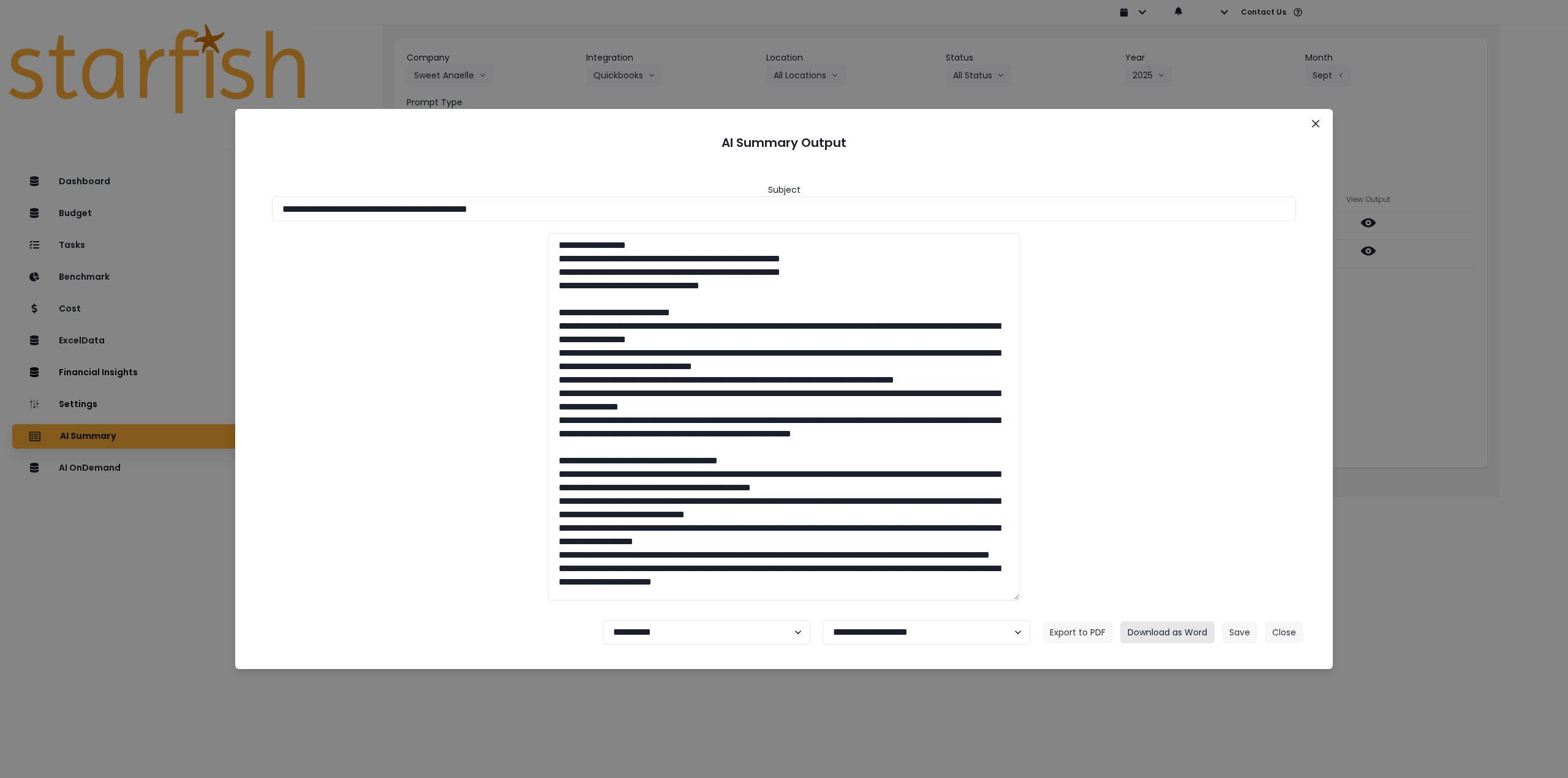
click at [1183, 635] on button "Download as Word" at bounding box center [1167, 632] width 94 height 22
click at [1319, 121] on button "Close" at bounding box center [1316, 124] width 20 height 20
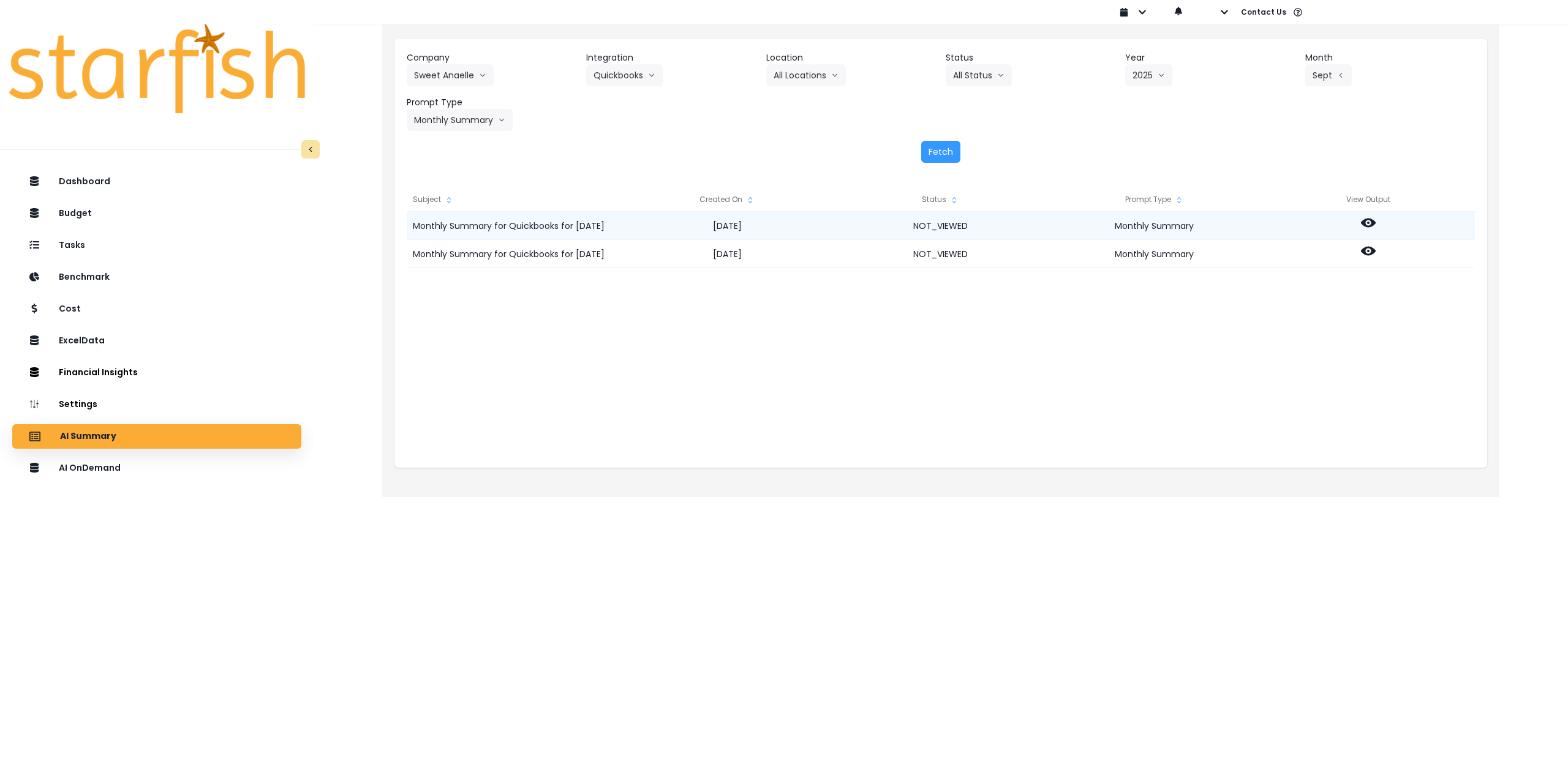
click at [1366, 224] on icon at bounding box center [1368, 223] width 15 height 10
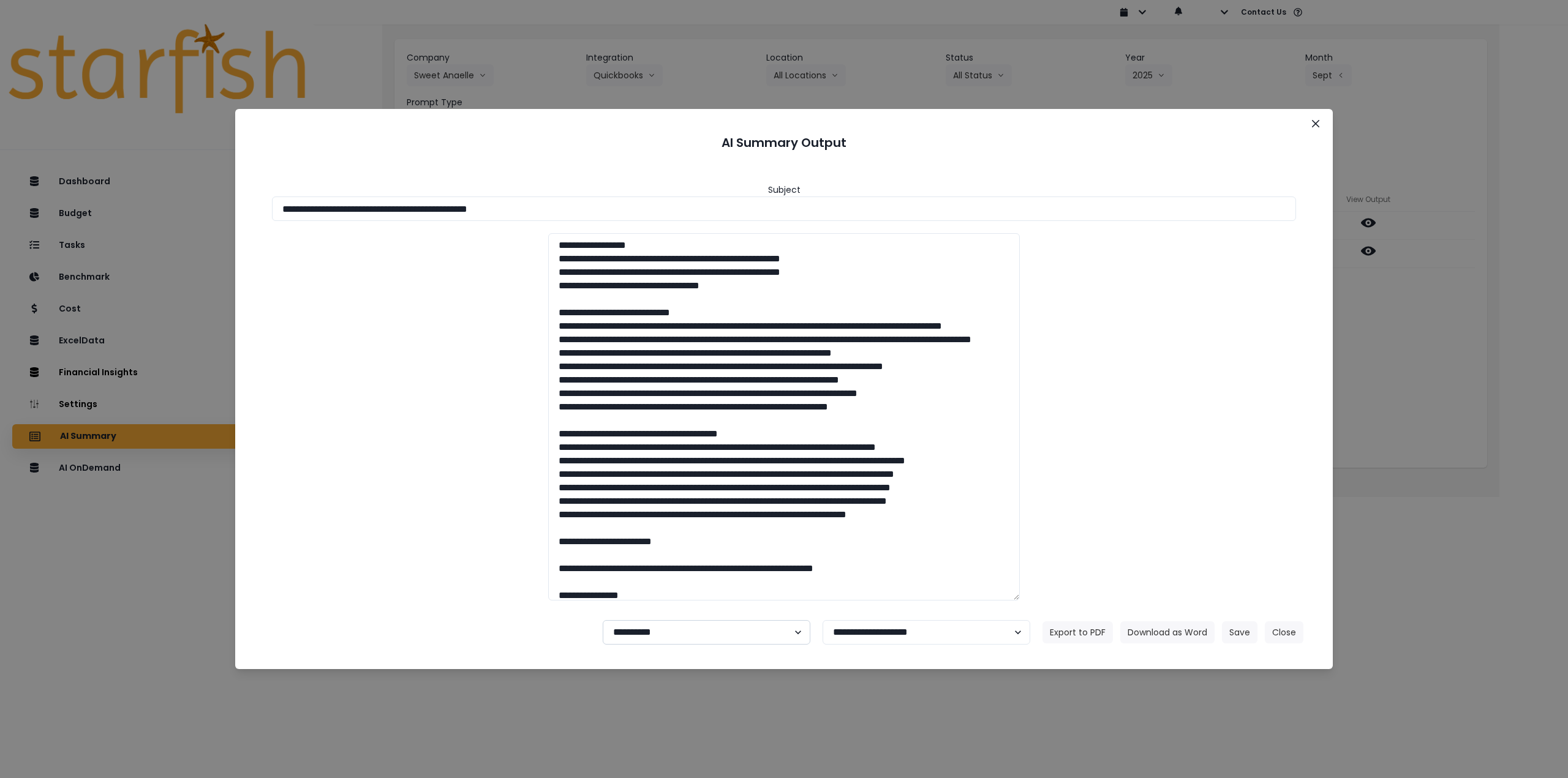
click at [645, 637] on select "**********" at bounding box center [706, 632] width 208 height 24
select select "********"
click at [603, 620] on select "**********" at bounding box center [706, 632] width 208 height 24
click at [1237, 631] on button "Save" at bounding box center [1240, 632] width 36 height 22
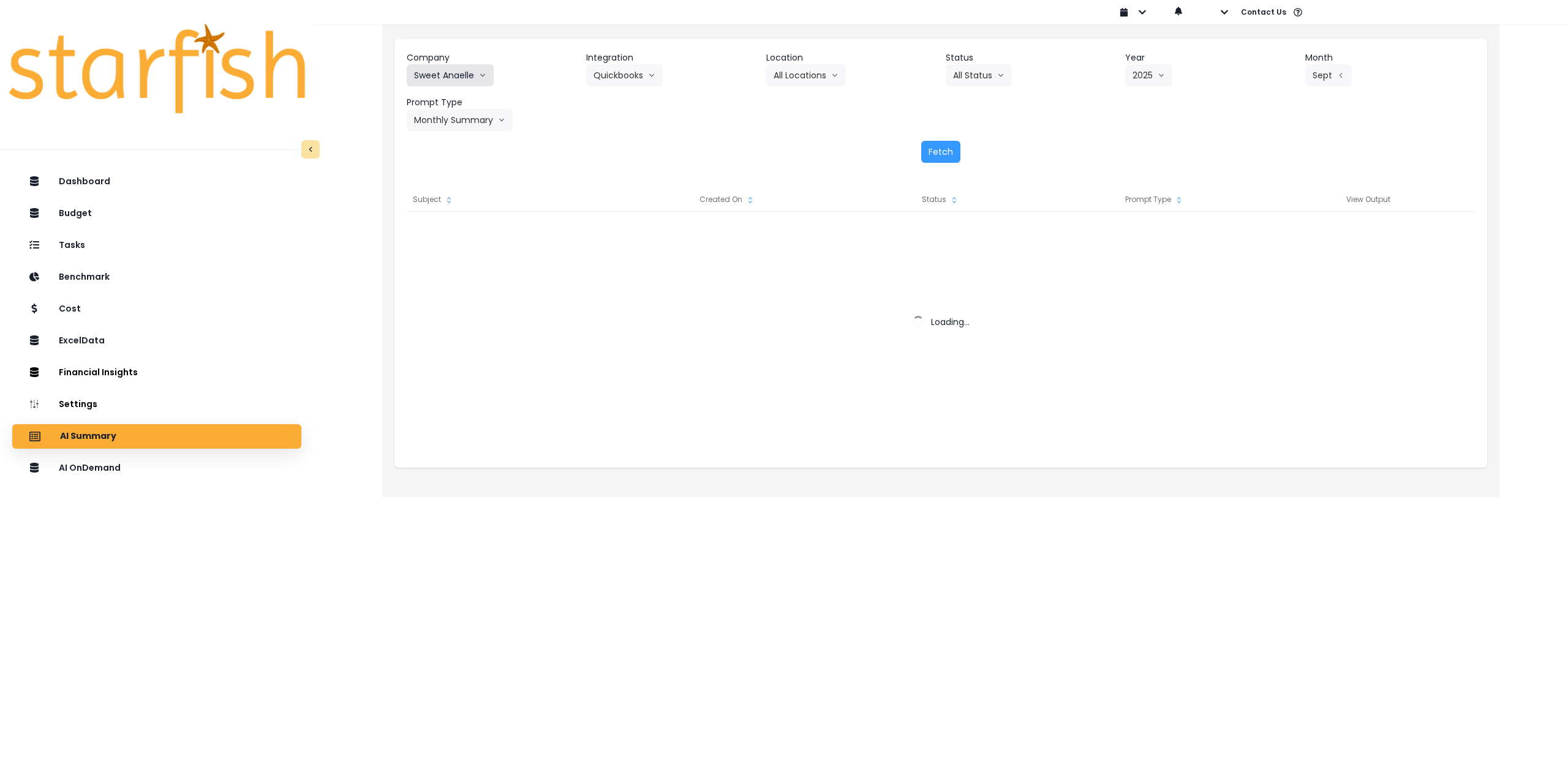
click at [447, 68] on button "Sweet Anaelle" at bounding box center [450, 75] width 87 height 22
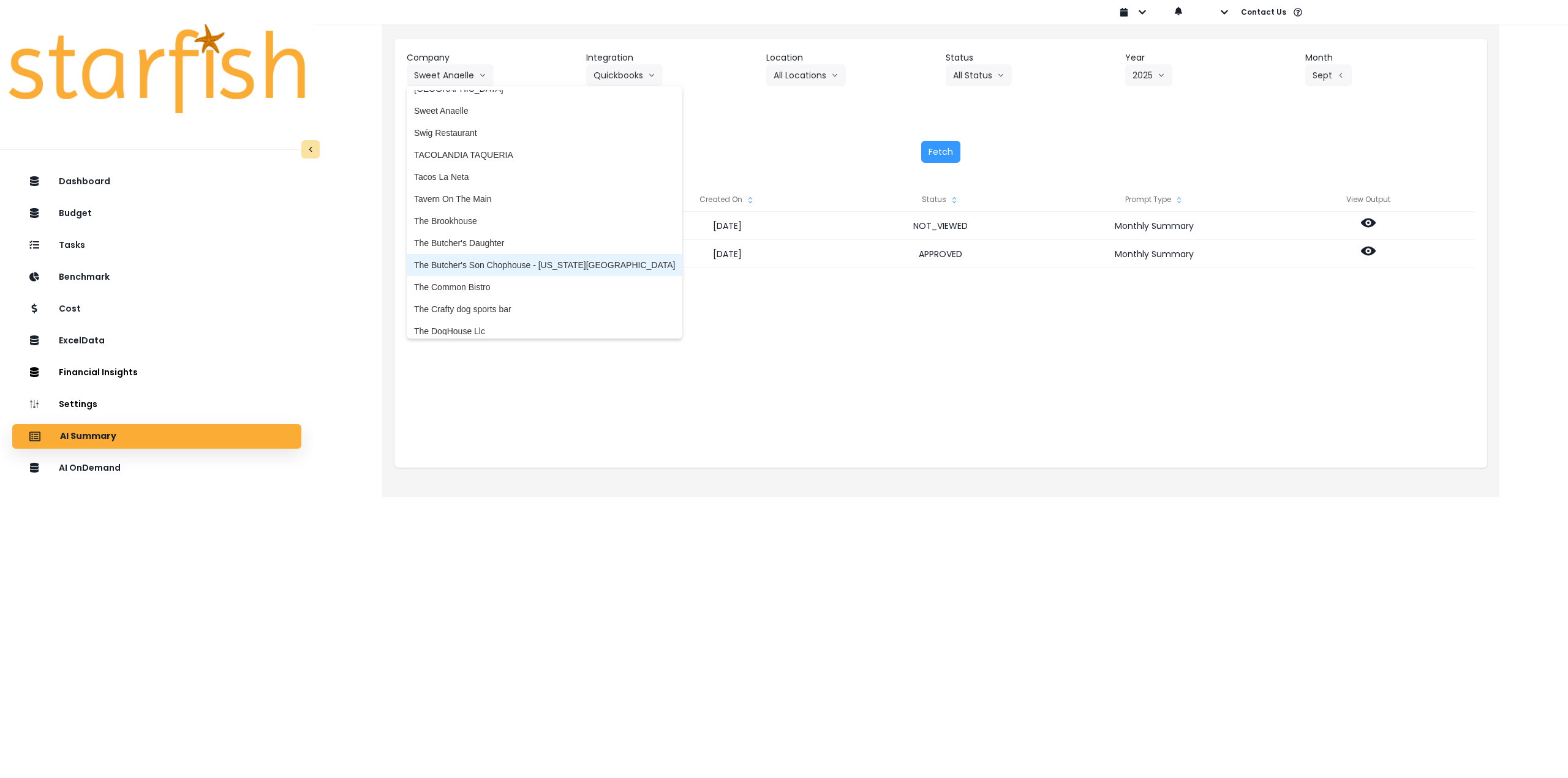
scroll to position [2939, 0]
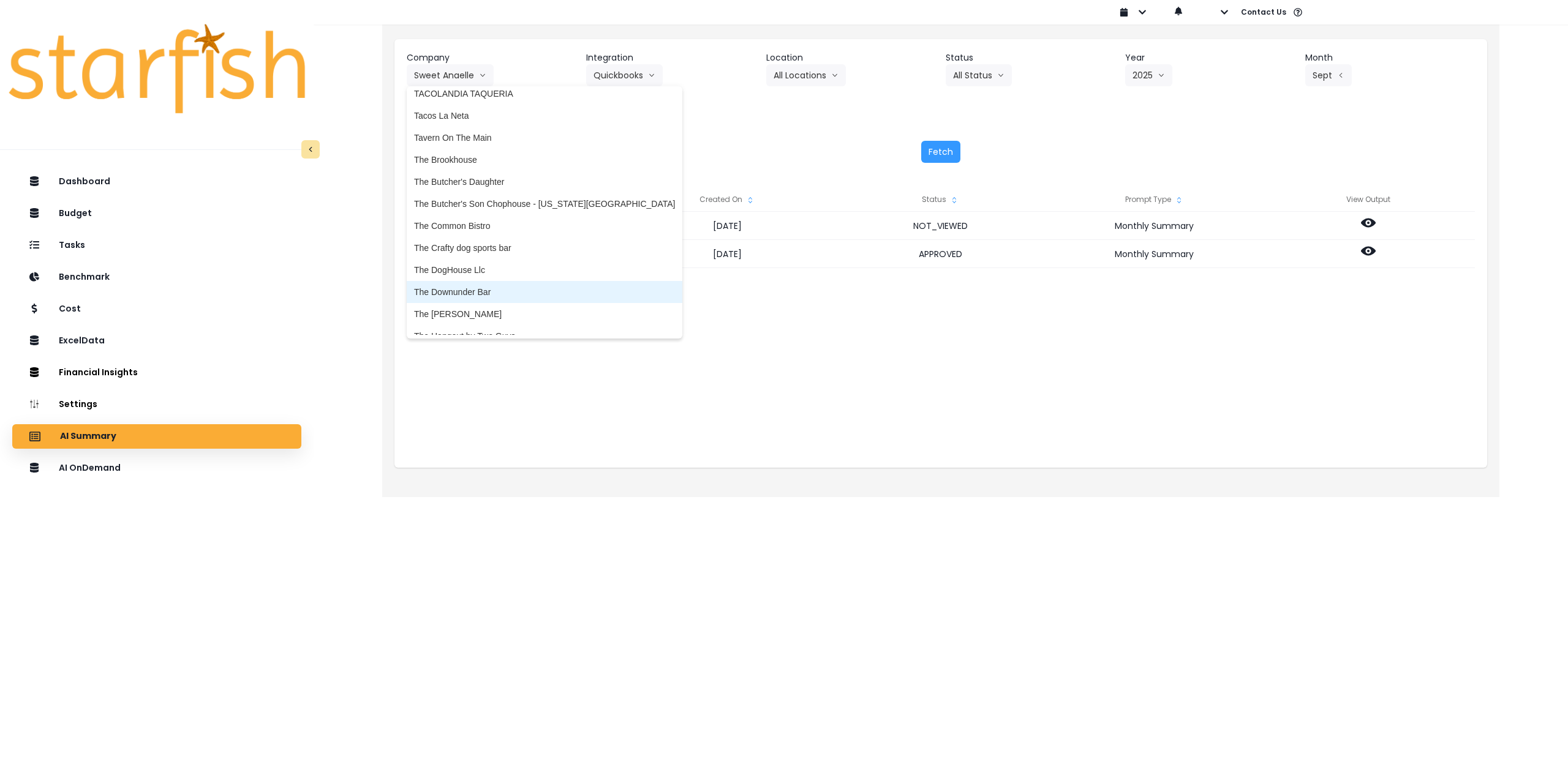
click at [494, 284] on li "The Downunder Bar" at bounding box center [544, 292] width 276 height 22
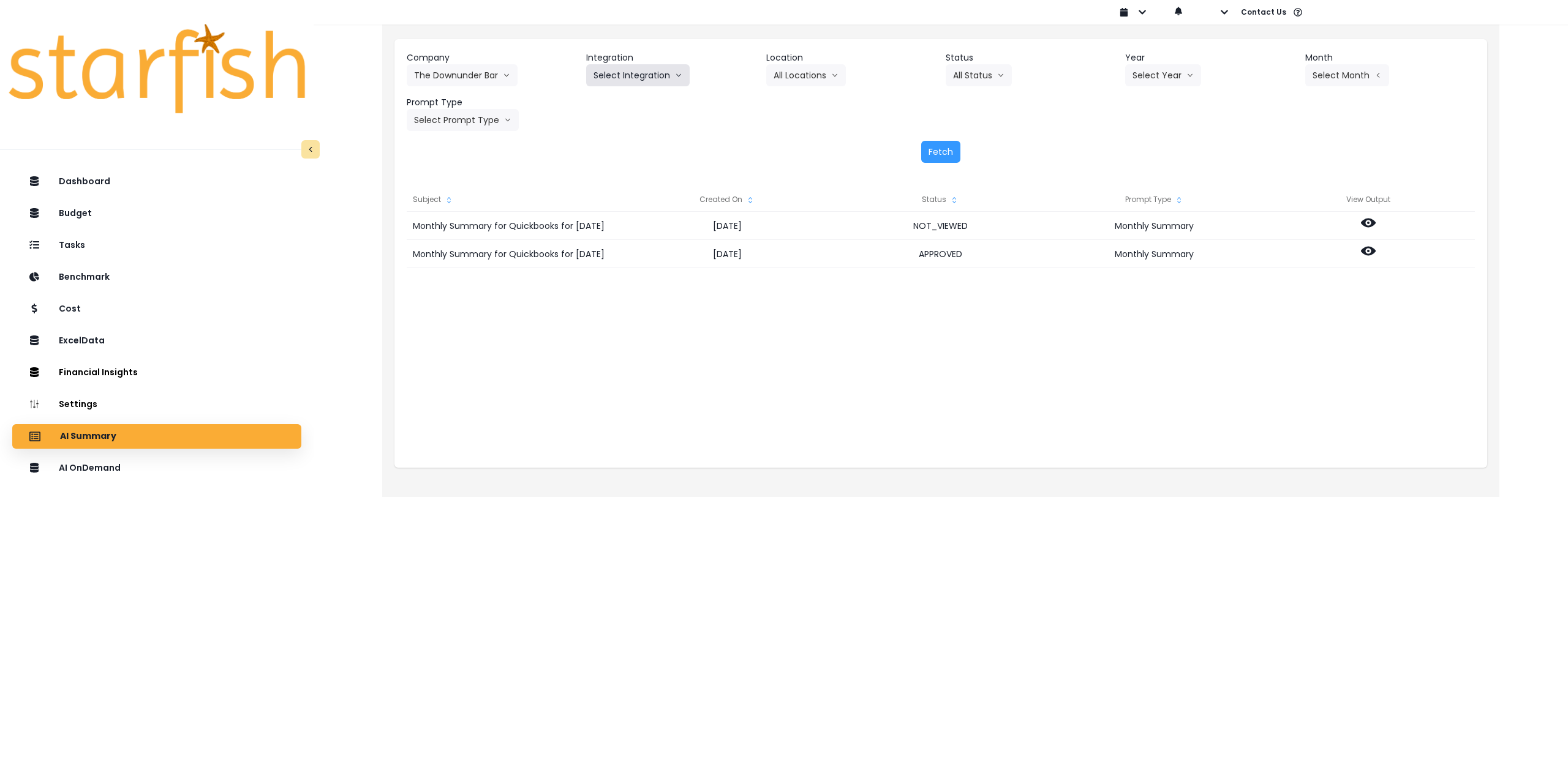
click at [617, 75] on button "Select Integration" at bounding box center [638, 75] width 104 height 22
click at [621, 97] on span "The Downunder Bar" at bounding box center [632, 101] width 77 height 12
click at [818, 66] on button "Select Location" at bounding box center [813, 75] width 93 height 22
click at [813, 98] on span "All Locations" at bounding box center [798, 101] width 48 height 12
click at [1169, 71] on button "Select Year" at bounding box center [1163, 75] width 76 height 22
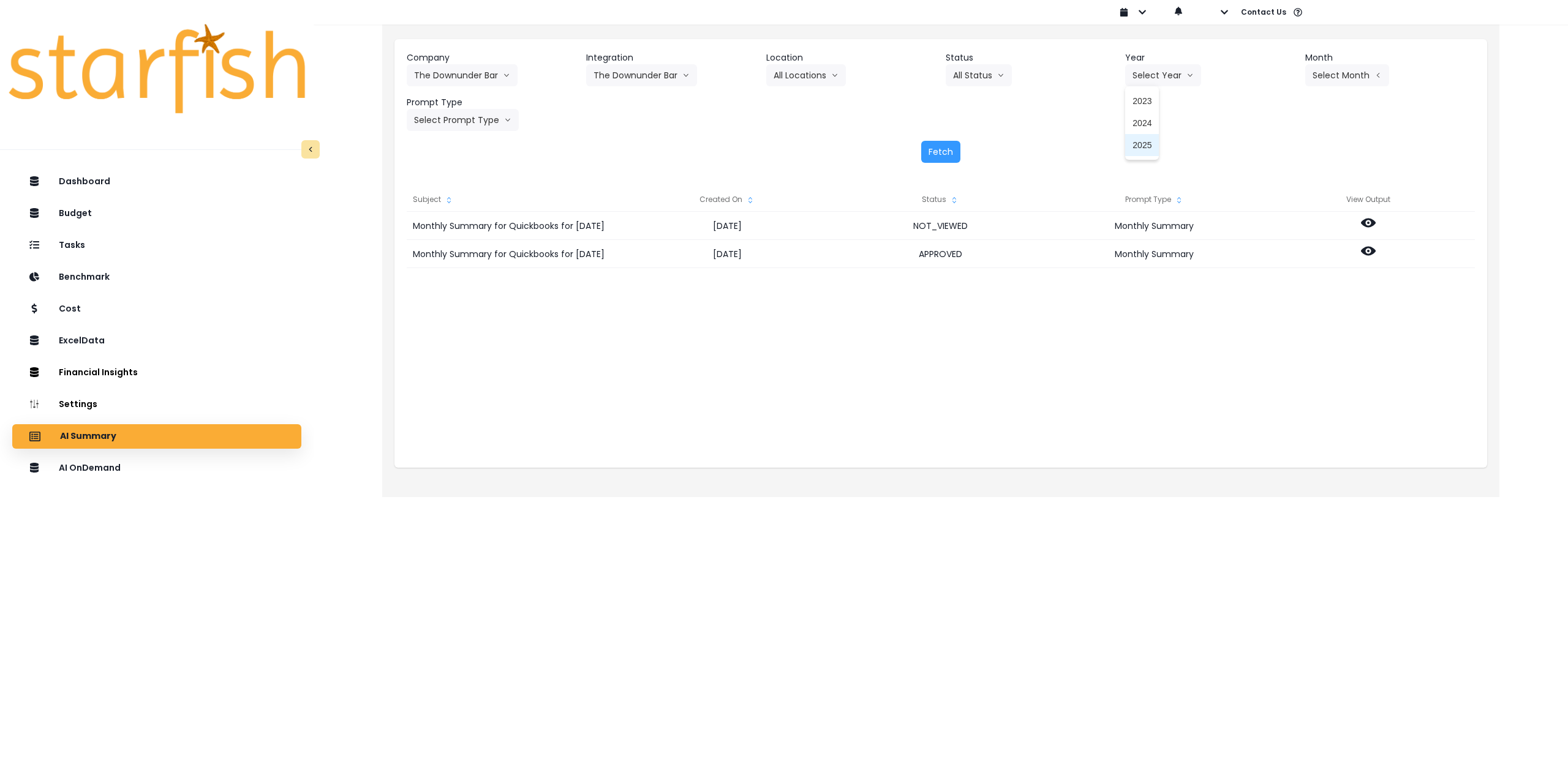
click at [1140, 156] on li "2025" at bounding box center [1142, 145] width 34 height 22
click at [1325, 84] on button "Select Month" at bounding box center [1347, 75] width 84 height 22
click at [1271, 243] on li "Aug" at bounding box center [1286, 233] width 39 height 22
click at [458, 114] on button "Select Prompt Type" at bounding box center [462, 120] width 112 height 22
click at [451, 234] on span "Monthly Summary" at bounding box center [448, 234] width 69 height 12
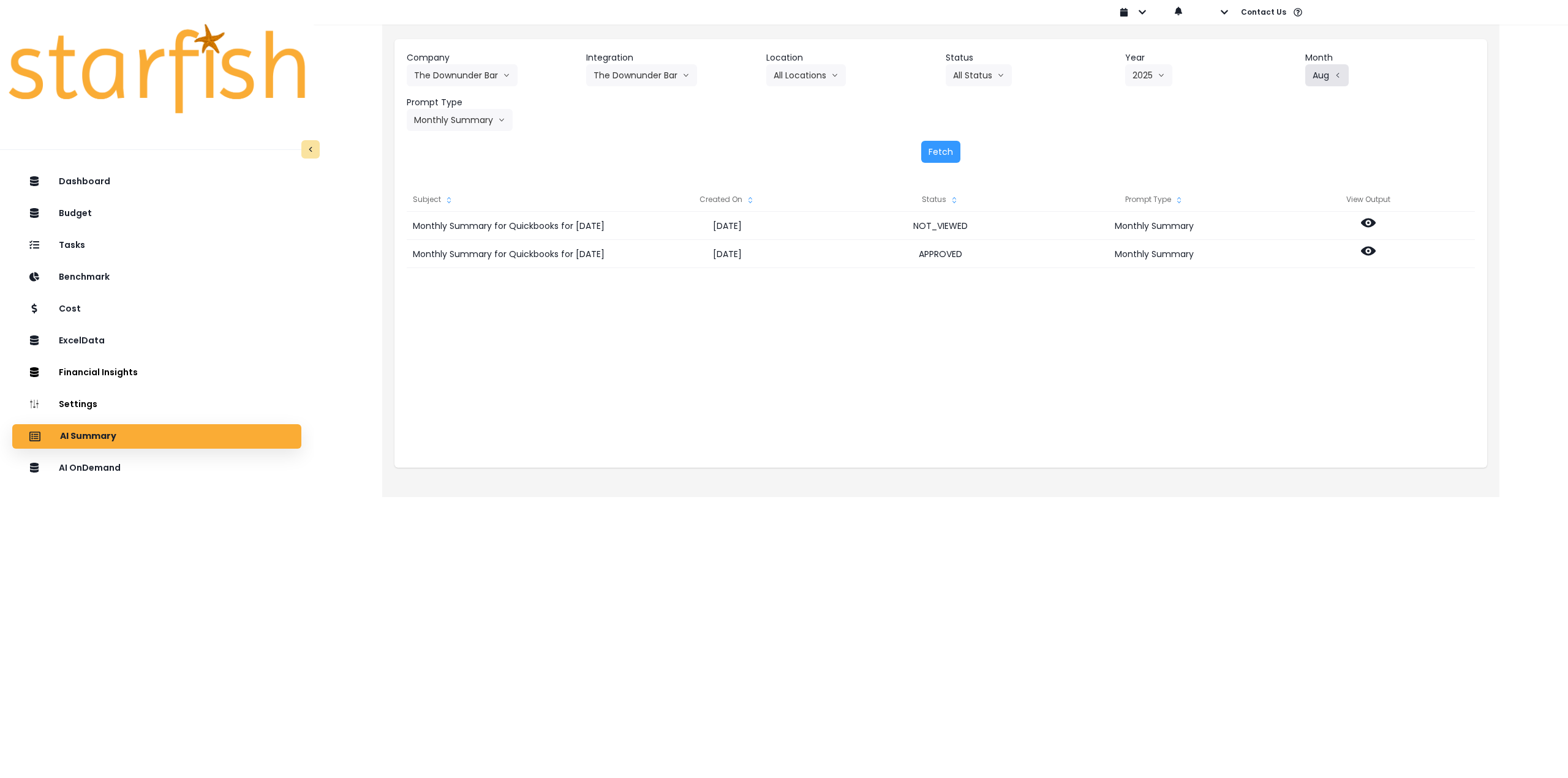
click at [1312, 85] on button "Aug" at bounding box center [1327, 75] width 43 height 22
click at [1274, 255] on span "Sept" at bounding box center [1286, 255] width 24 height 12
click at [931, 151] on button "Fetch" at bounding box center [941, 152] width 39 height 22
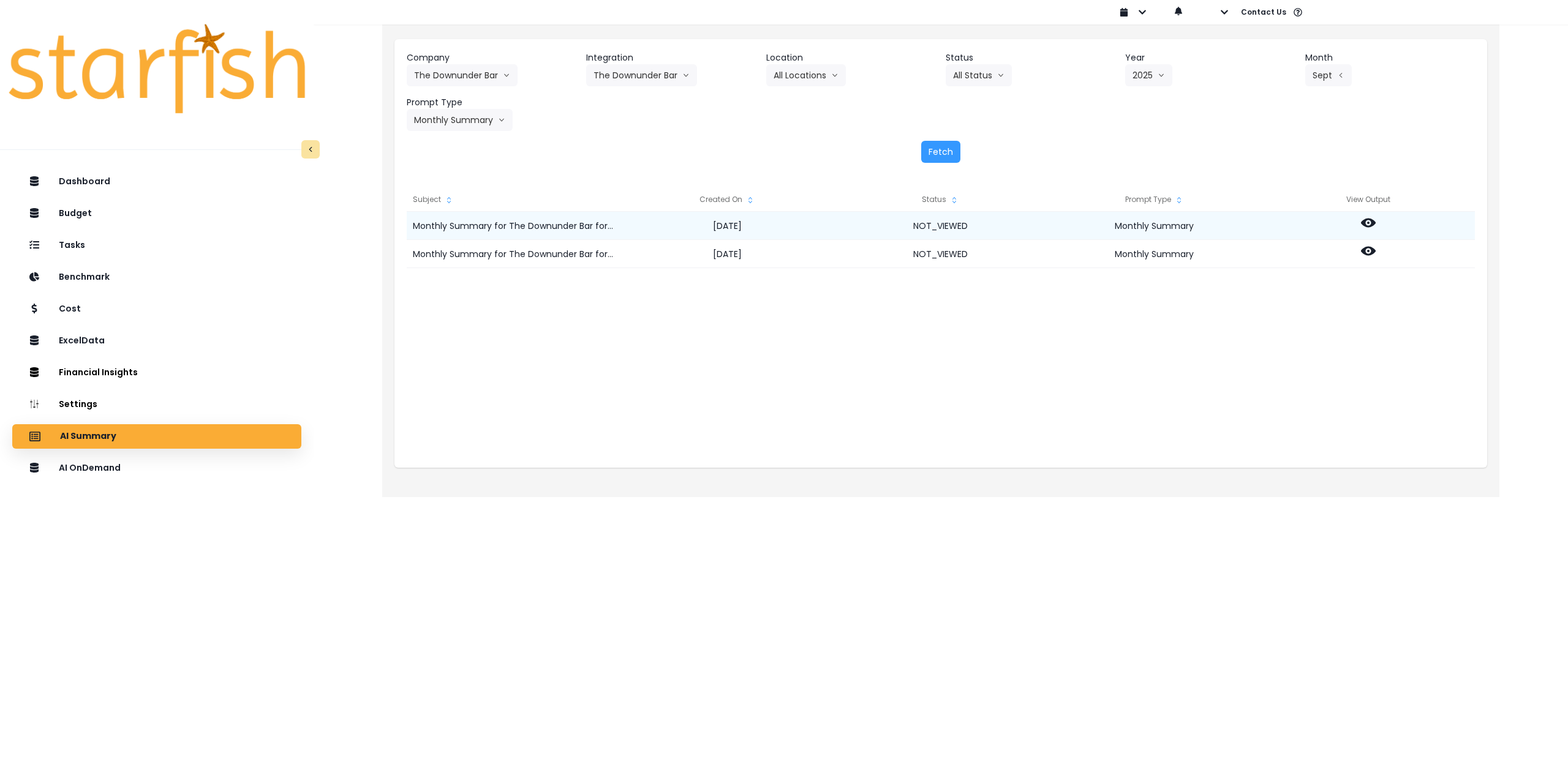
click at [1366, 223] on icon at bounding box center [1368, 223] width 15 height 15
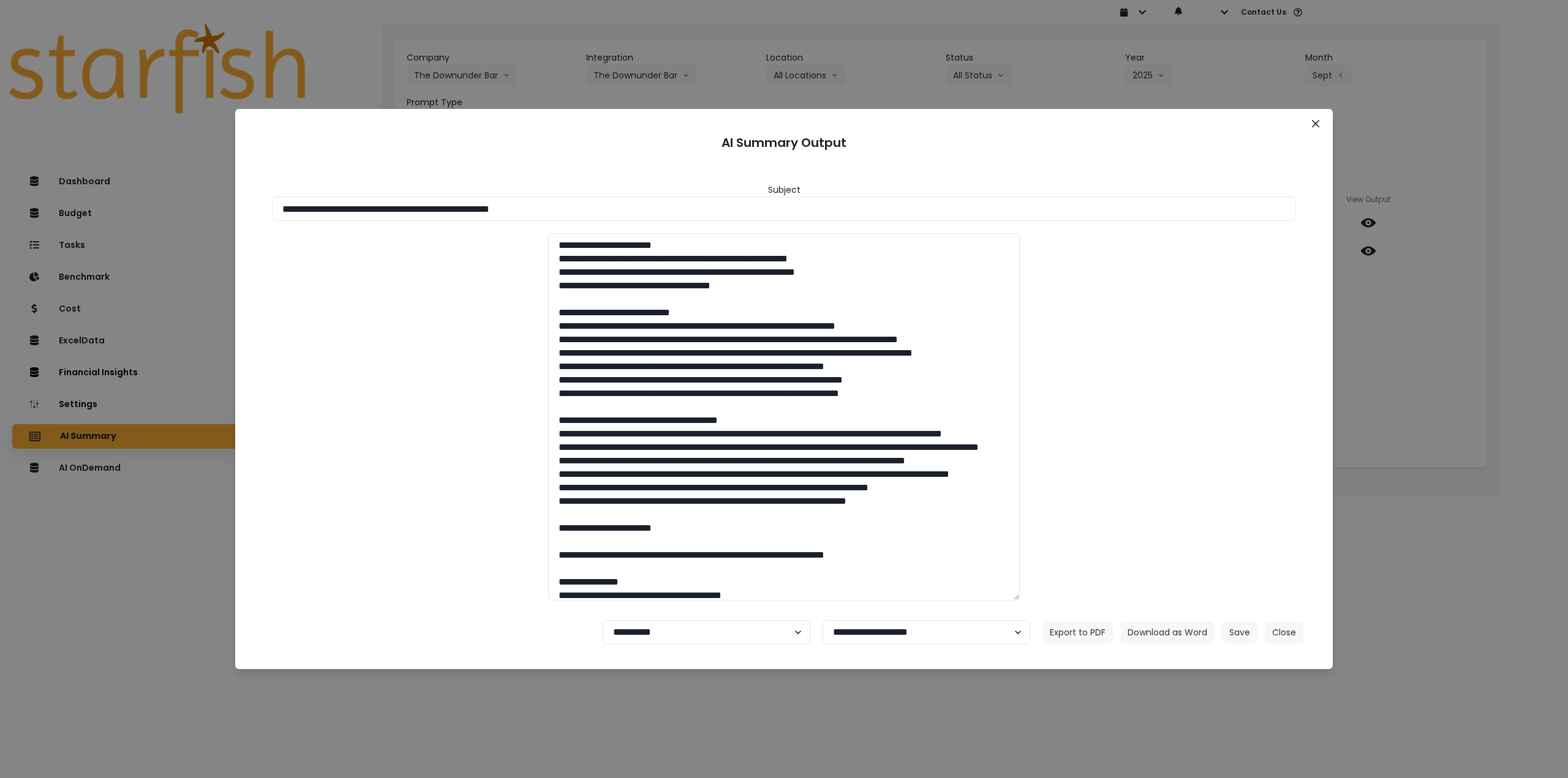
drag, startPoint x: 392, startPoint y: 213, endPoint x: 652, endPoint y: 222, distance: 260.2
click at [652, 222] on div "**********" at bounding box center [784, 386] width 1068 height 449
click at [1142, 633] on button "Download as Word" at bounding box center [1167, 632] width 94 height 22
drag, startPoint x: 1442, startPoint y: 422, endPoint x: 1427, endPoint y: 401, distance: 25.8
click at [1441, 422] on div "**********" at bounding box center [784, 389] width 1568 height 778
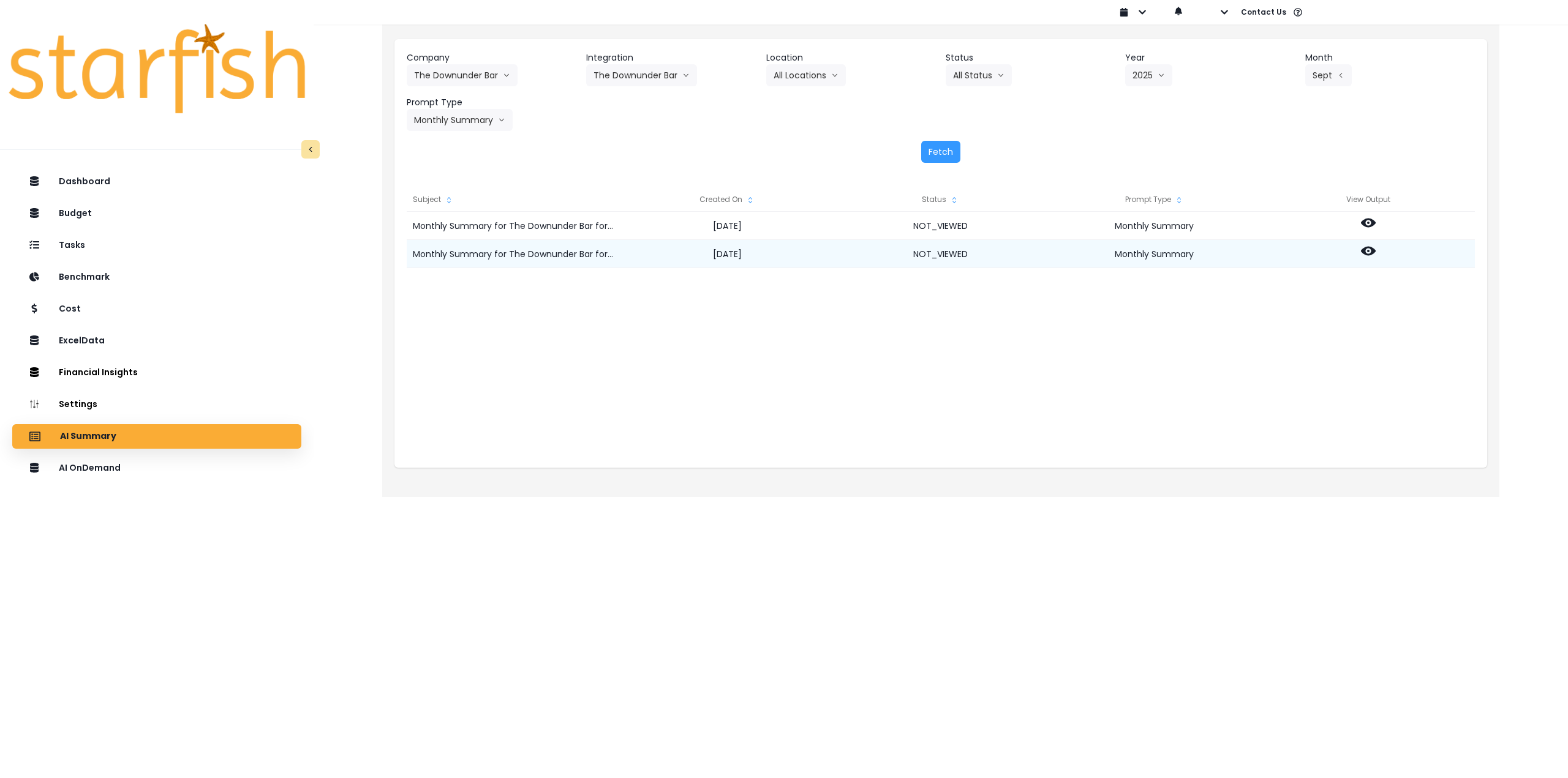
click at [1366, 249] on icon at bounding box center [1368, 252] width 15 height 10
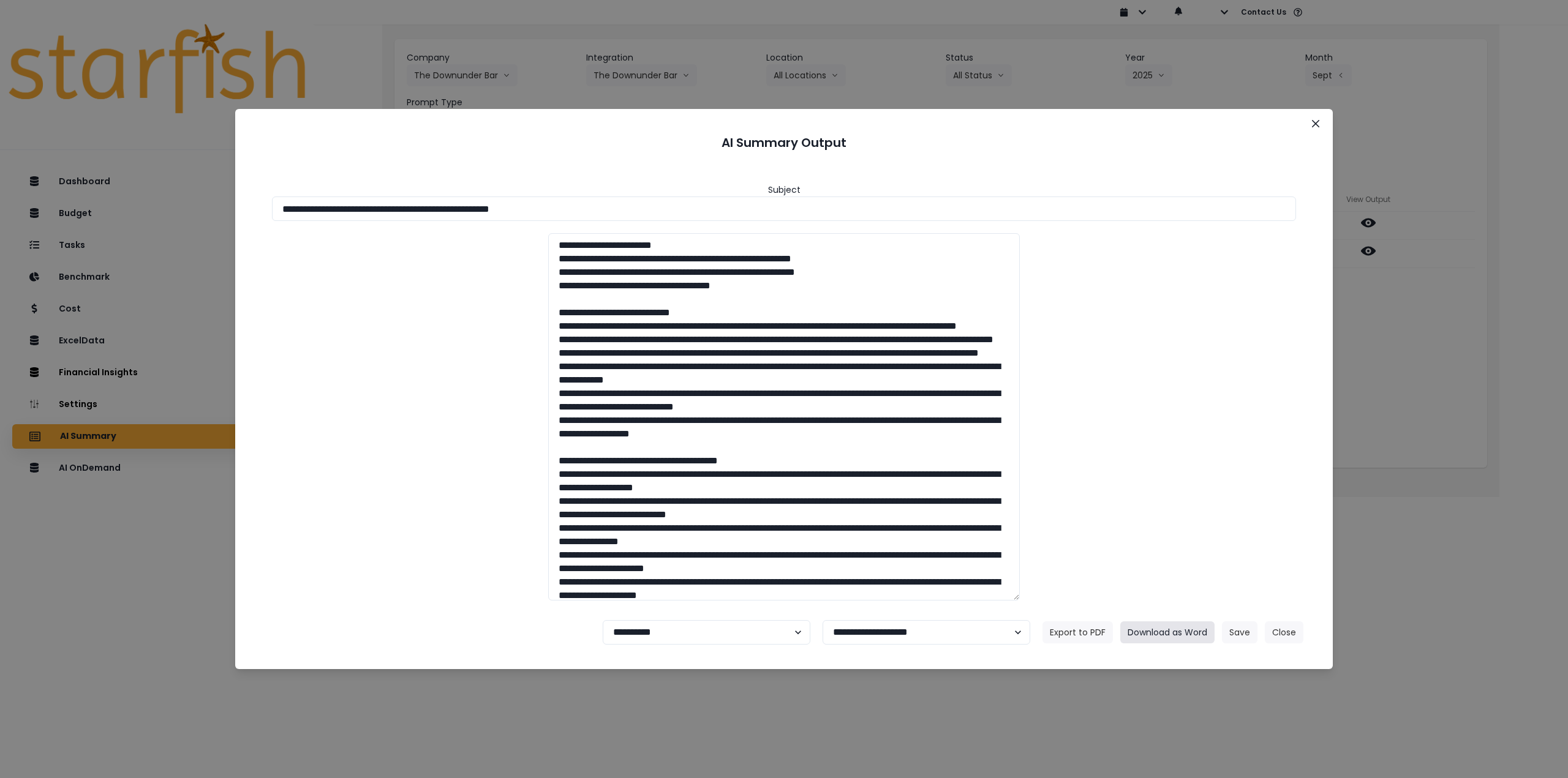
click at [1156, 635] on button "Download as Word" at bounding box center [1167, 632] width 94 height 22
click at [1491, 488] on div "**********" at bounding box center [784, 389] width 1568 height 778
